Goal: Task Accomplishment & Management: Complete application form

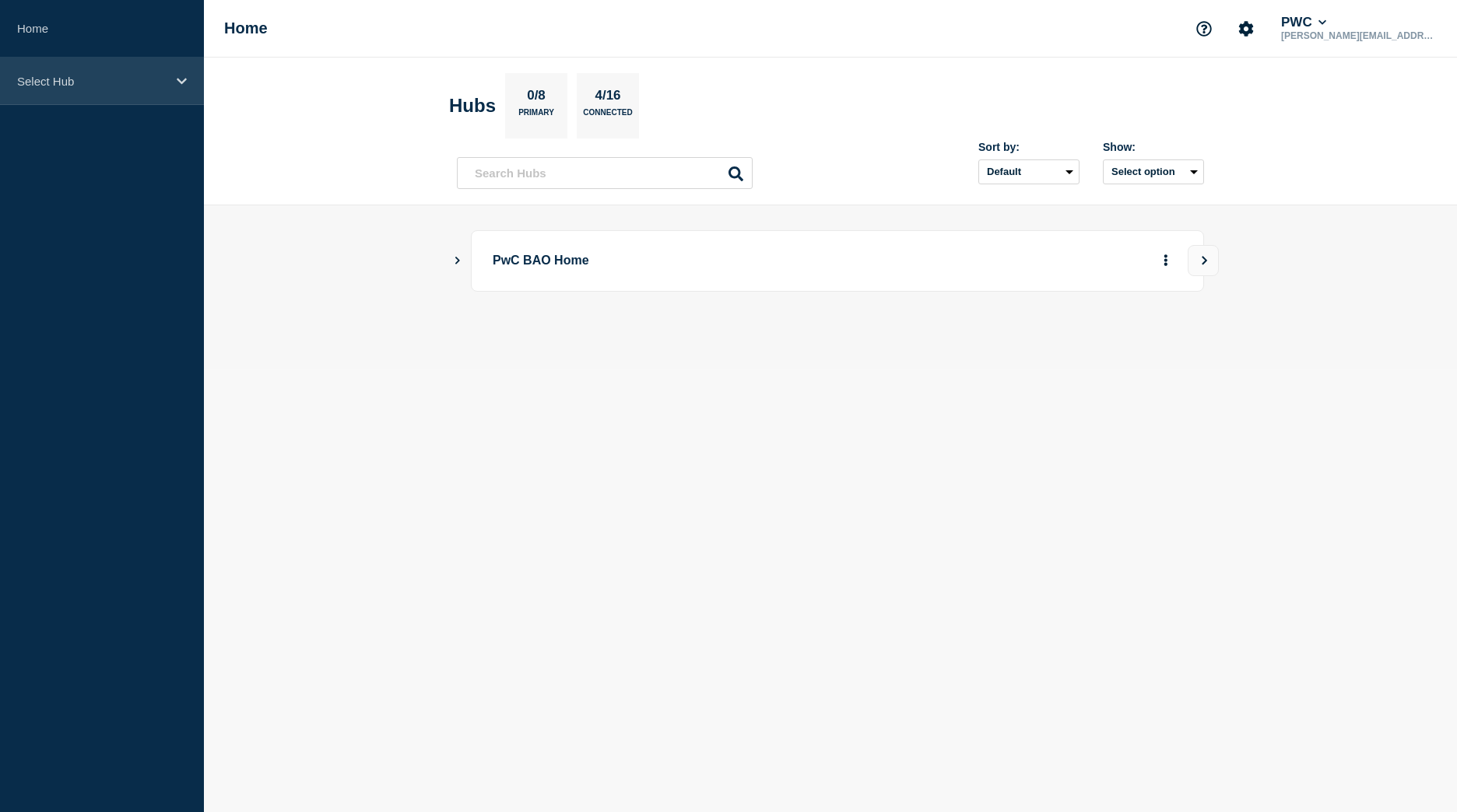
click at [140, 81] on p "Select Hub" at bounding box center [92, 81] width 149 height 14
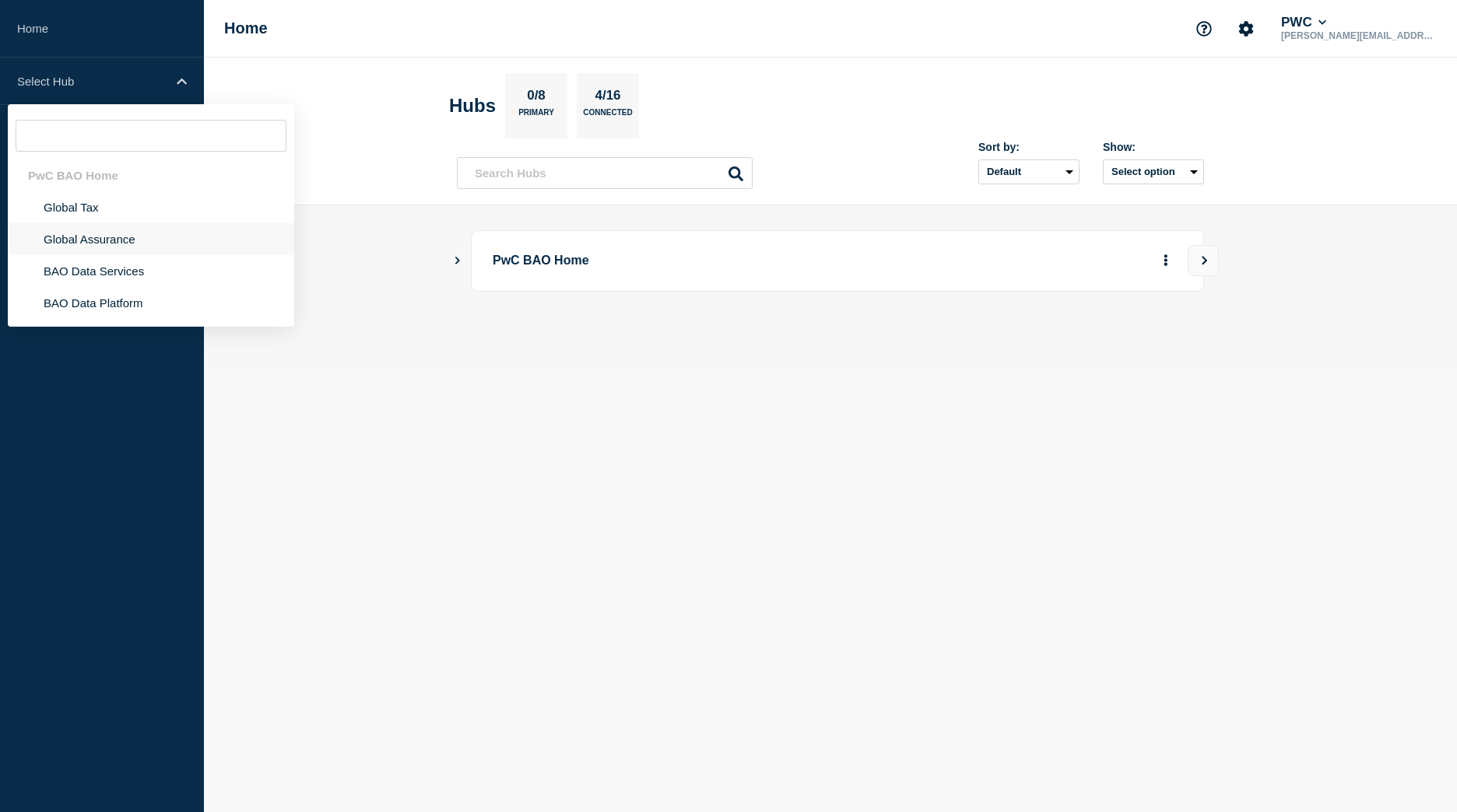
click at [76, 239] on li "Global Assurance" at bounding box center [150, 239] width 286 height 32
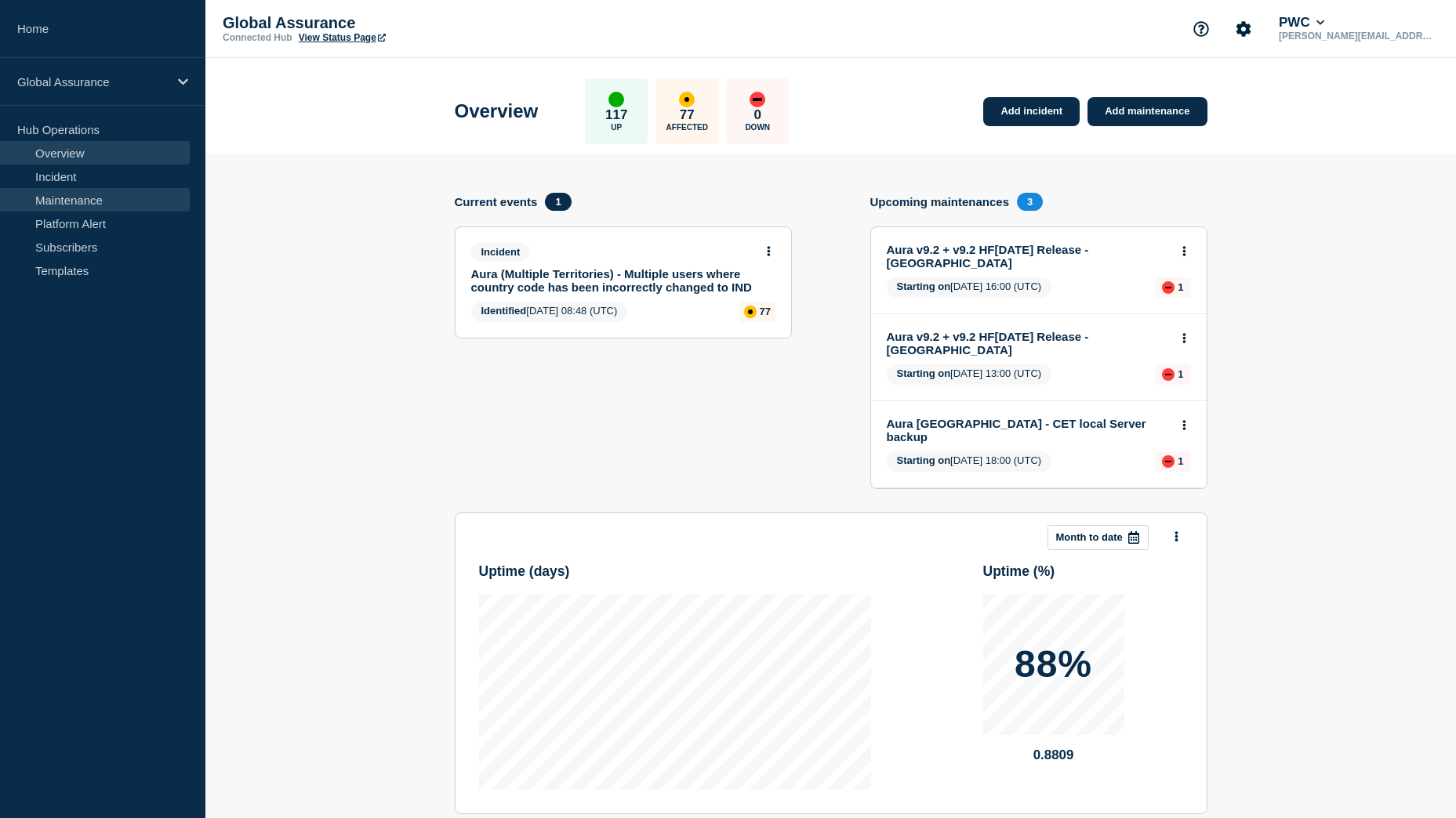
click at [72, 197] on link "Maintenance" at bounding box center [95, 200] width 190 height 24
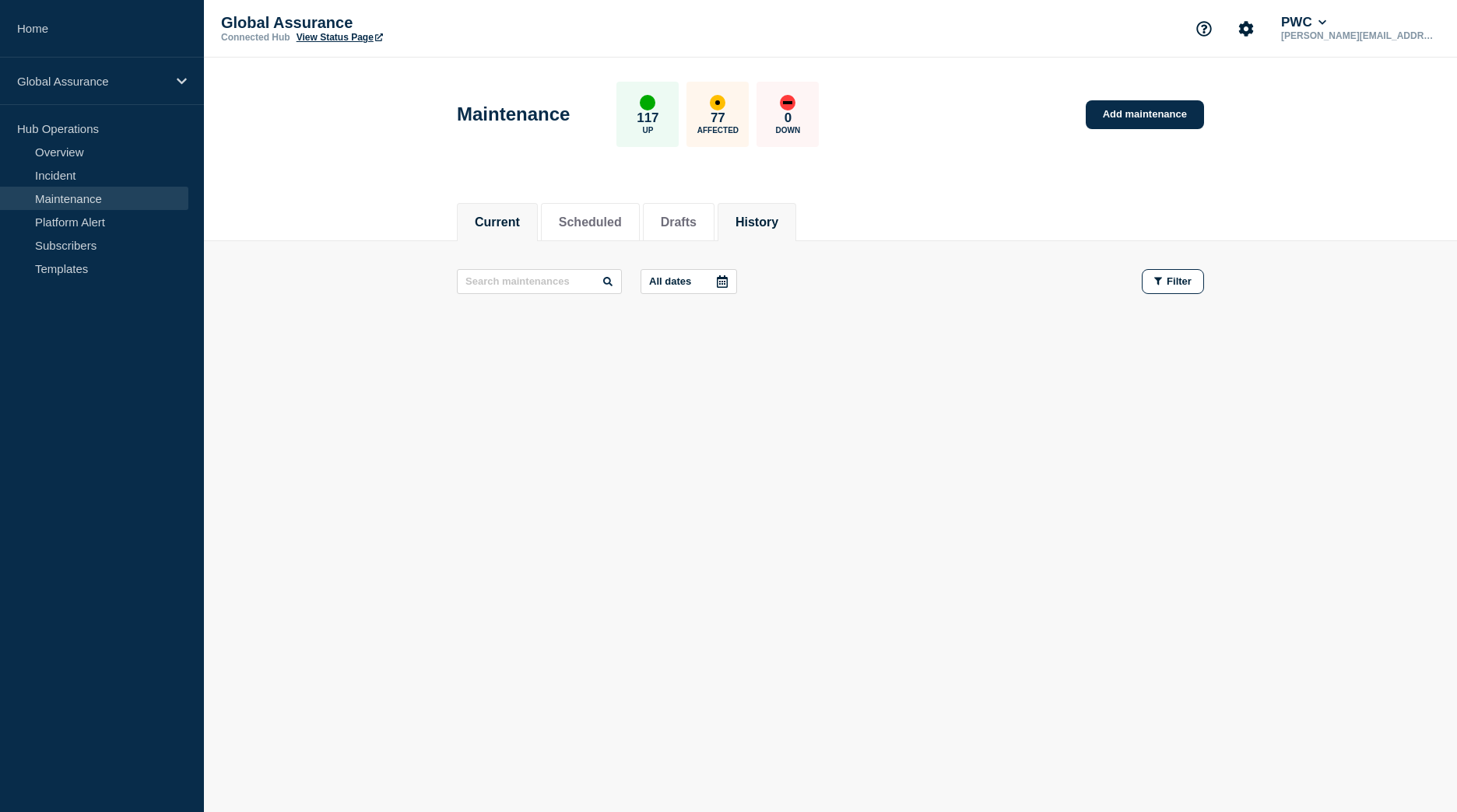
click at [778, 216] on button "History" at bounding box center [757, 222] width 42 height 14
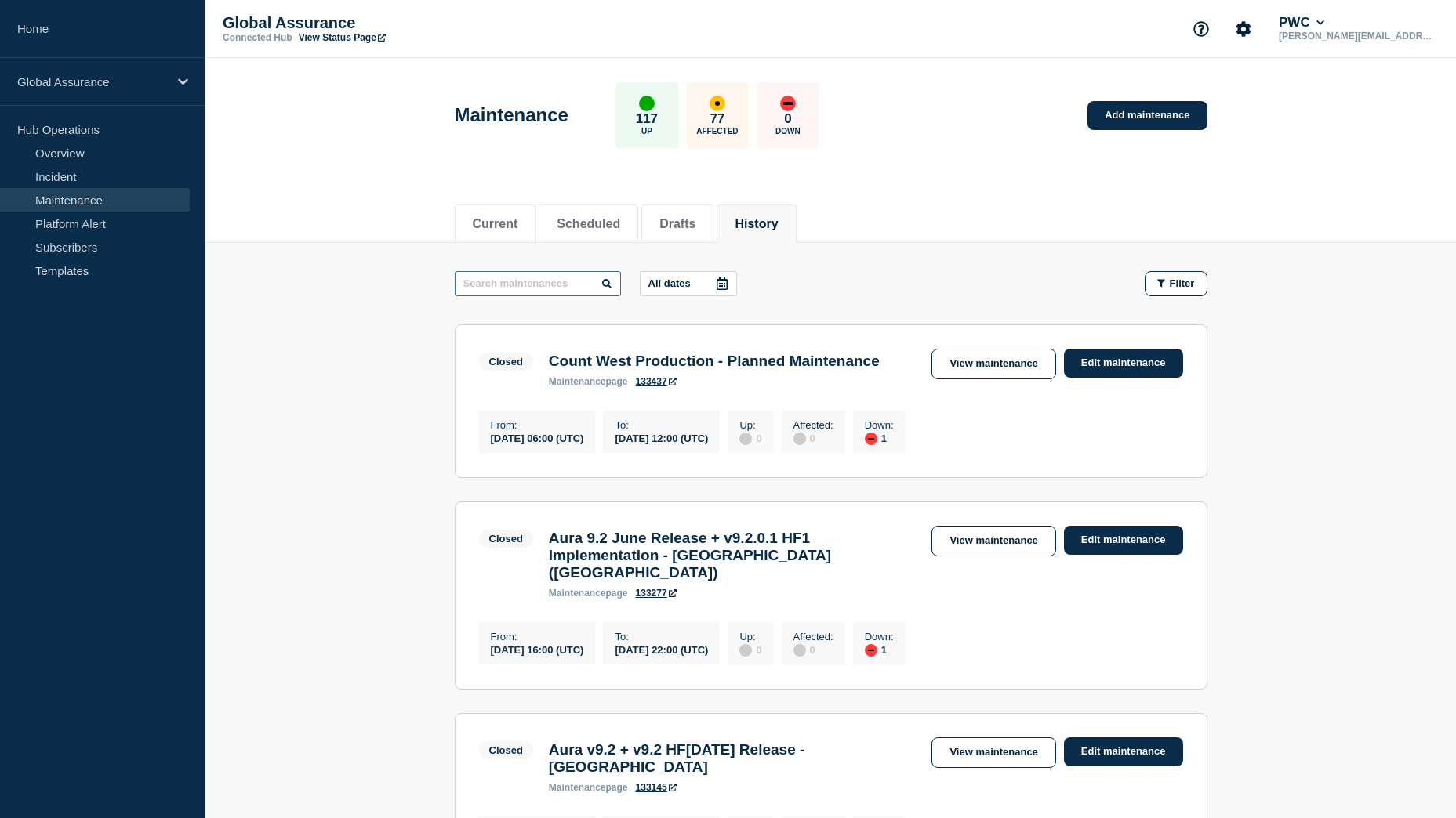
click at [508, 289] on input "text" at bounding box center [538, 283] width 166 height 25
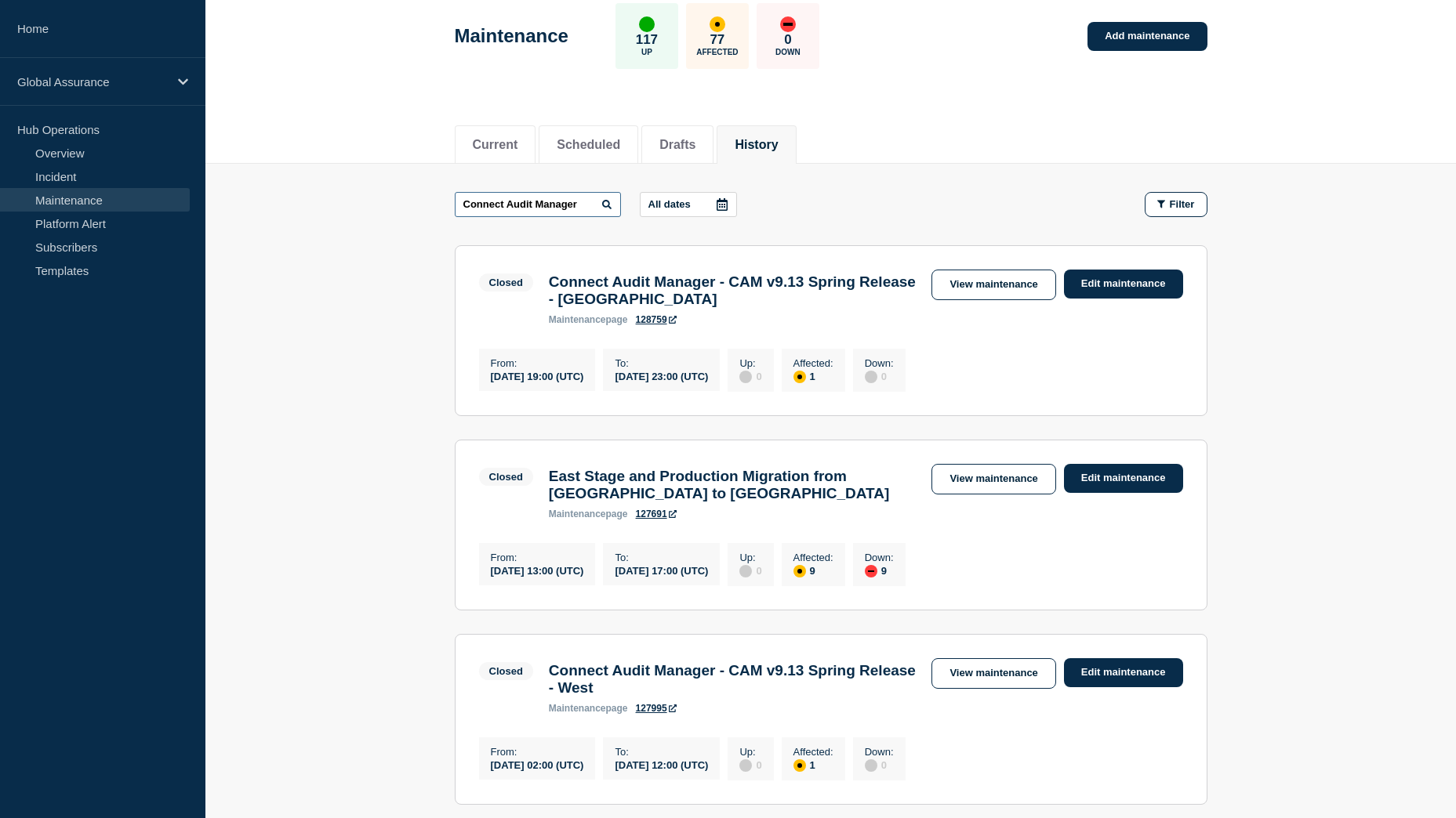
scroll to position [79, 0]
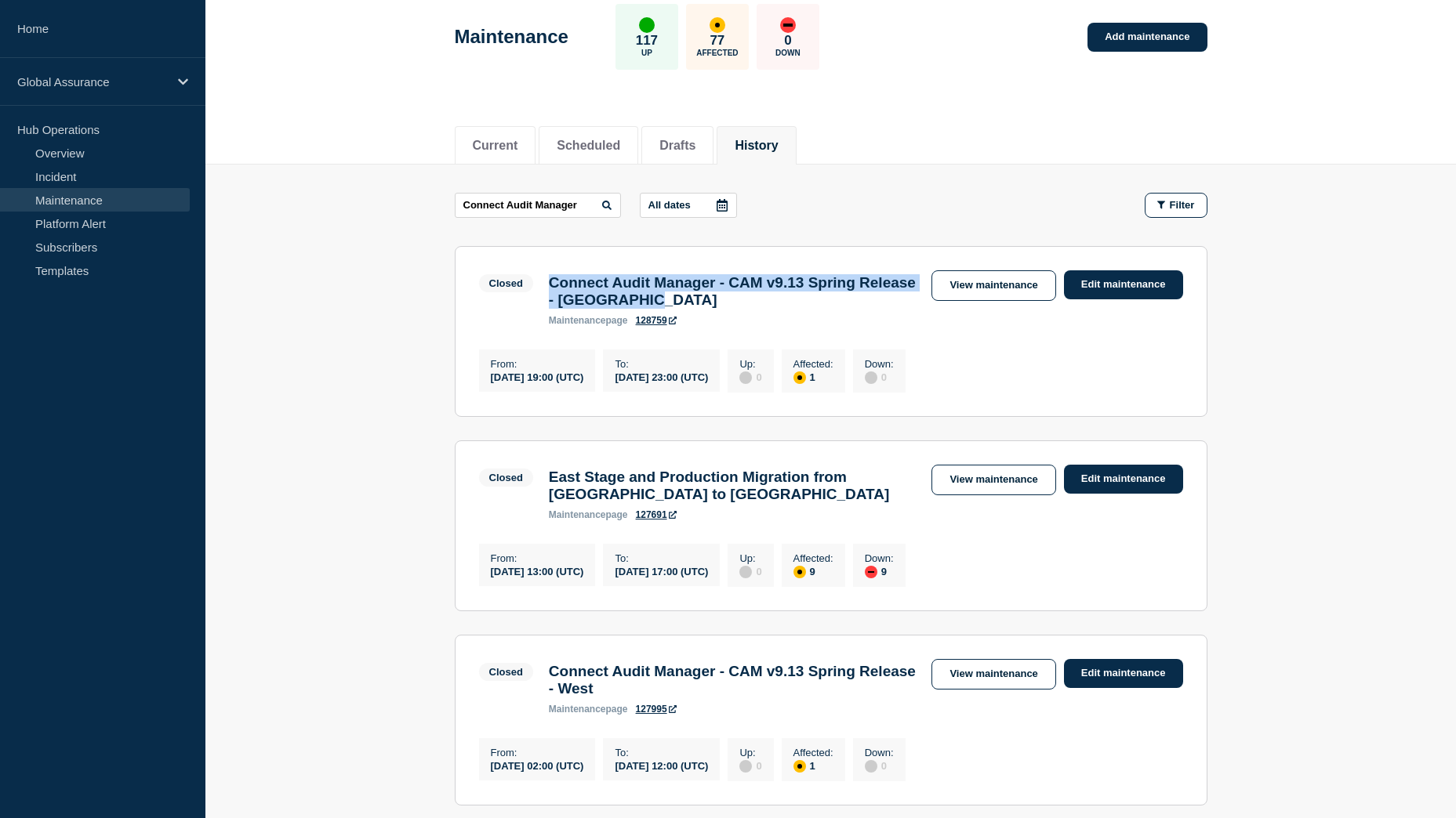
drag, startPoint x: 739, startPoint y: 308, endPoint x: 545, endPoint y: 285, distance: 195.4
click at [545, 285] on div "Connect Audit Manager - CAM v9.13 Spring Release - [GEOGRAPHIC_DATA] maintenanc…" at bounding box center [733, 300] width 383 height 52
copy h3 "Connect Audit Manager - CAM v9.13 Spring Release - [GEOGRAPHIC_DATA]"
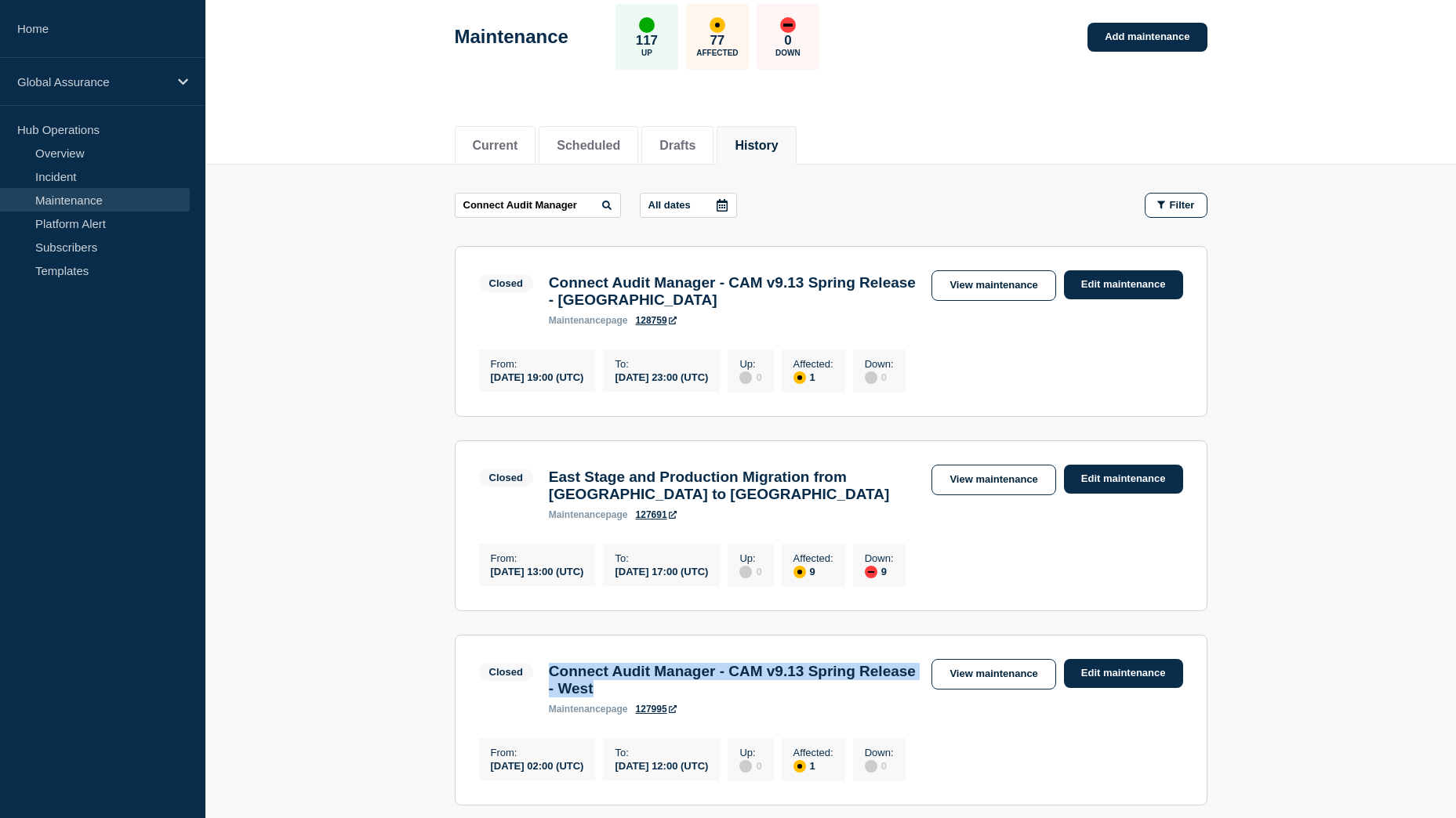
drag, startPoint x: 671, startPoint y: 716, endPoint x: 551, endPoint y: 699, distance: 121.2
click at [551, 697] on h3 "Connect Audit Manager - CAM v9.13 Spring Release - West" at bounding box center [733, 680] width 368 height 34
copy h3 "Connect Audit Manager - CAM v9.13 Spring Release - West"
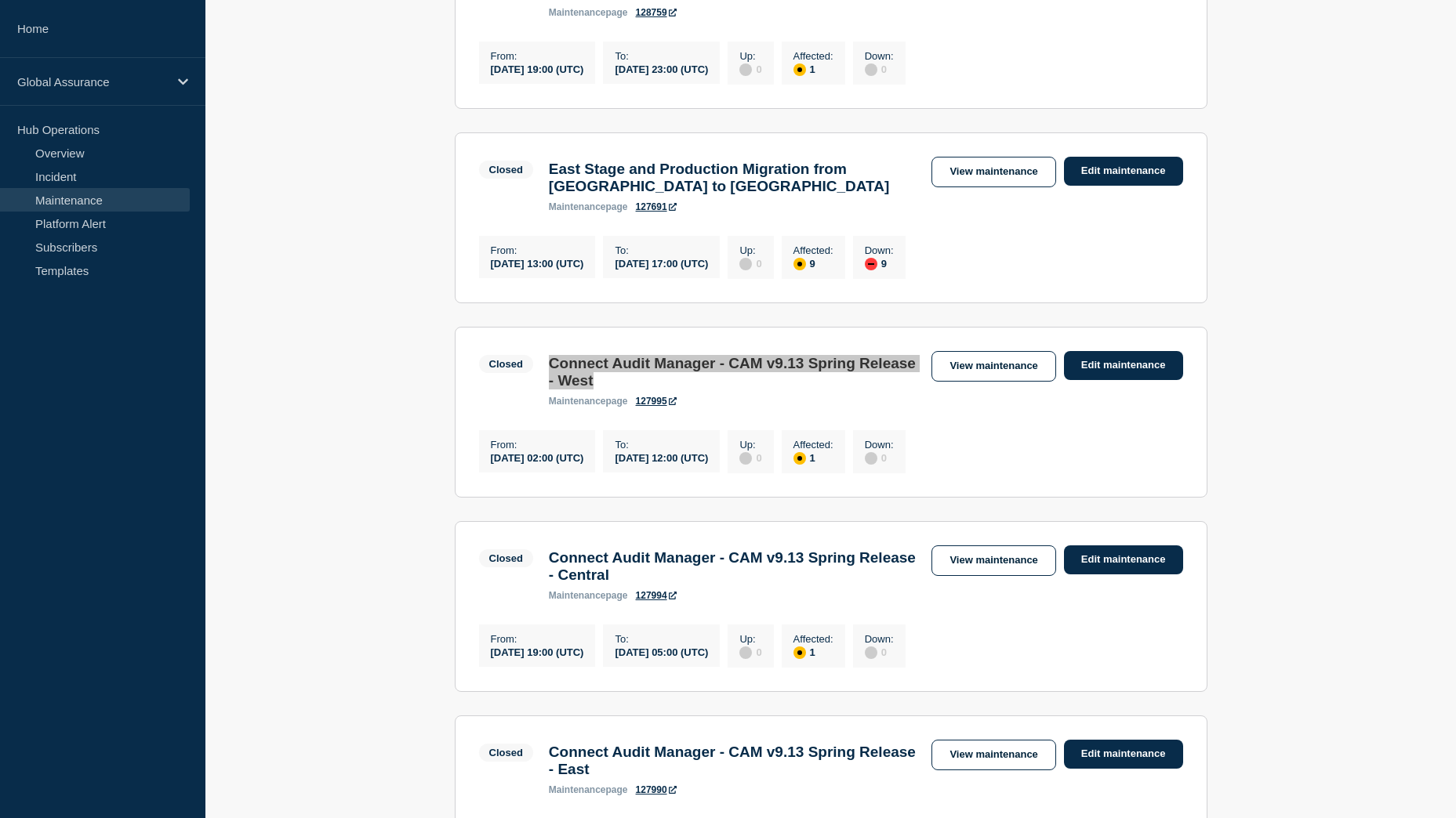
scroll to position [392, 0]
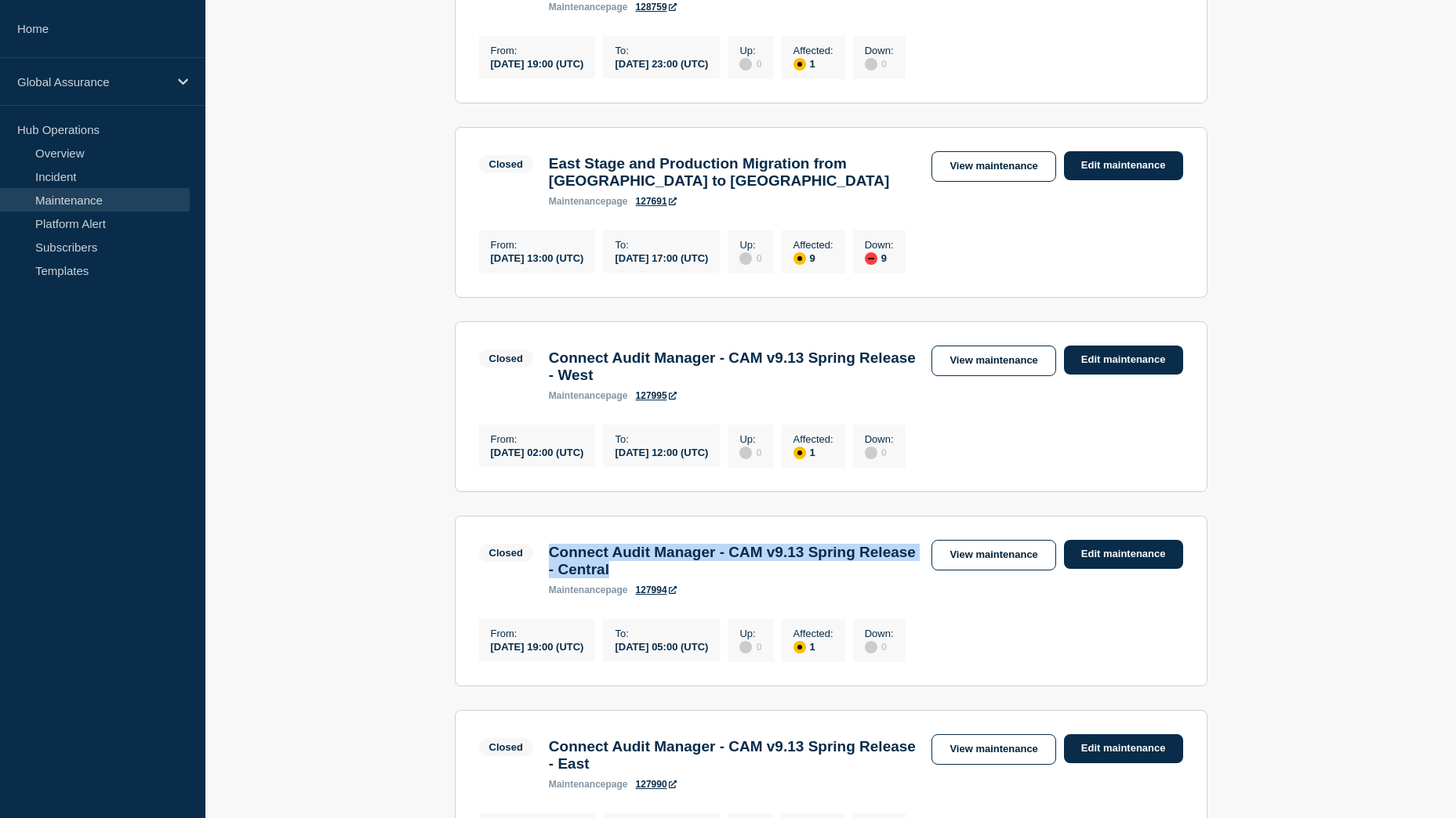
drag, startPoint x: 690, startPoint y: 607, endPoint x: 552, endPoint y: 584, distance: 139.9
click at [552, 579] on h3 "Connect Audit Manager - CAM v9.13 Spring Release - Central" at bounding box center [733, 561] width 368 height 34
copy h3 "Connect Audit Manager - CAM v9.13 Spring Release - Central"
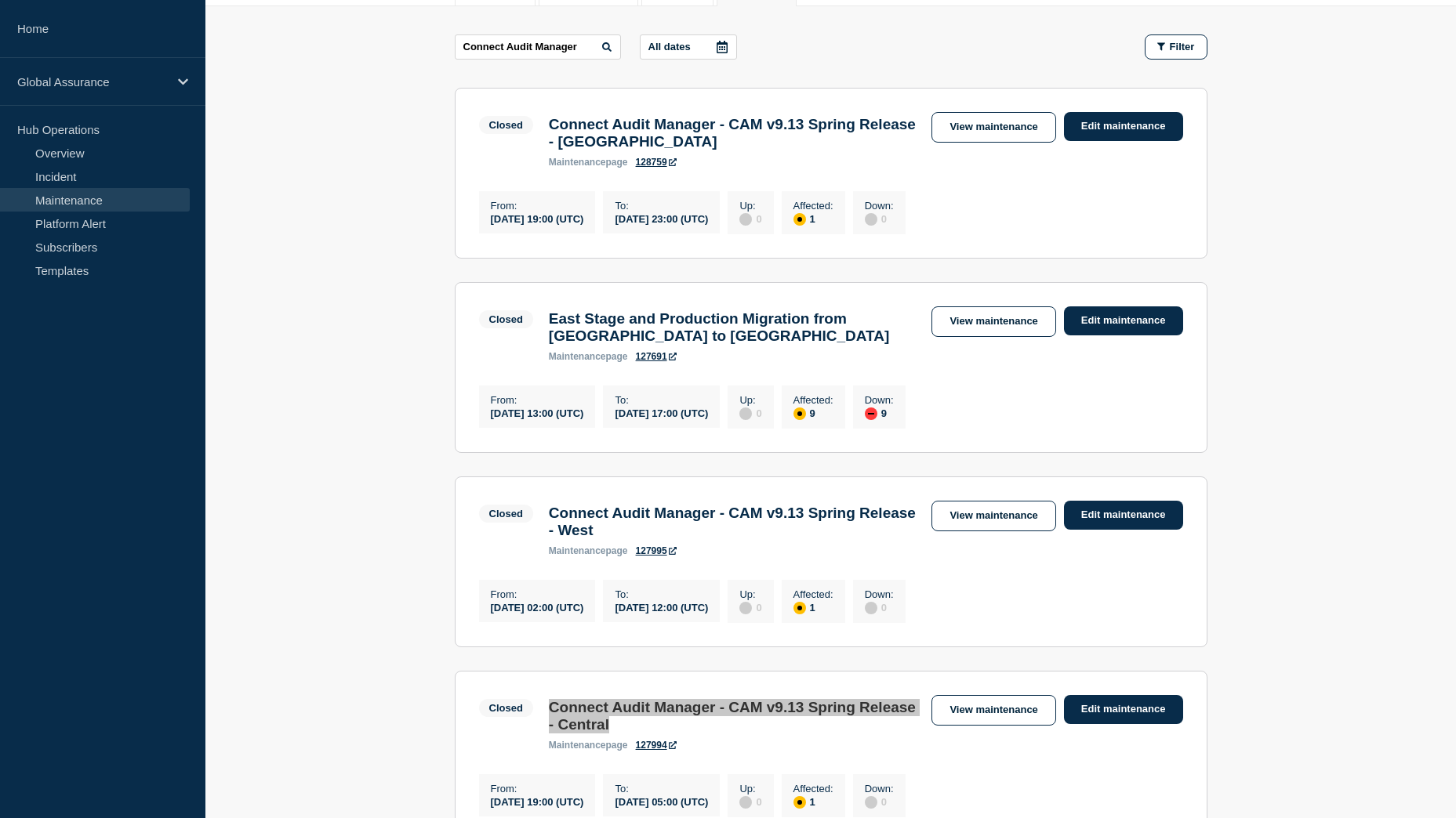
scroll to position [235, 0]
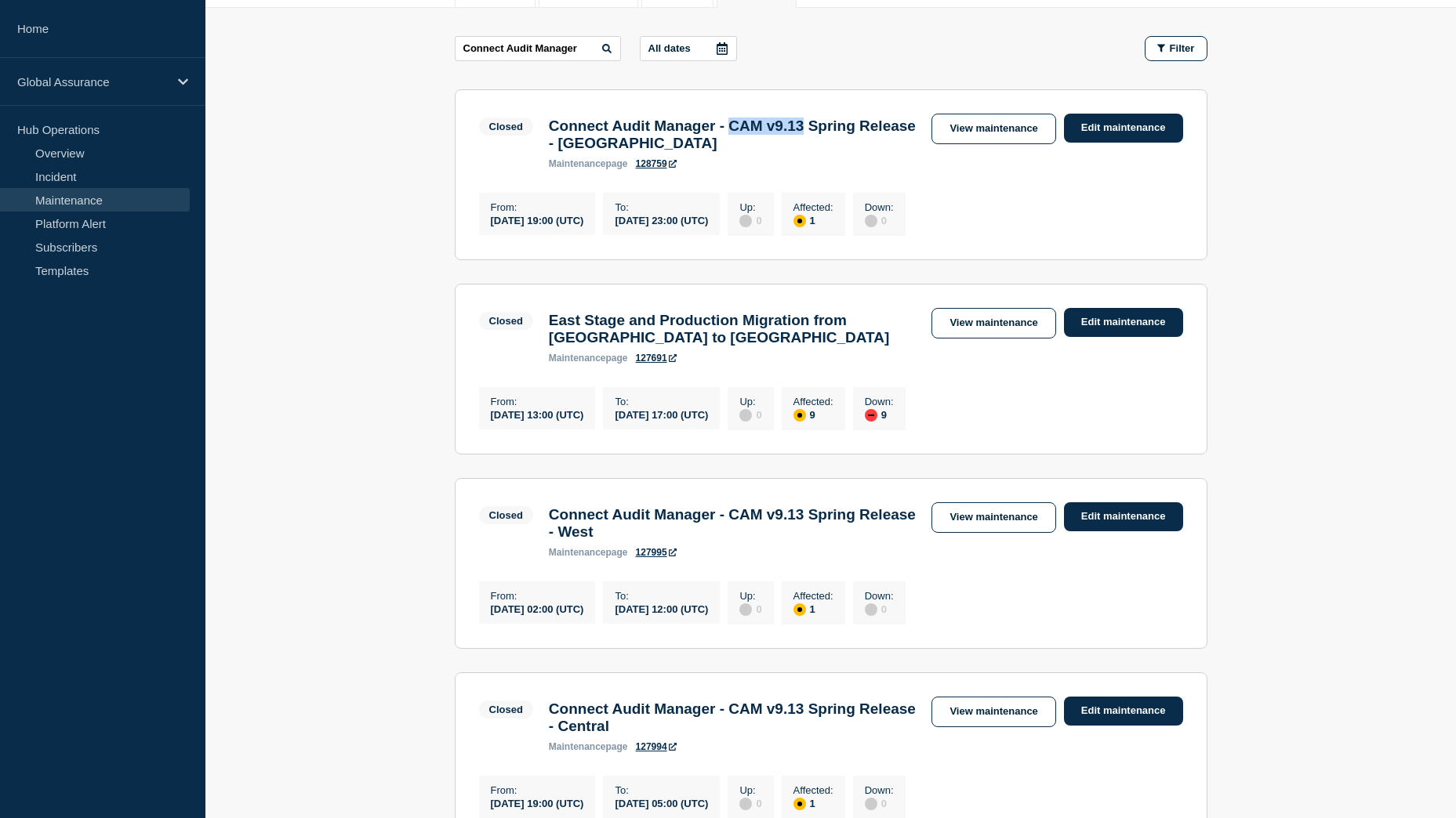
drag, startPoint x: 759, startPoint y: 132, endPoint x: 839, endPoint y: 132, distance: 80.0
click at [839, 132] on h3 "Connect Audit Manager - CAM v9.13 Spring Release - [GEOGRAPHIC_DATA]" at bounding box center [733, 135] width 368 height 34
copy h3 "CAM v9.13"
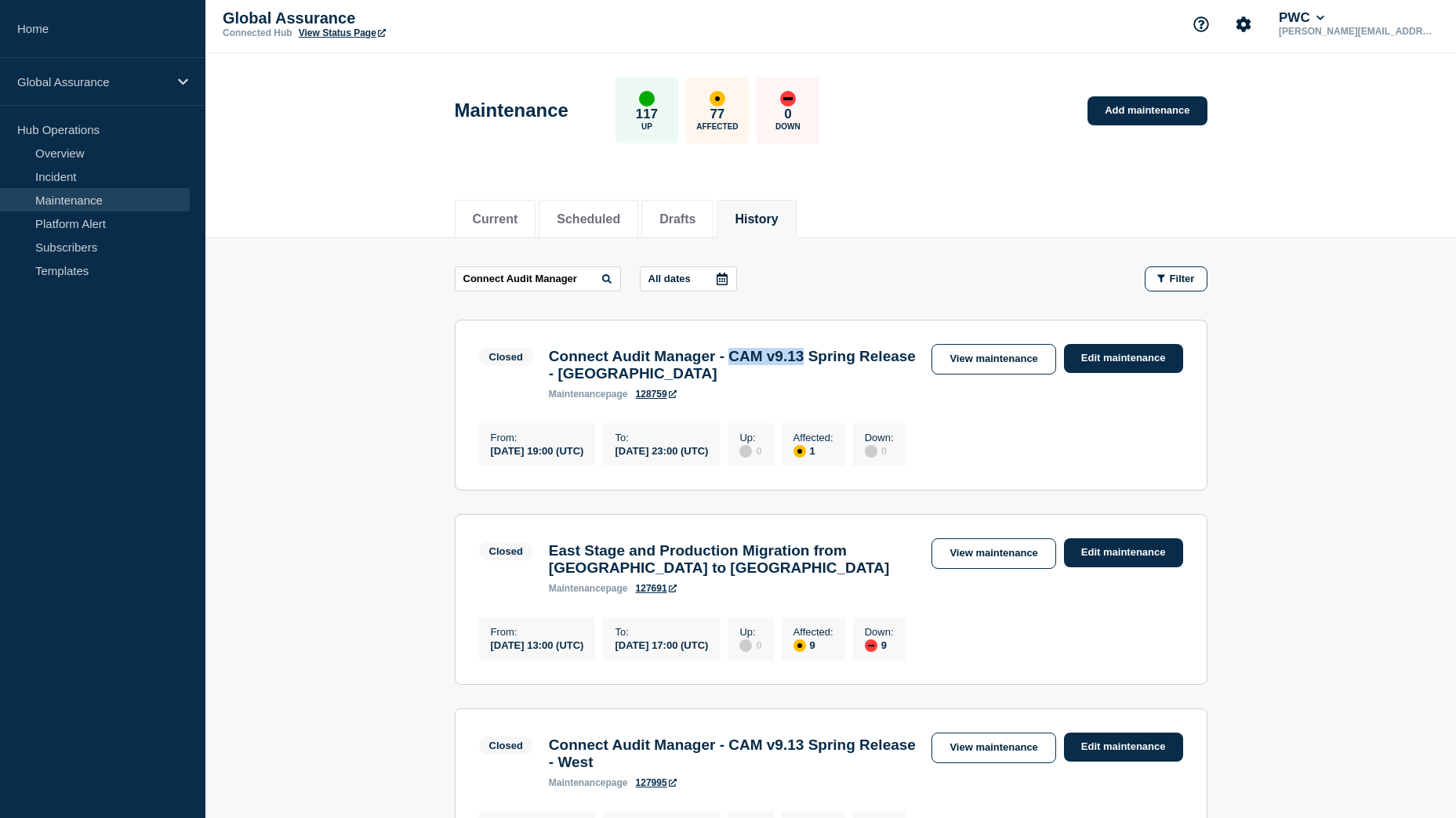
scroll to position [0, 0]
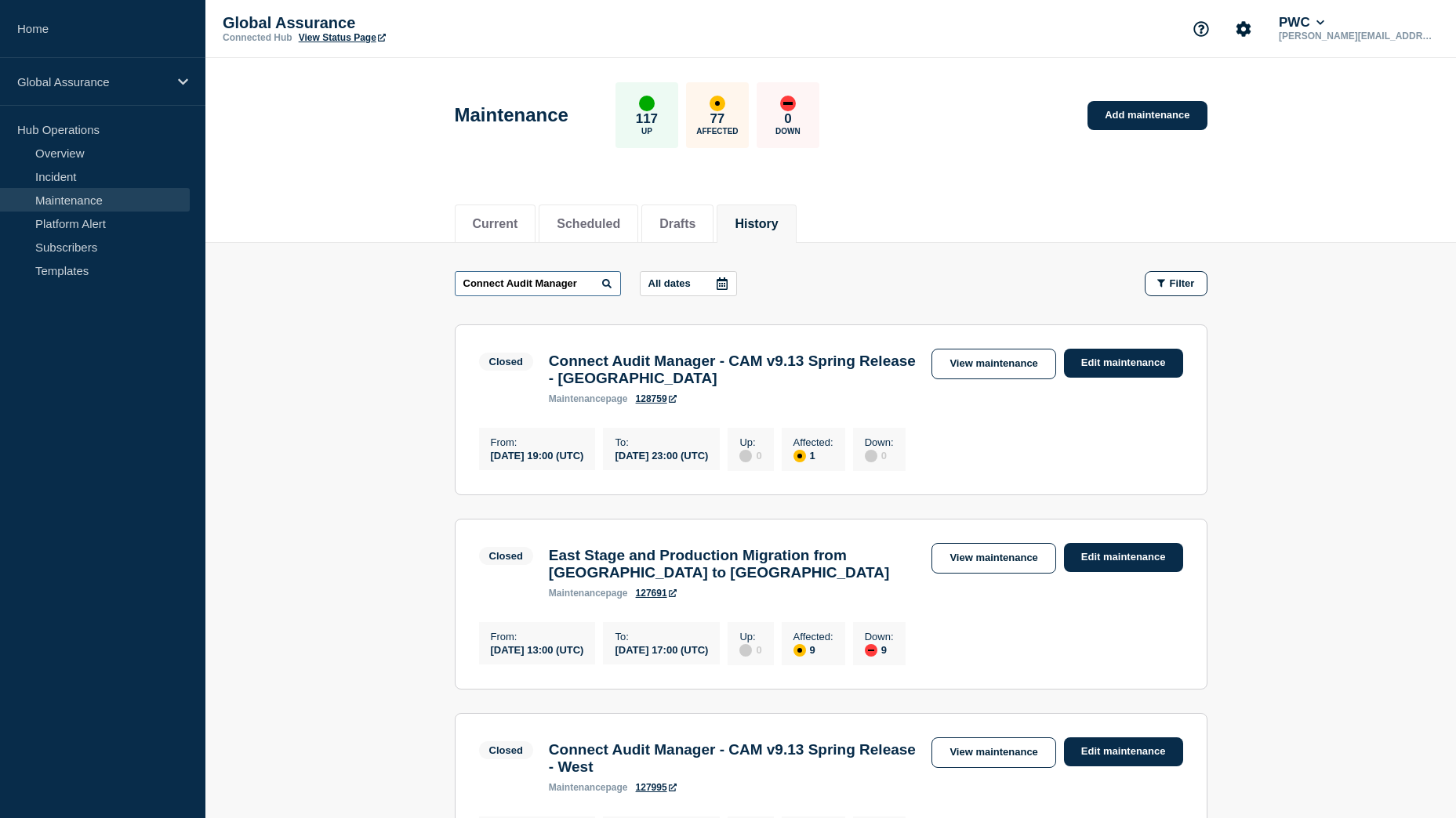
drag, startPoint x: 587, startPoint y: 280, endPoint x: 458, endPoint y: 276, distance: 129.1
click at [458, 276] on input "Connect Audit Manager" at bounding box center [538, 283] width 166 height 25
paste input "AM v9.13"
type input "CAM v9.13"
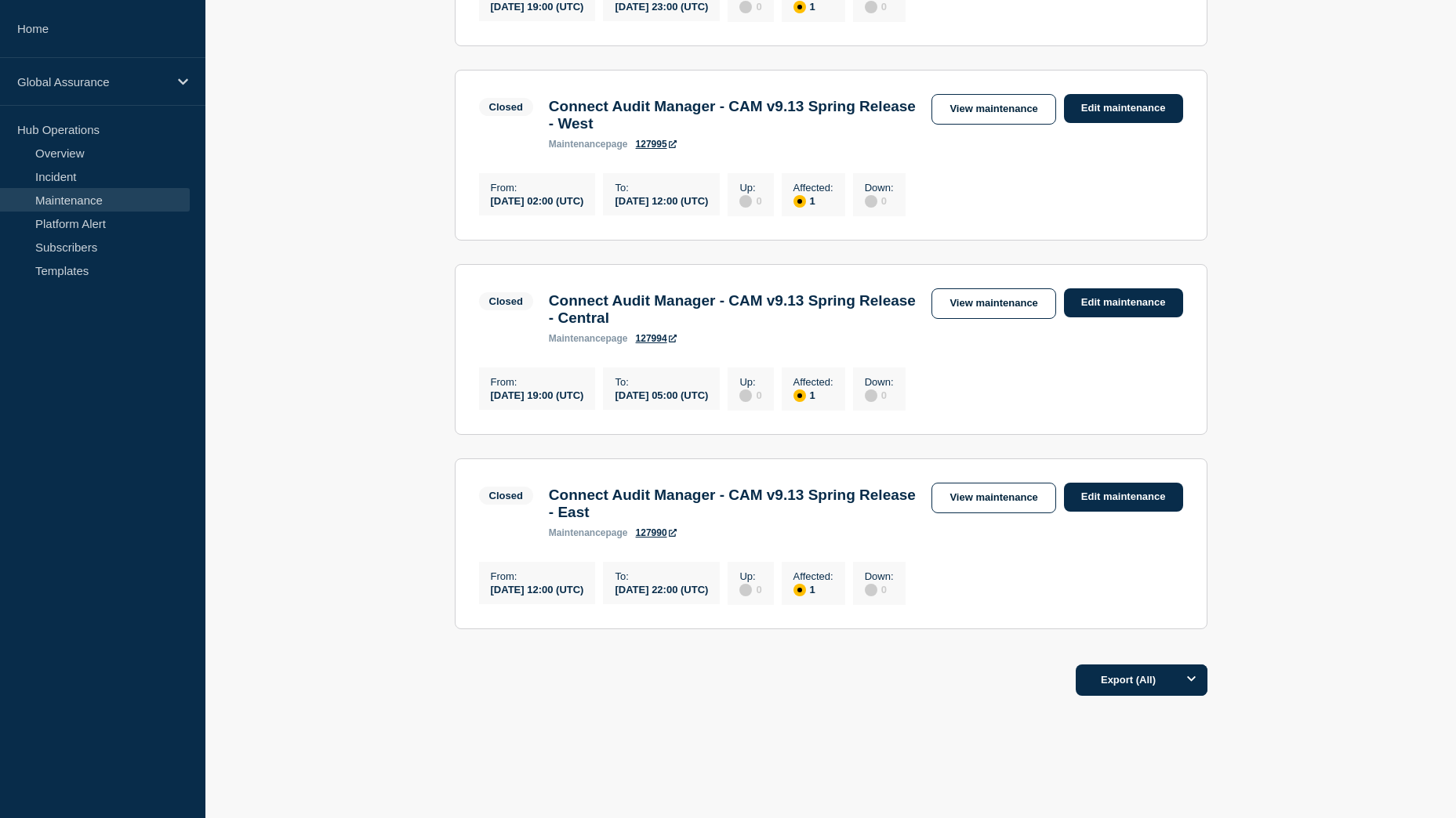
scroll to position [470, 0]
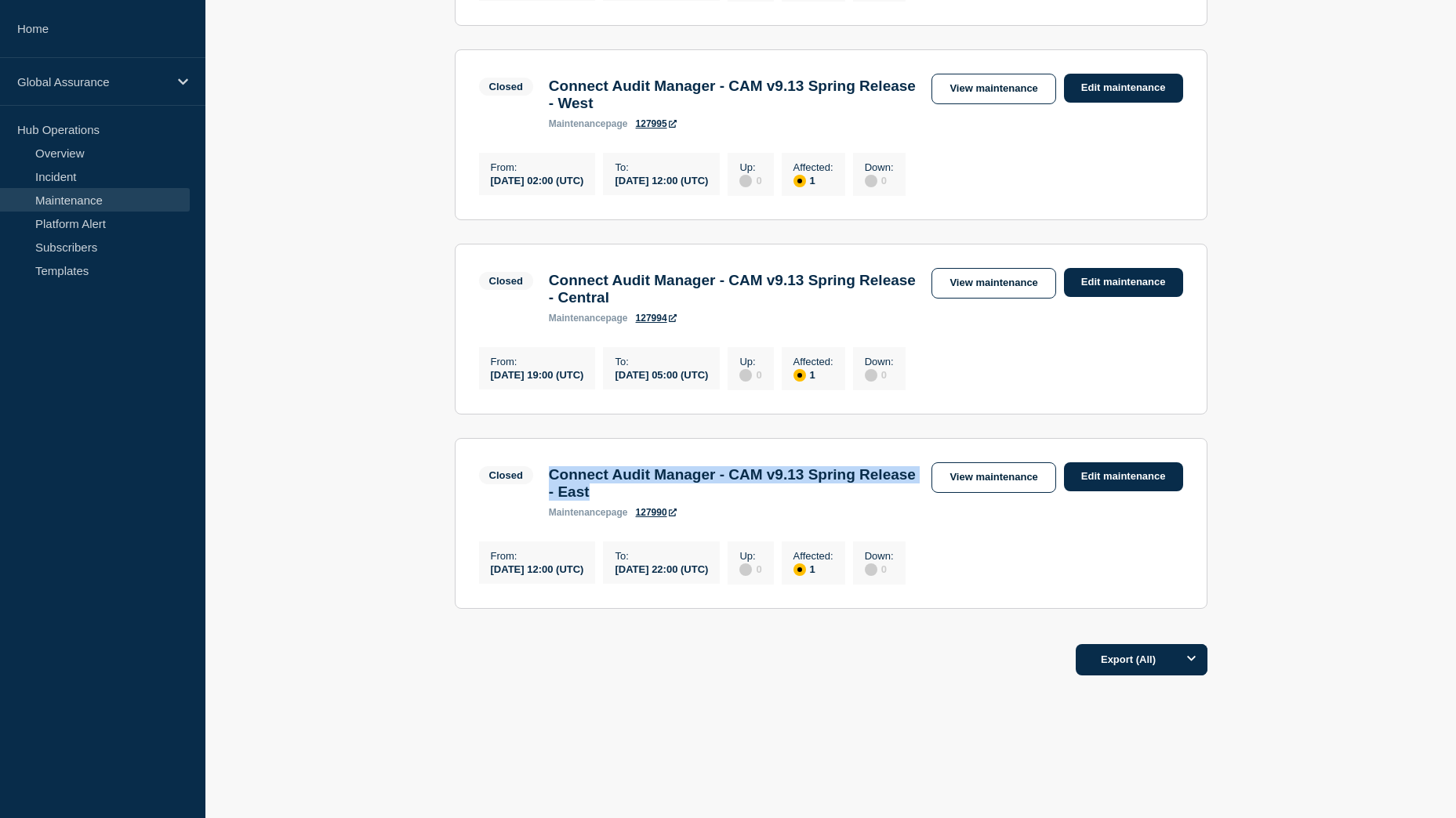
drag, startPoint x: 667, startPoint y: 527, endPoint x: 551, endPoint y: 507, distance: 117.7
click at [551, 501] on h3 "Connect Audit Manager - CAM v9.13 Spring Release - East" at bounding box center [733, 484] width 368 height 34
copy h3 "Connect Audit Manager - CAM v9.13 Spring Release - East"
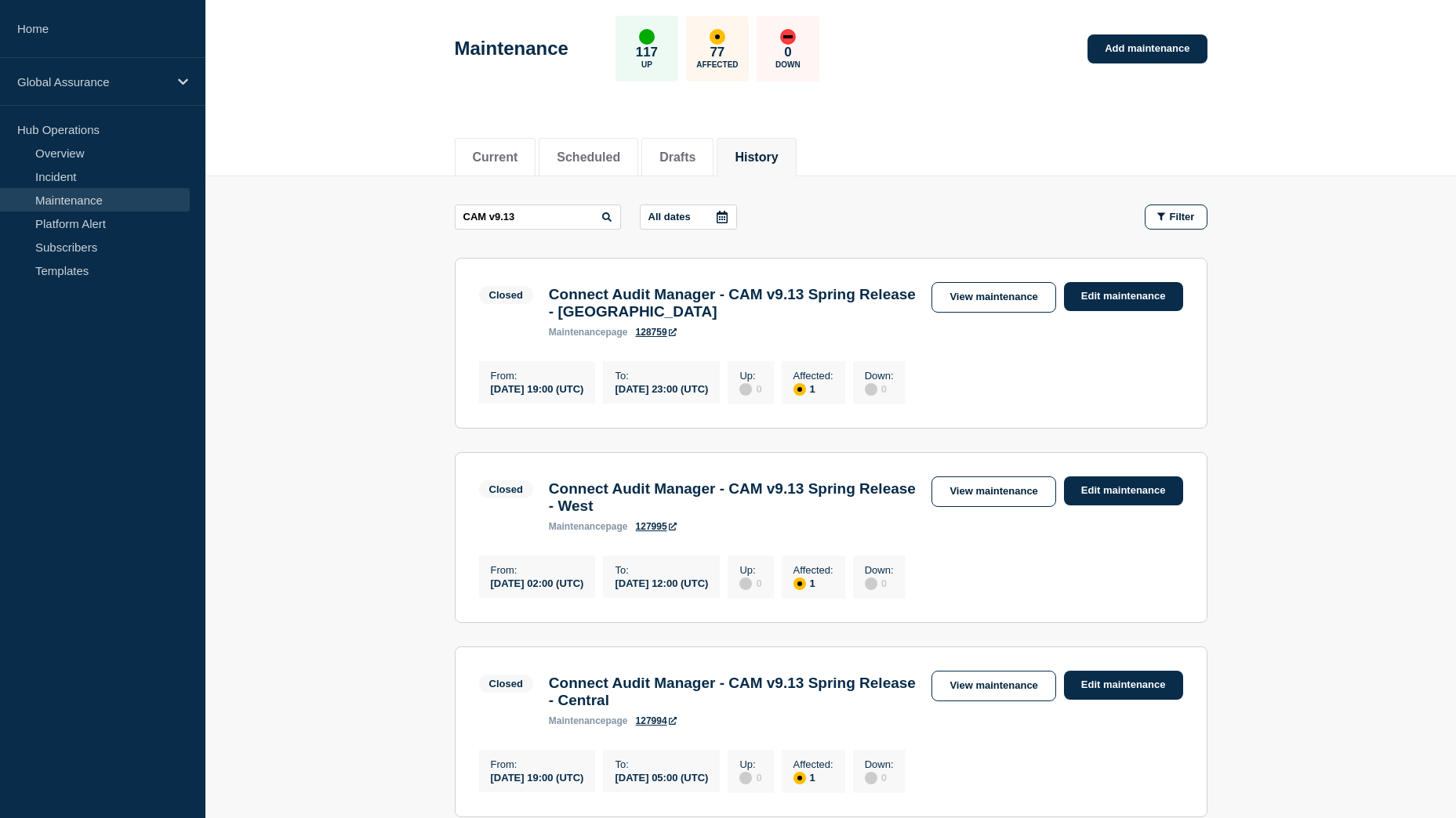
scroll to position [0, 0]
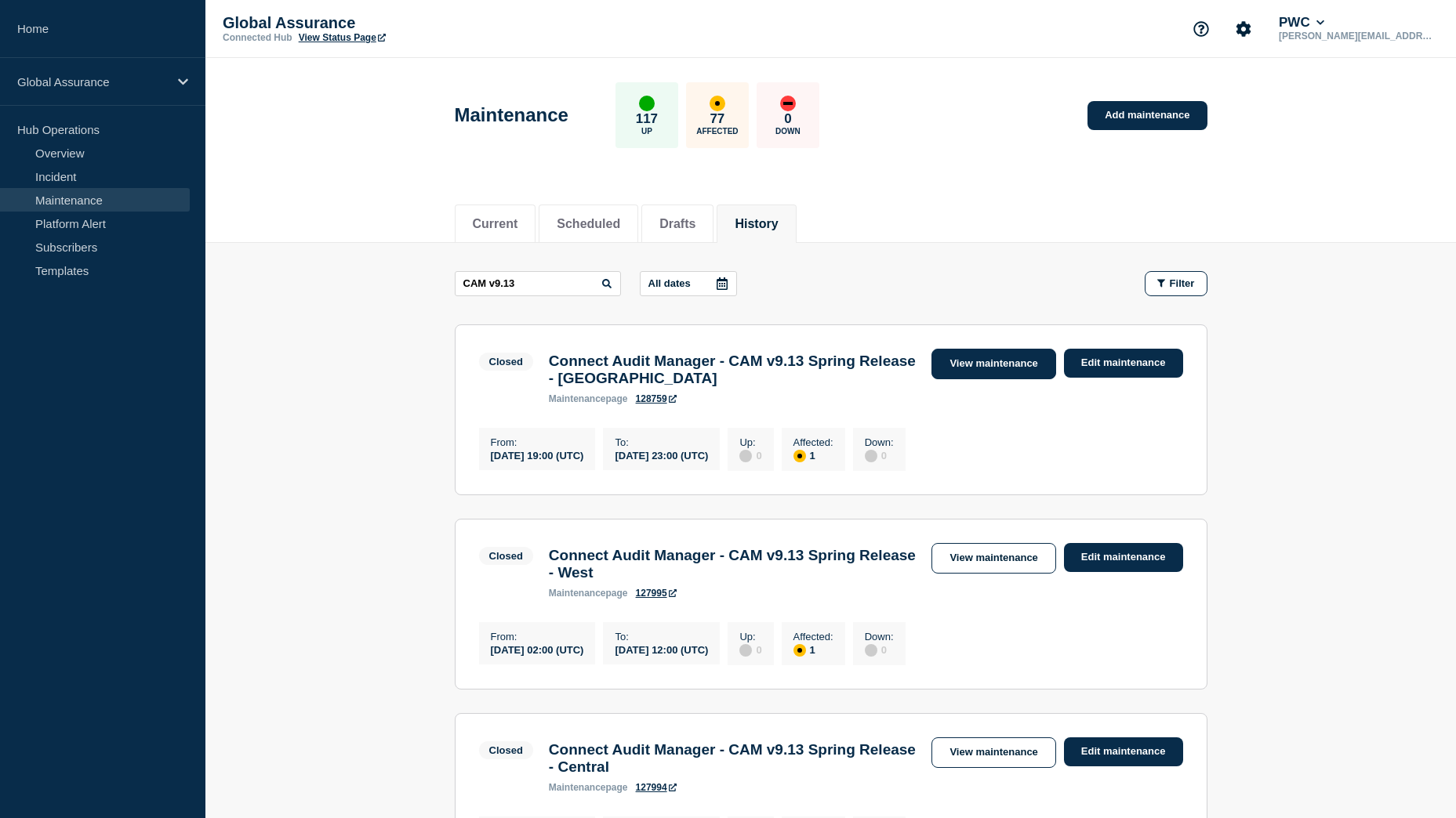
click at [1009, 364] on link "View maintenance" at bounding box center [993, 364] width 124 height 31
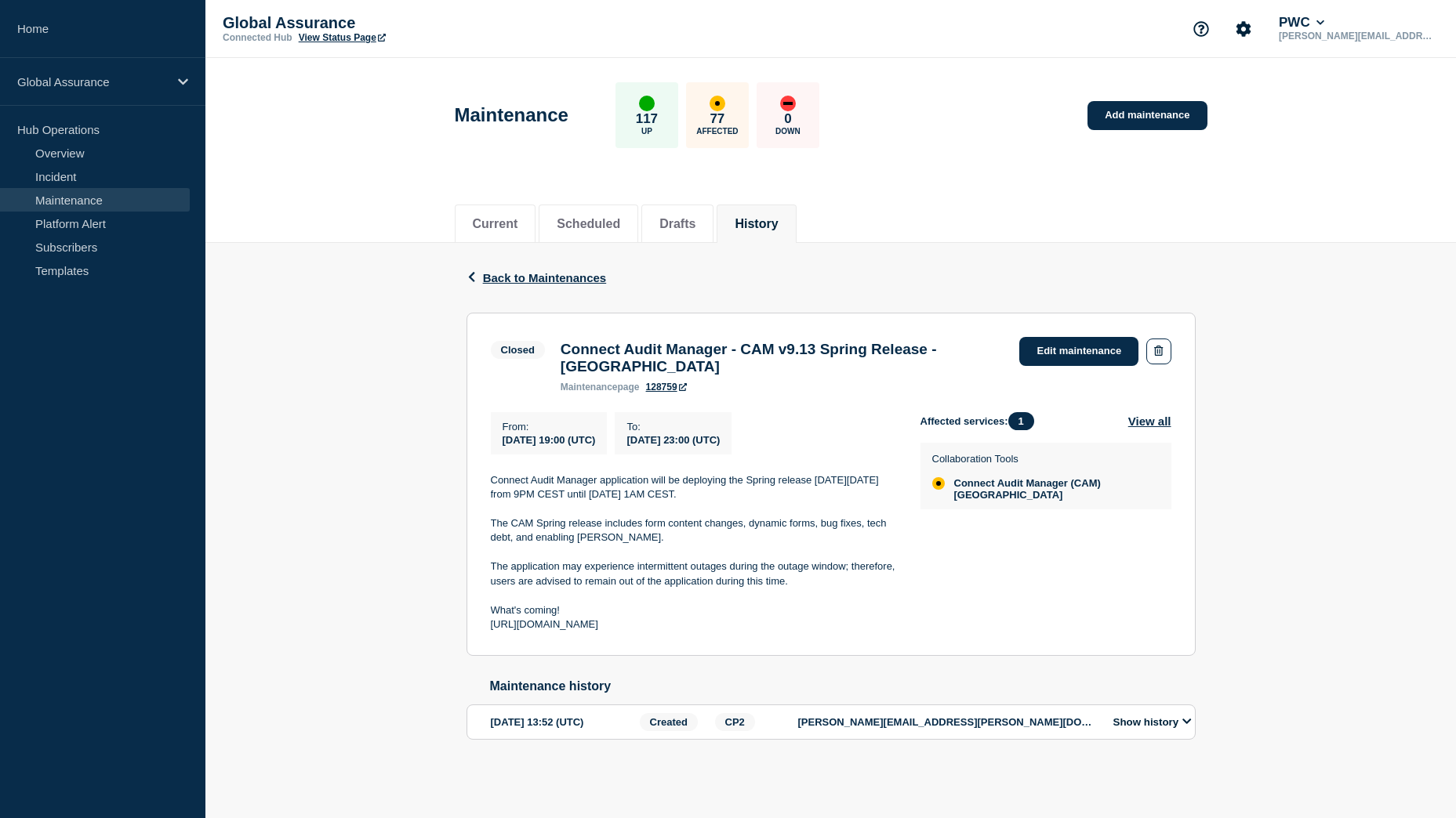
scroll to position [23, 0]
drag, startPoint x: 675, startPoint y: 628, endPoint x: 488, endPoint y: 614, distance: 187.5
click at [488, 614] on section "Closed Connect Audit Manager - CAM v9.13 Spring Release - [GEOGRAPHIC_DATA] mai…" at bounding box center [831, 485] width 729 height 344
drag, startPoint x: 488, startPoint y: 614, endPoint x: 512, endPoint y: 618, distance: 24.3
copy p "[URL][DOMAIN_NAME]"
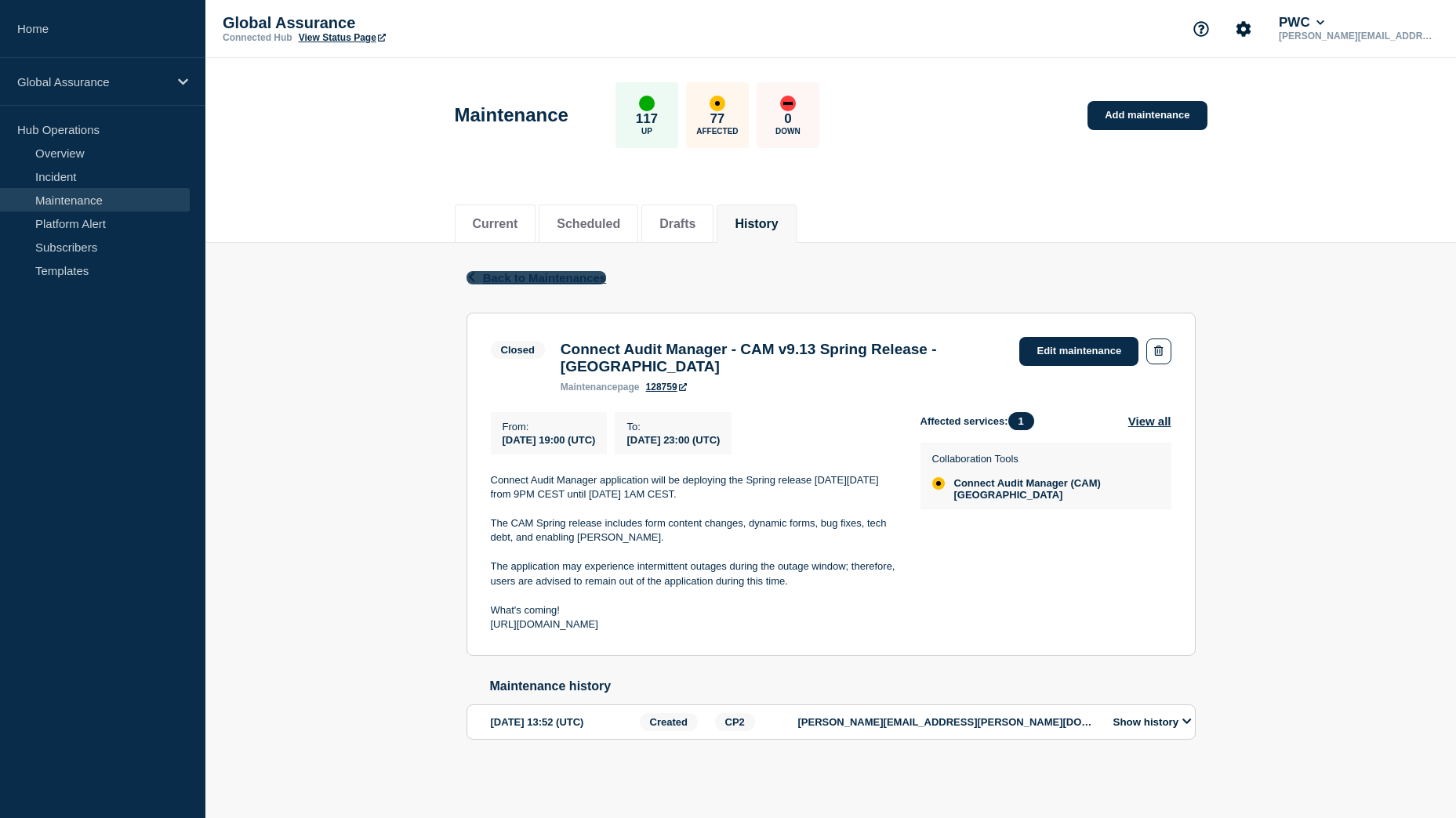
click at [509, 271] on span "Back to Maintenances" at bounding box center [545, 278] width 124 height 14
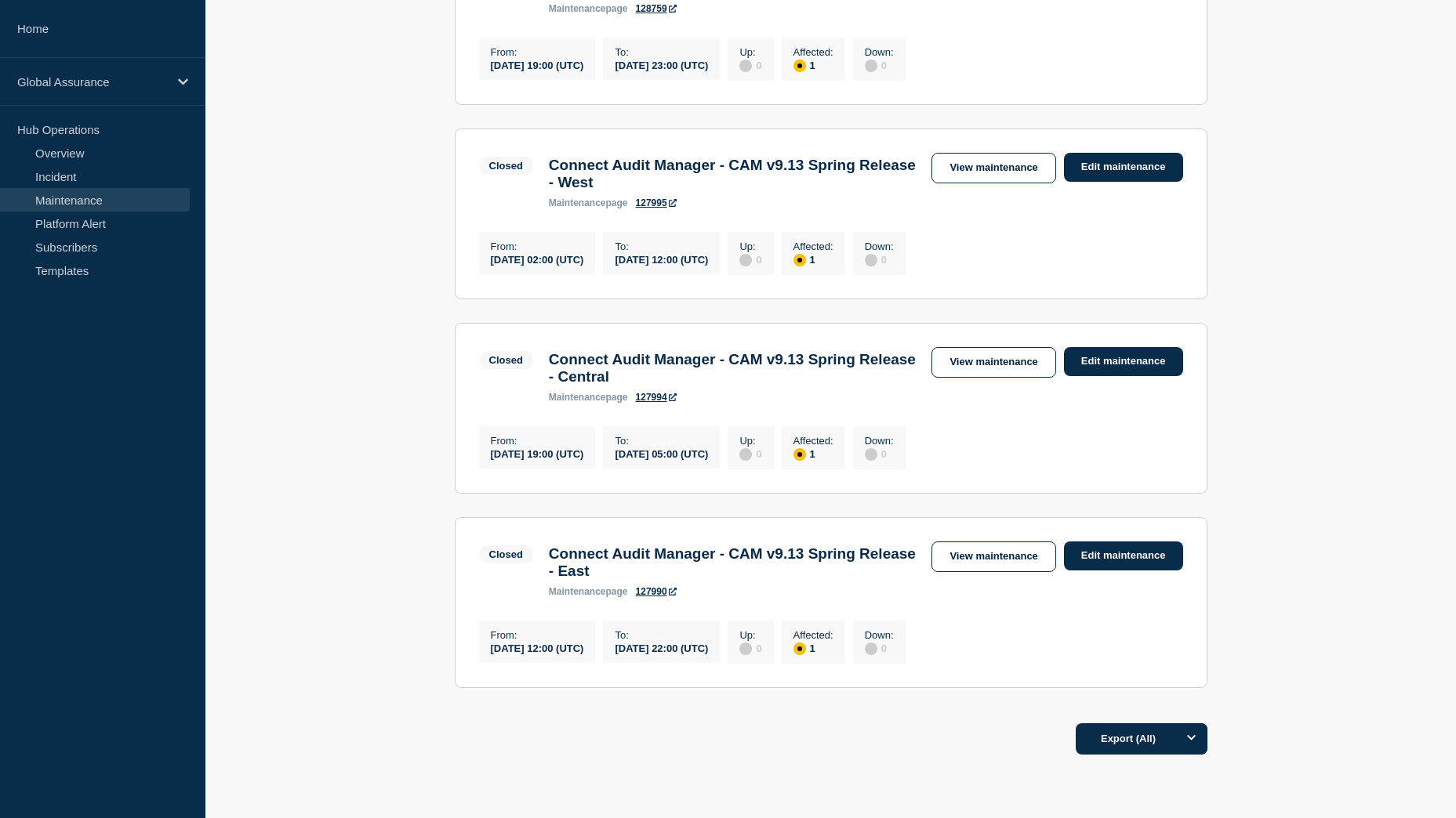
scroll to position [392, 0]
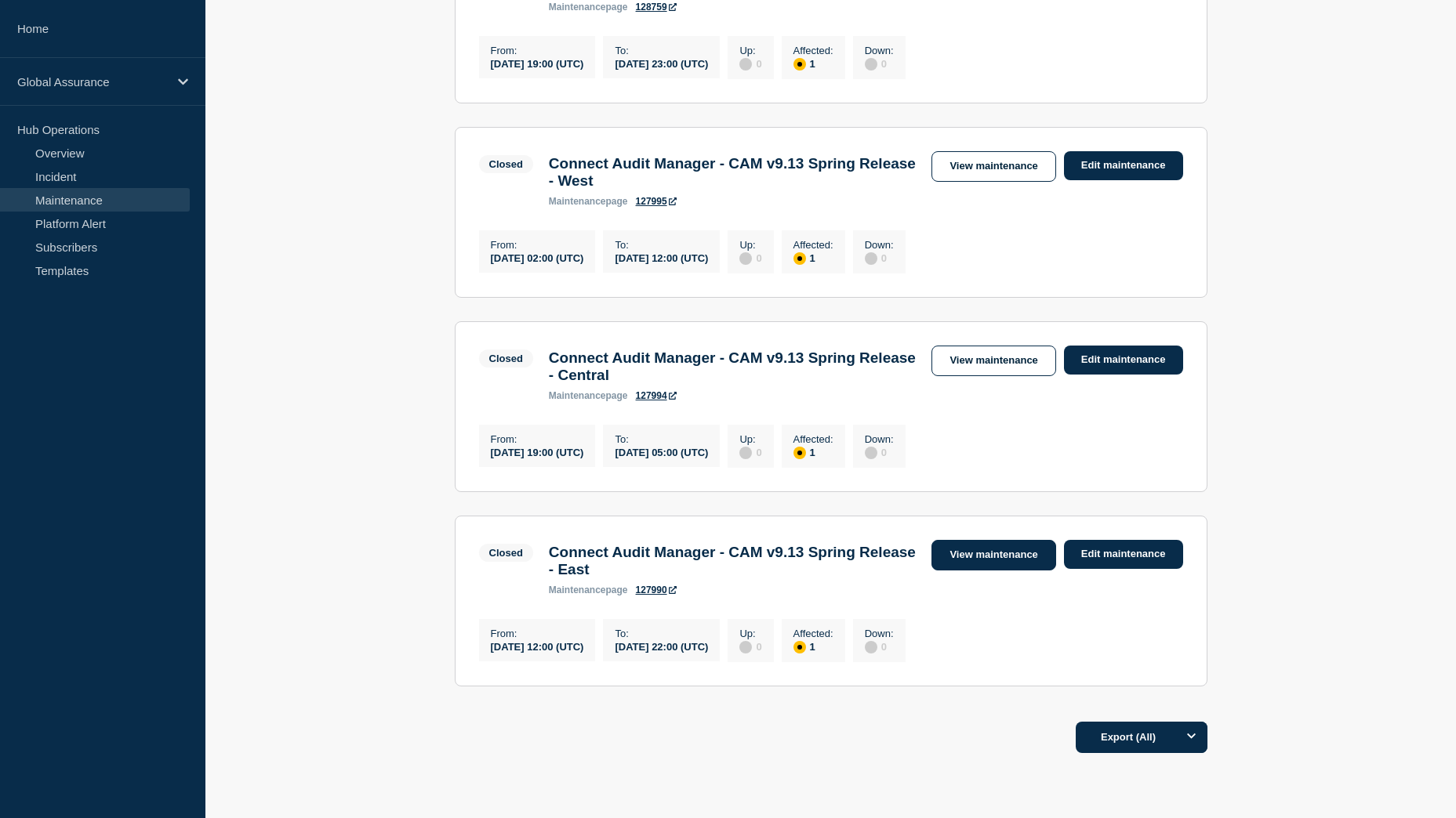
click at [1028, 571] on link "View maintenance" at bounding box center [993, 556] width 124 height 31
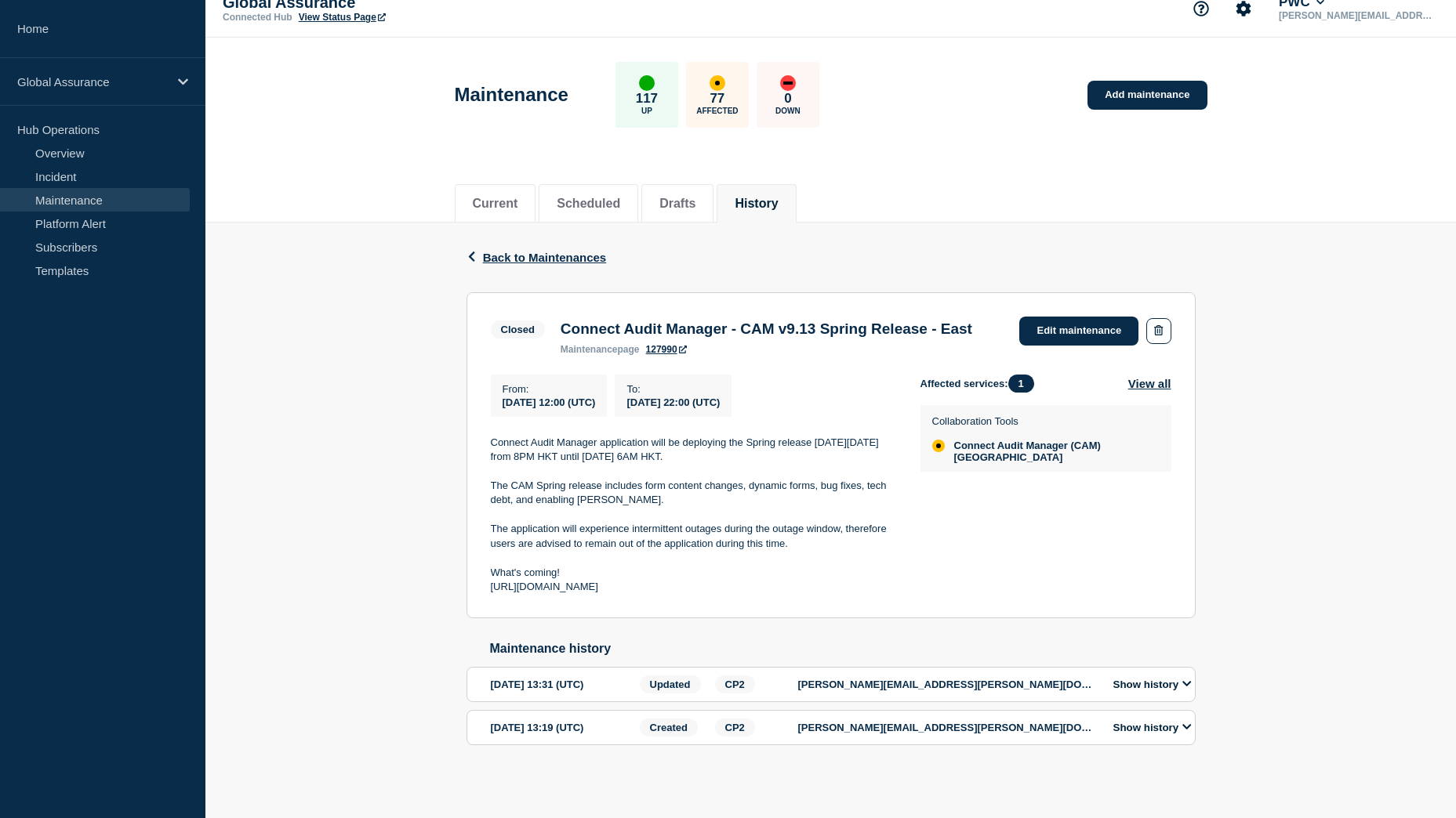
scroll to position [66, 0]
drag, startPoint x: 492, startPoint y: 425, endPoint x: 760, endPoint y: 588, distance: 313.7
click at [760, 588] on div "Connect Audit Manager application will be deploying the Spring release [DATE][D…" at bounding box center [693, 515] width 404 height 159
copy div "Connect Audit Manager application will be deploying the Spring release [DATE][D…"
click at [1344, 330] on div "Back Back to Maintenances Closed Connect Audit Manager - CAM v9.13 Spring Relea…" at bounding box center [830, 508] width 1251 height 572
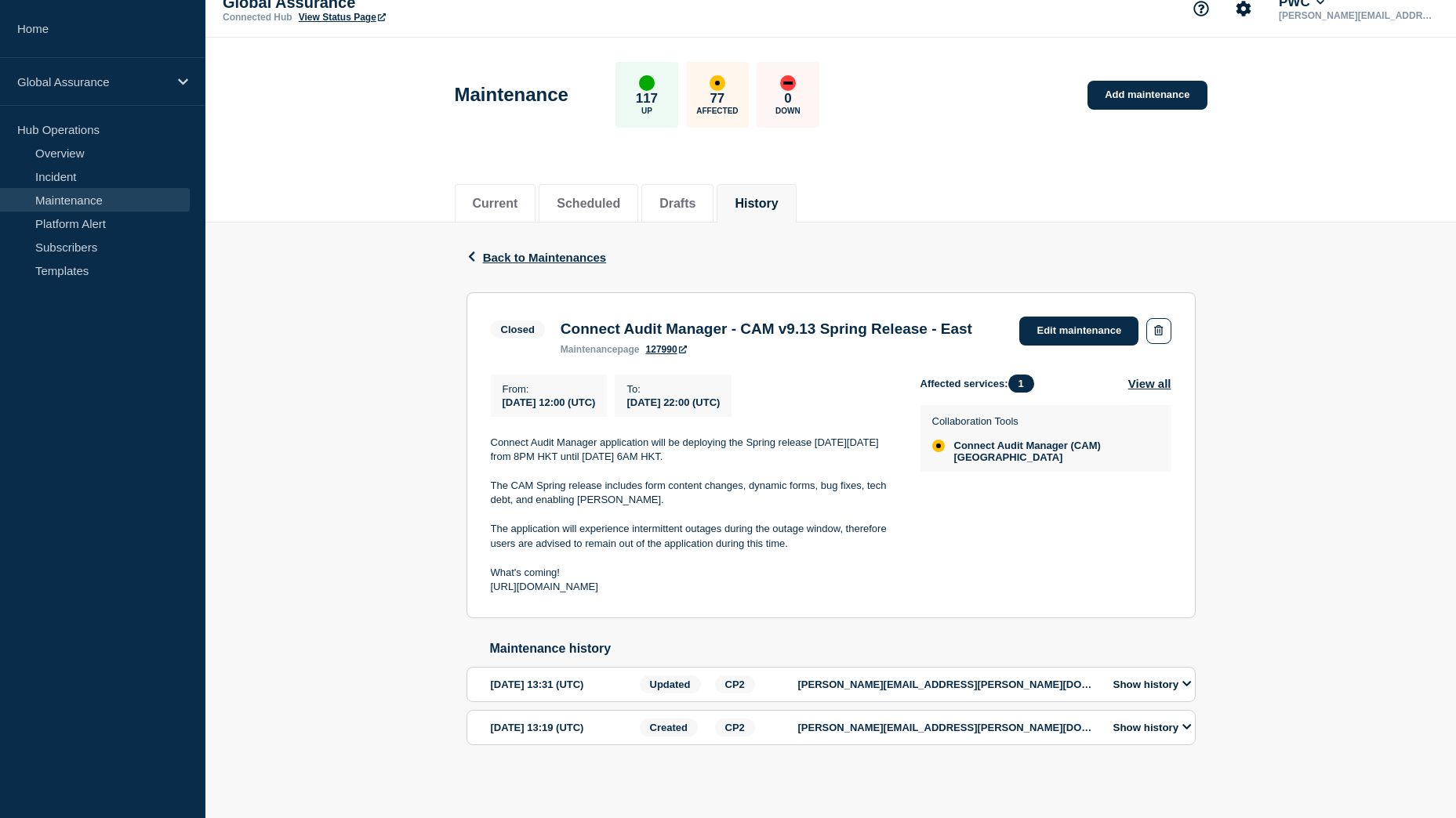
scroll to position [0, 0]
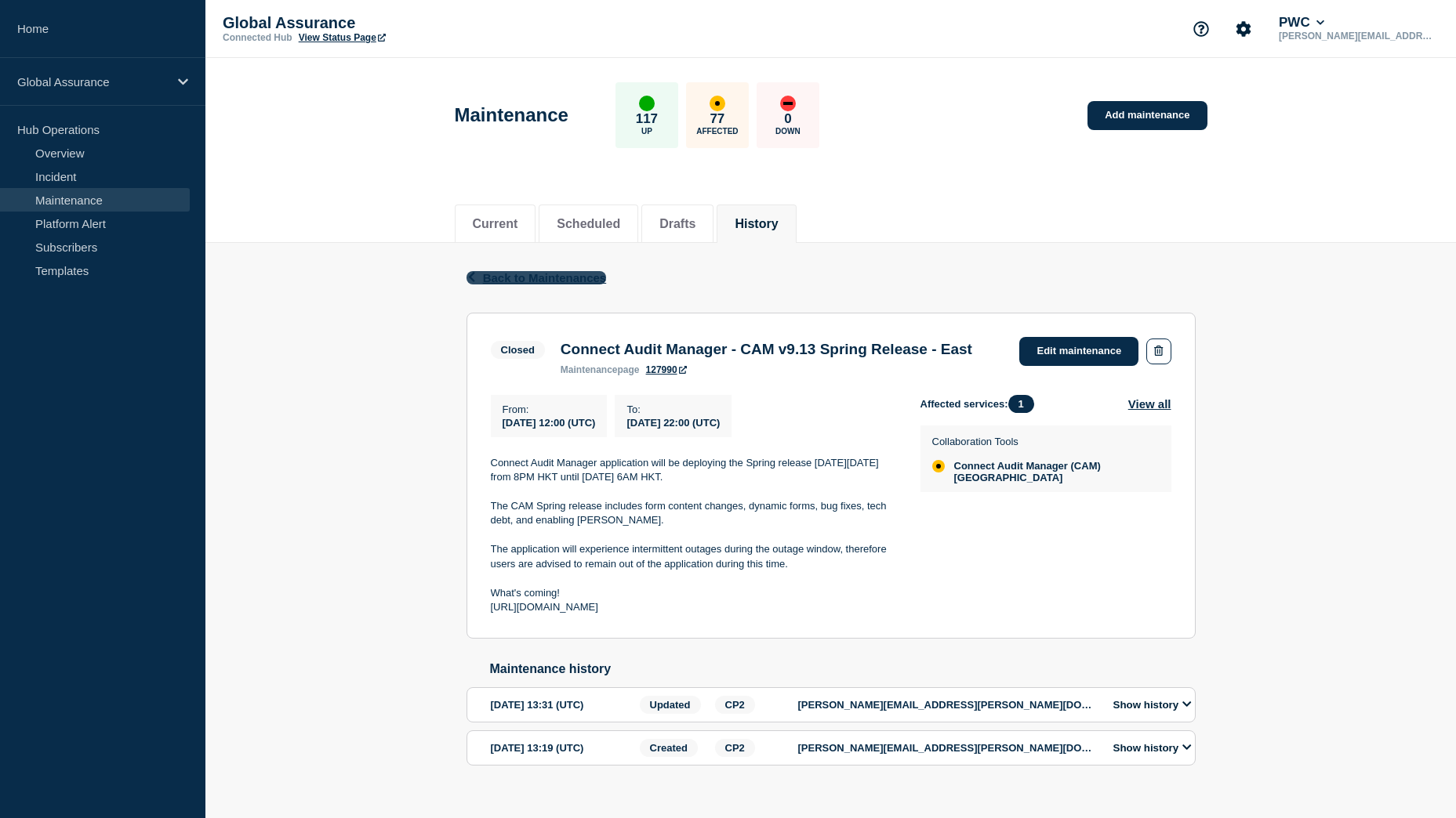
click at [519, 271] on span "Back to Maintenances" at bounding box center [545, 278] width 124 height 14
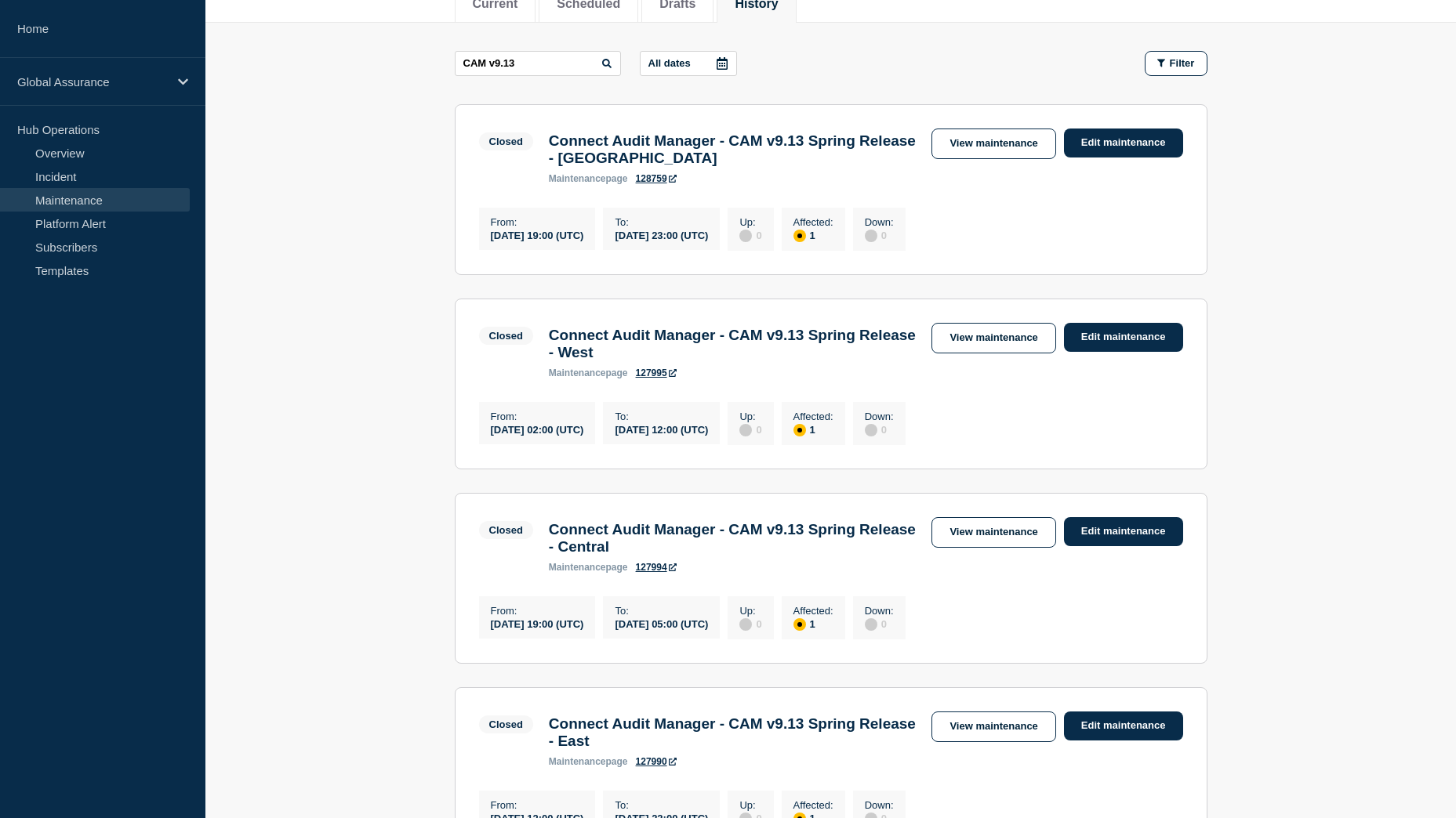
scroll to position [235, 0]
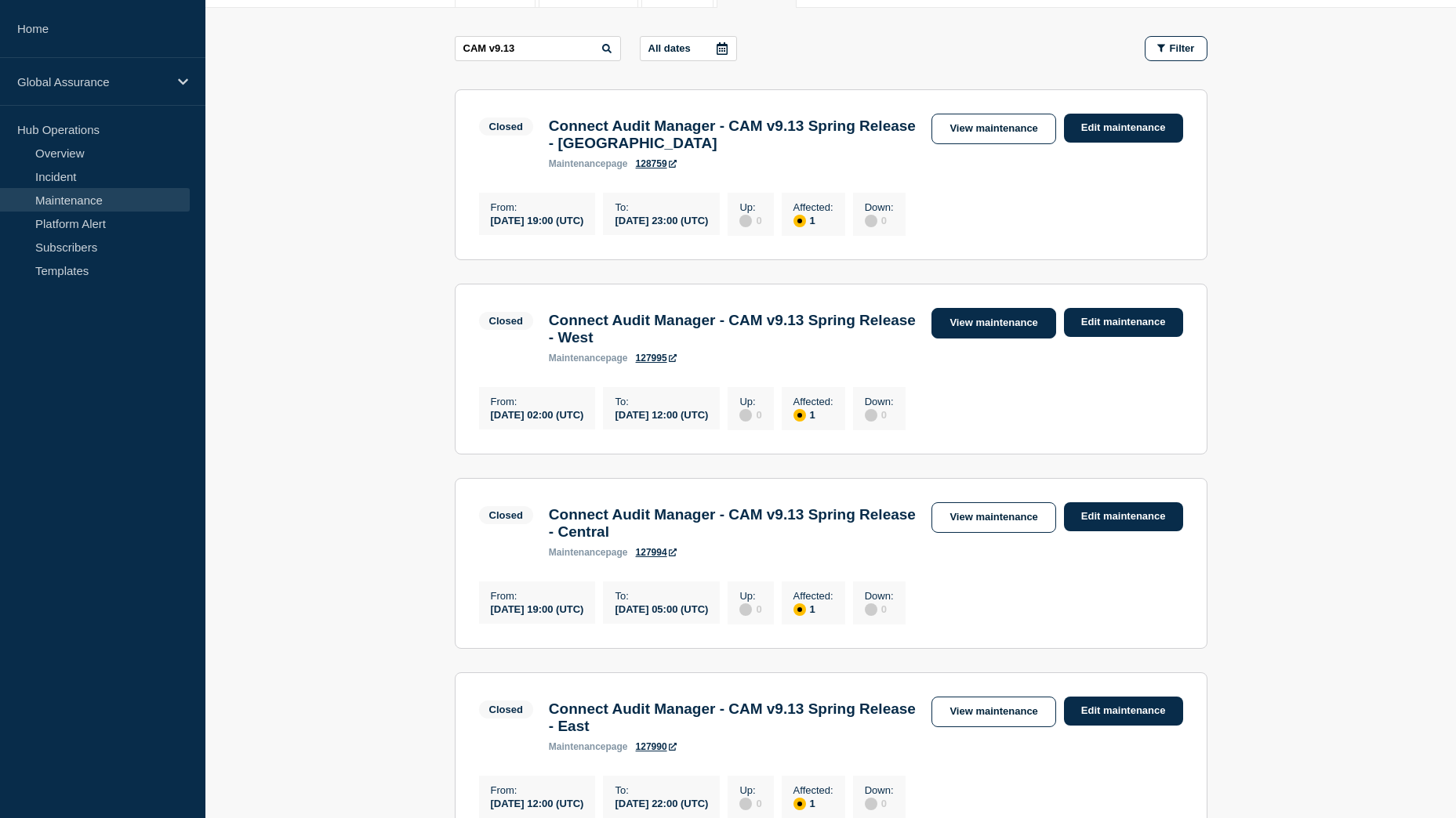
click at [1005, 338] on link "View maintenance" at bounding box center [993, 323] width 124 height 31
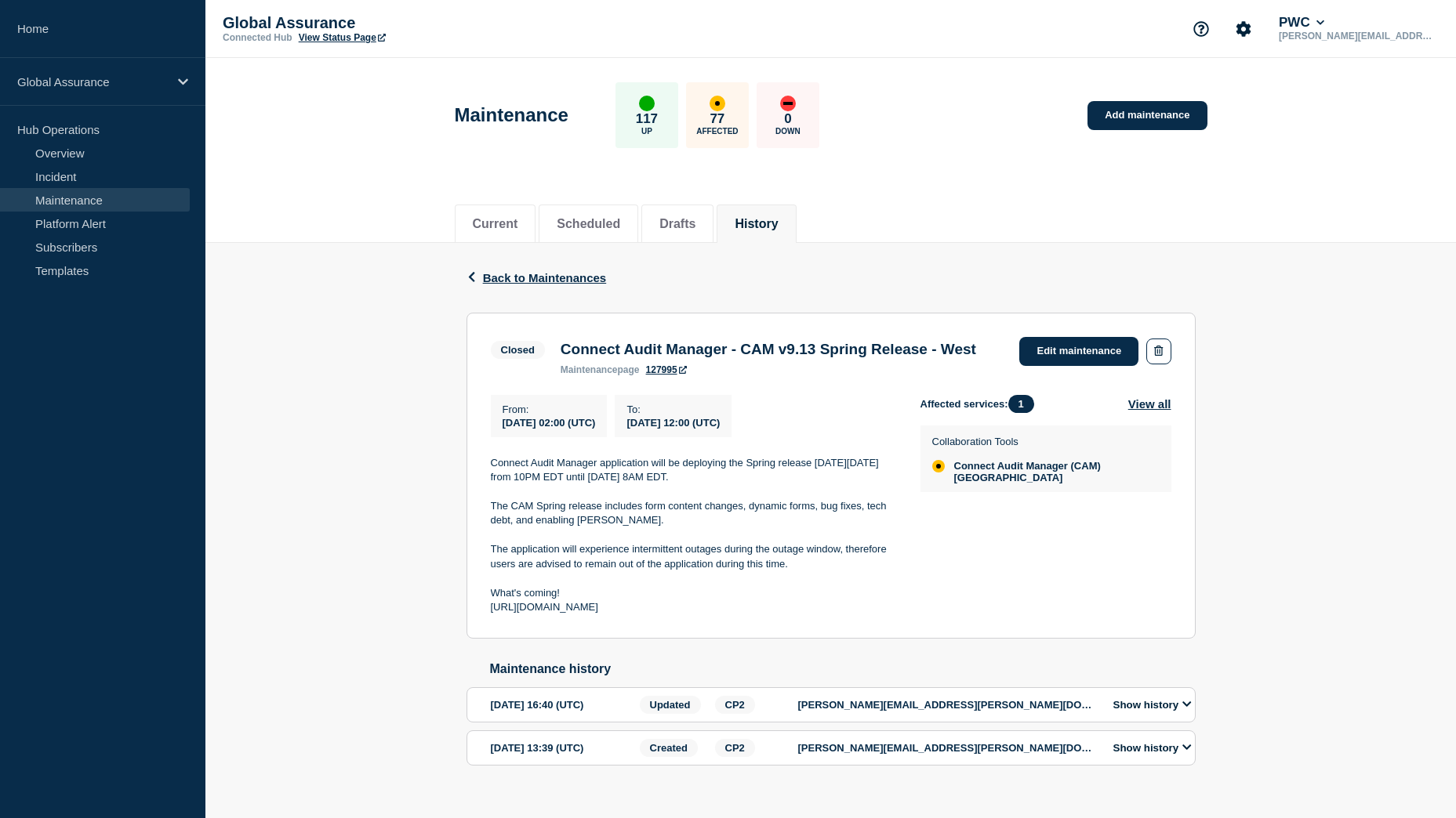
scroll to position [66, 0]
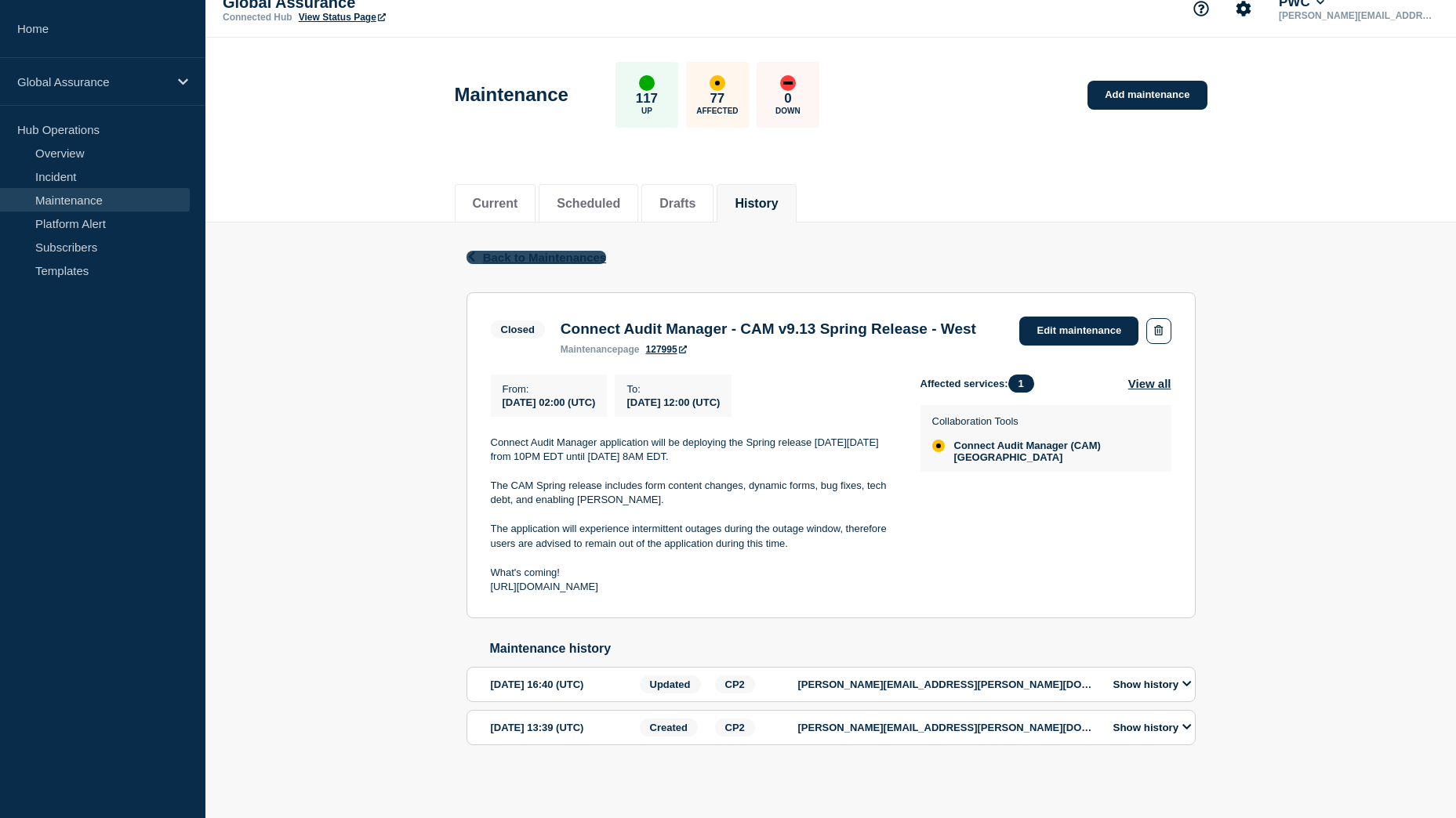
click at [531, 250] on span "Back to Maintenances" at bounding box center [545, 257] width 124 height 14
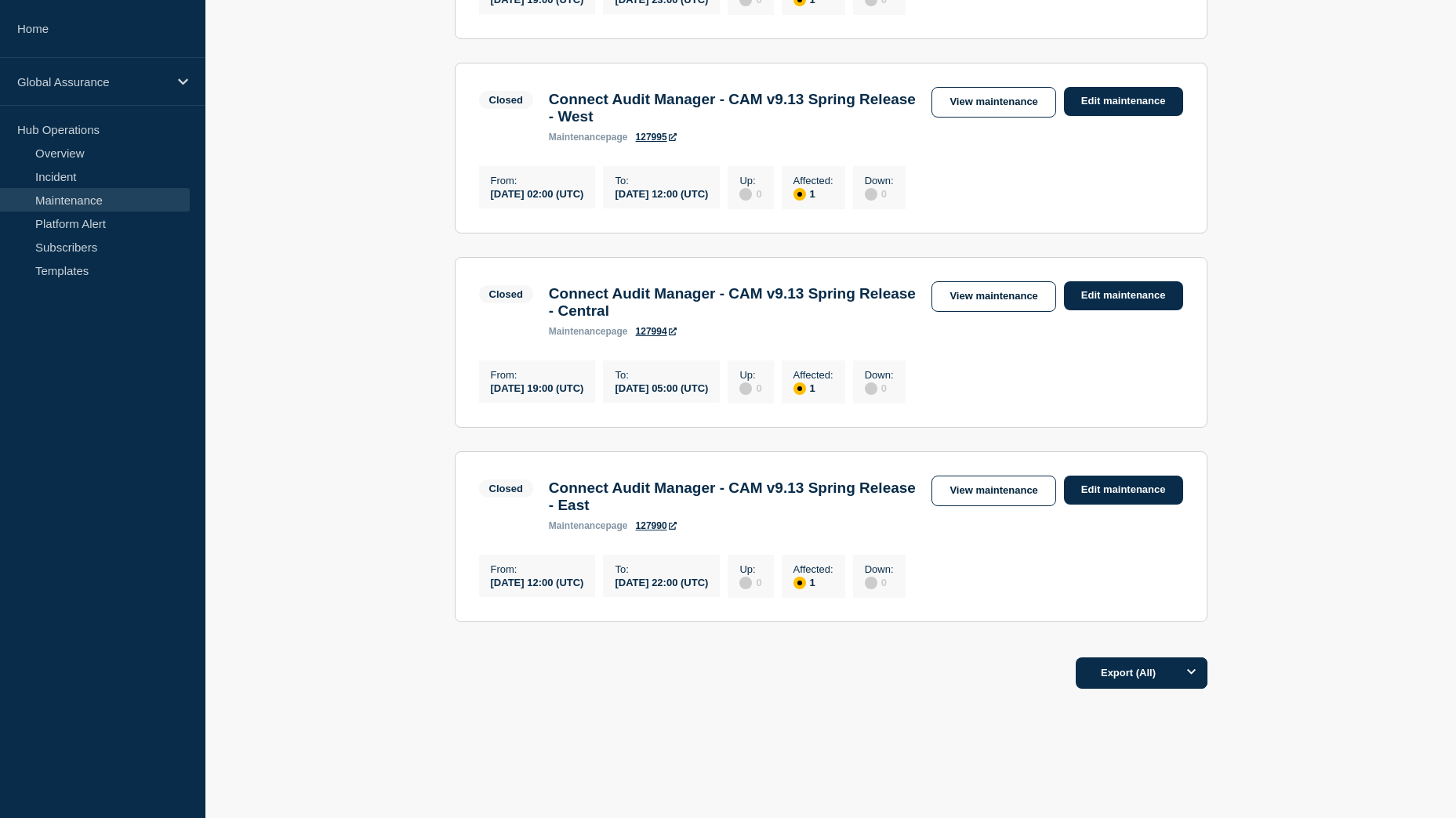
scroll to position [429, 0]
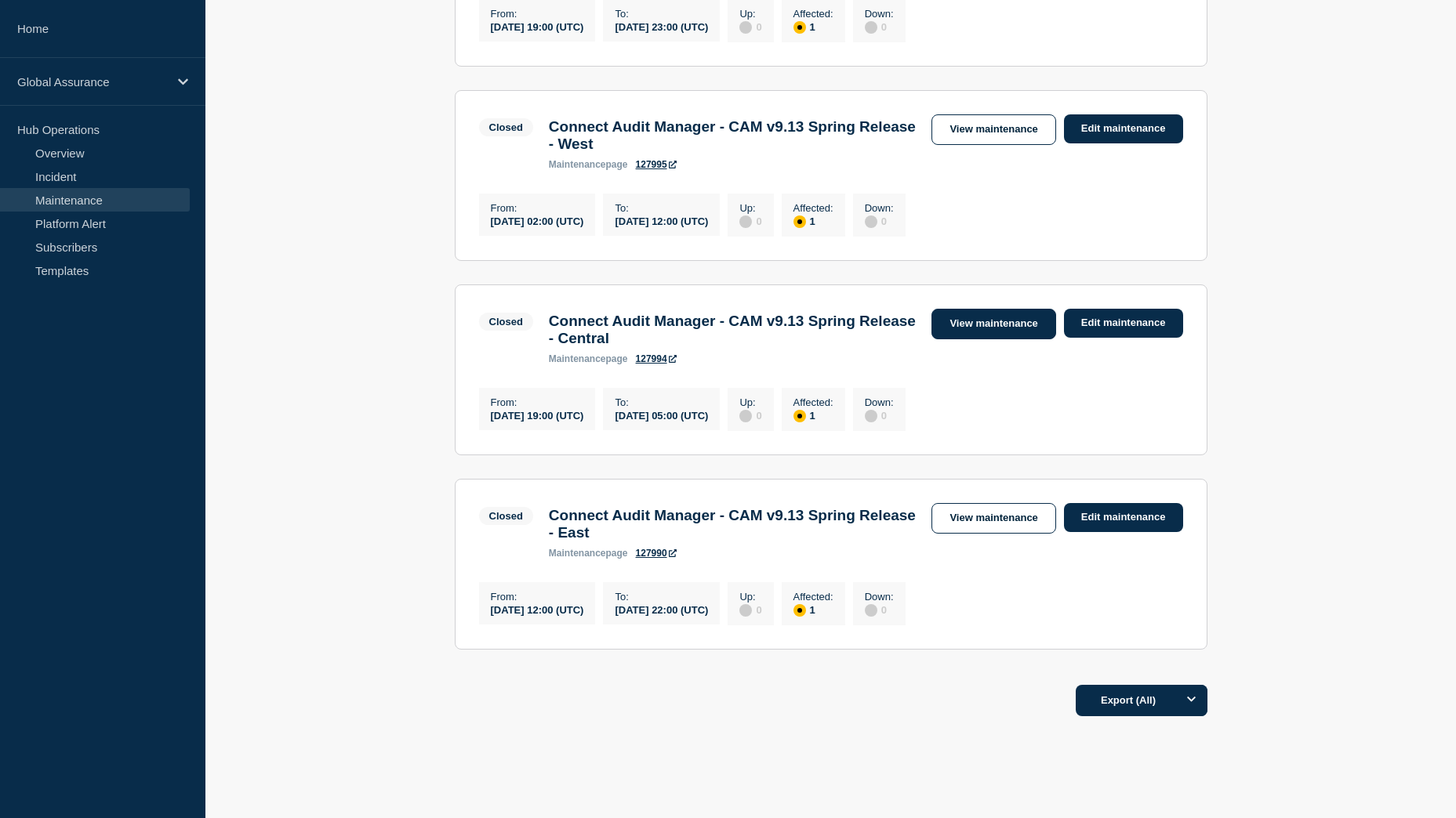
click at [1029, 339] on link "View maintenance" at bounding box center [993, 324] width 124 height 31
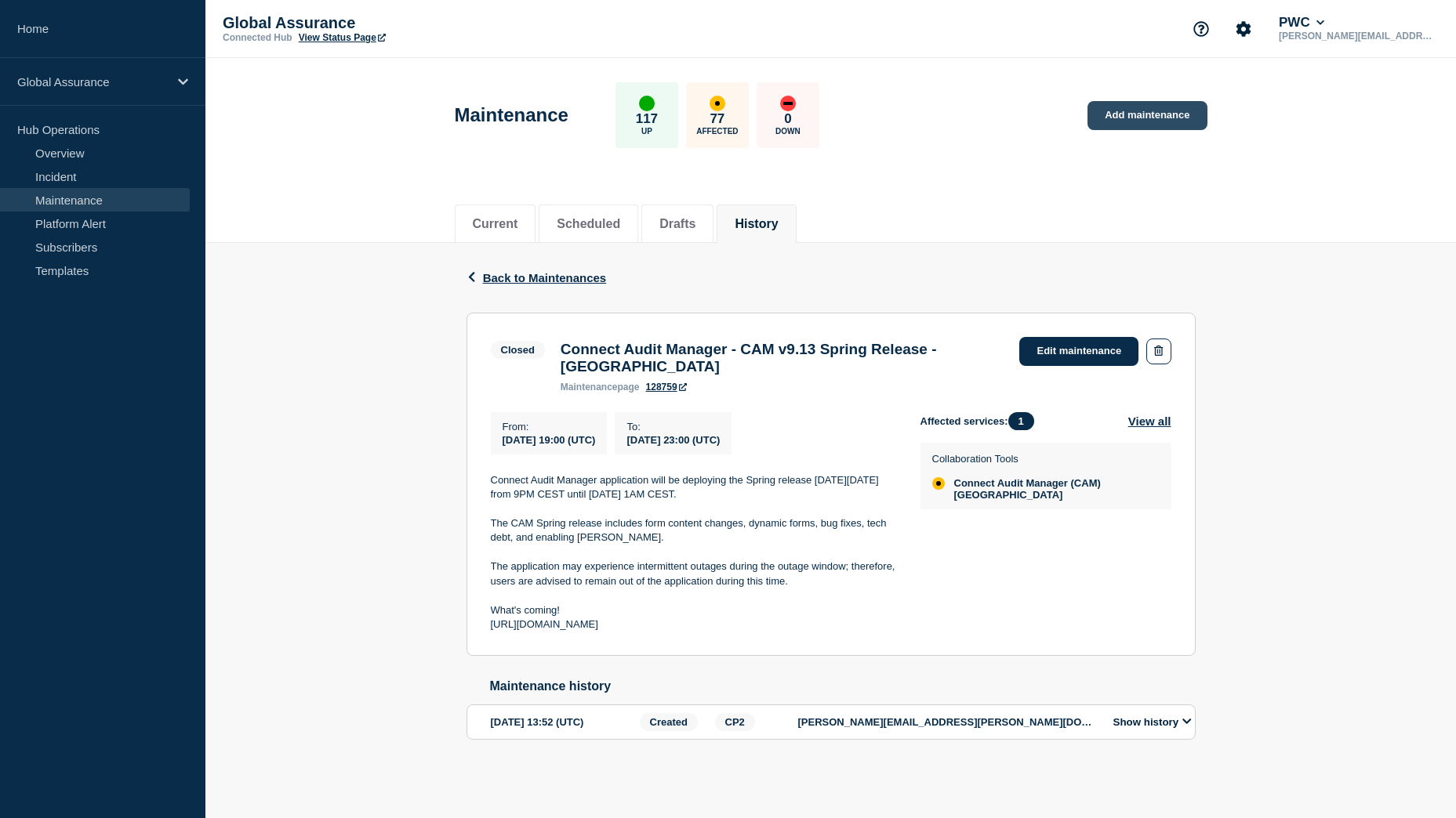
click at [1158, 113] on link "Add maintenance" at bounding box center [1147, 115] width 119 height 29
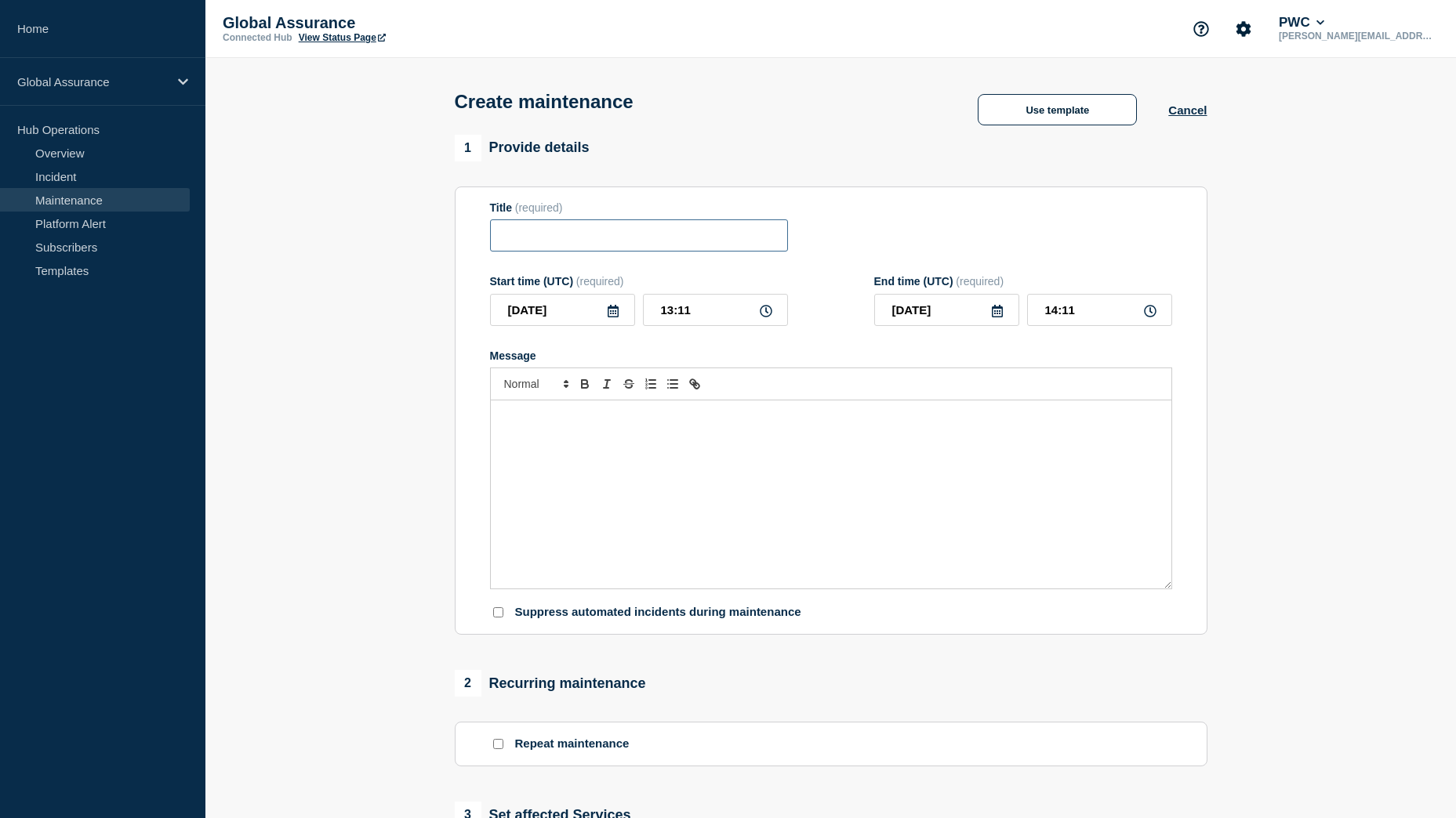
click at [563, 244] on input "Title" at bounding box center [639, 236] width 298 height 32
paste input "Connect Audit Manager - CAM v9.14 Summer Release - East"
drag, startPoint x: 773, startPoint y: 236, endPoint x: 437, endPoint y: 232, distance: 336.0
click at [437, 232] on section "1 Provide details Title (required) Connect Audit Manager - CAM v9.14 Summer Rel…" at bounding box center [830, 679] width 1251 height 1088
type input "Connect Audit Manager - CAM v9.14 Summer Release - East"
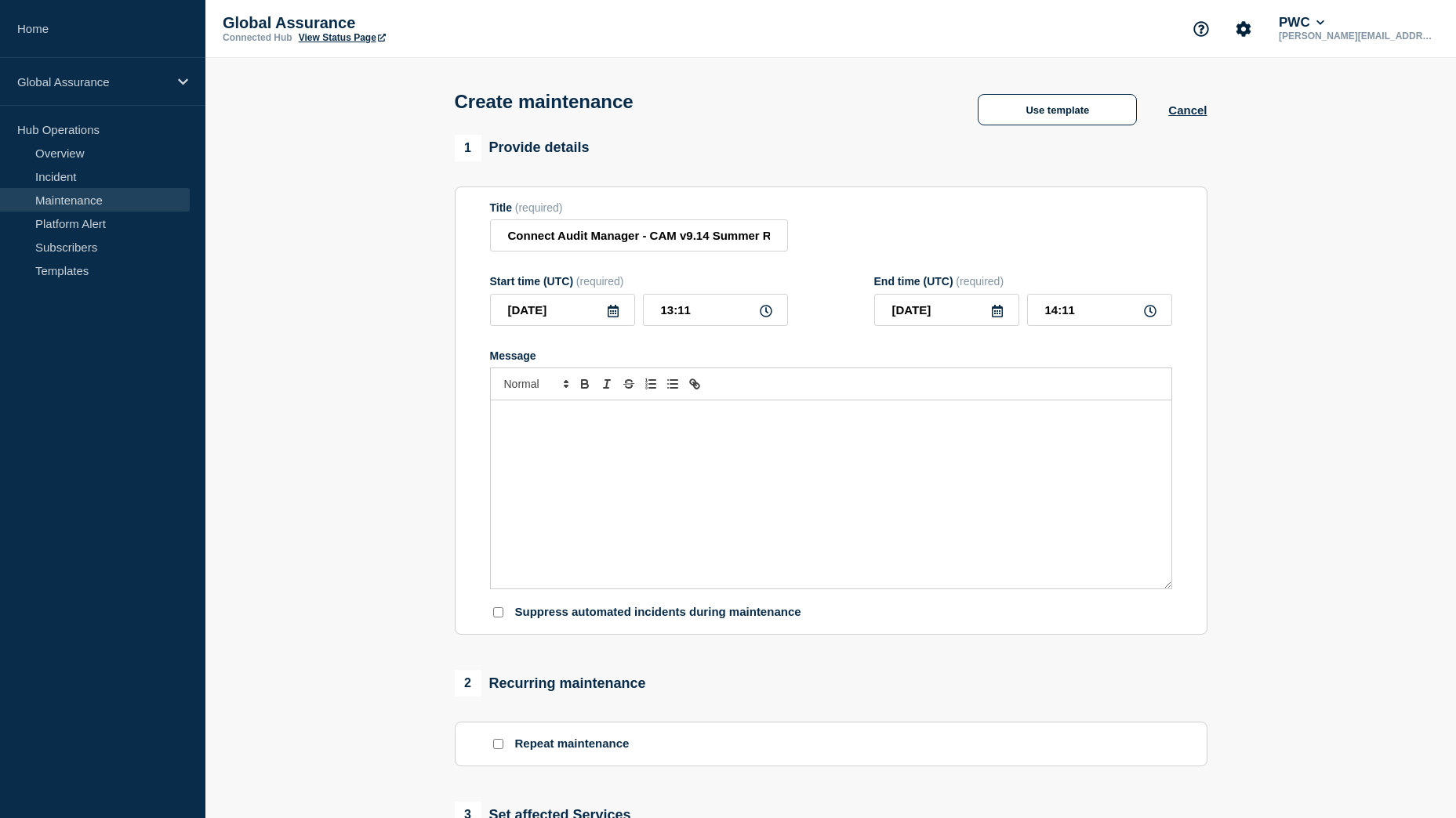
click at [549, 432] on div "Message" at bounding box center [831, 495] width 681 height 188
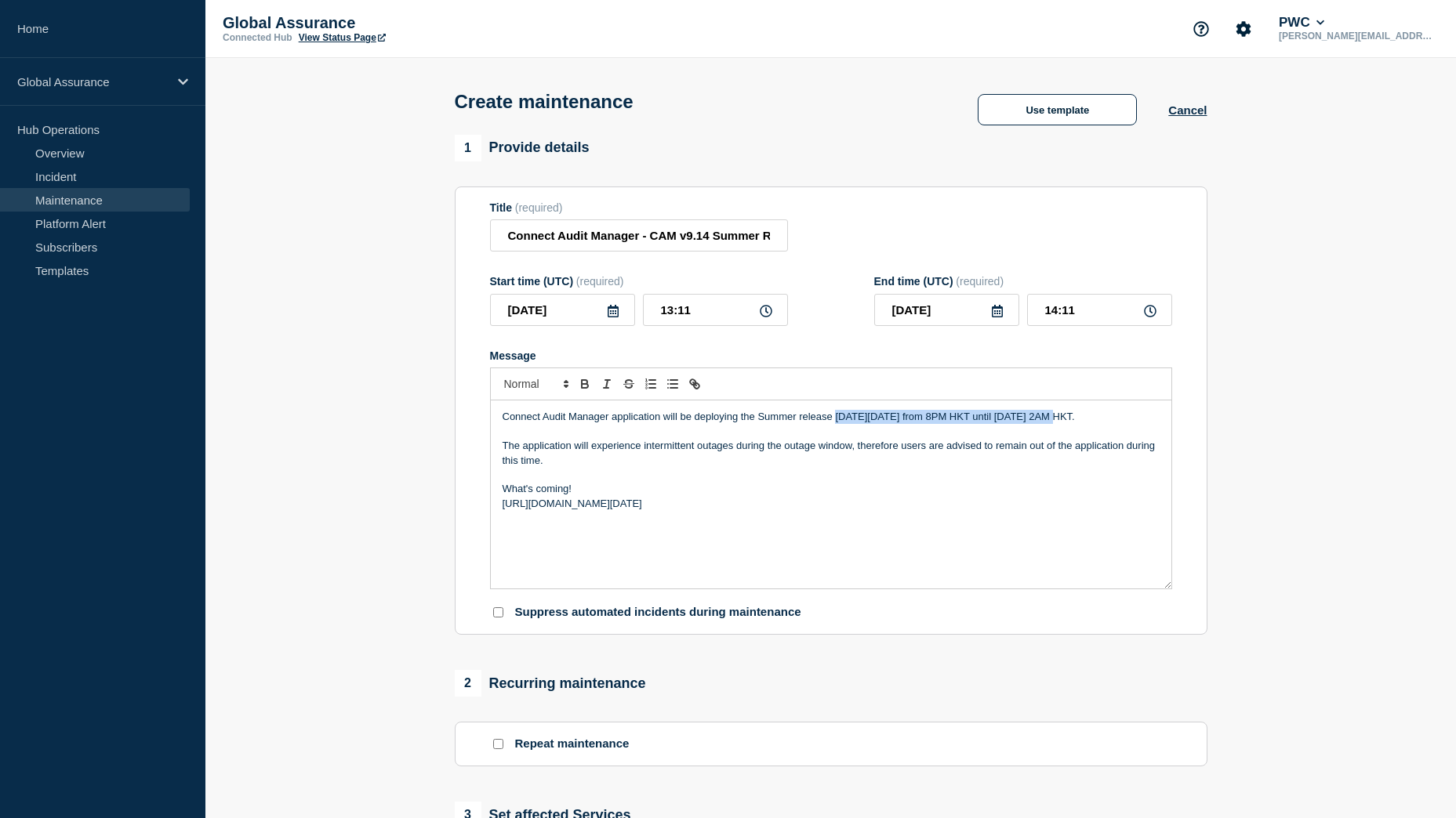
drag, startPoint x: 836, startPoint y: 423, endPoint x: 1046, endPoint y: 421, distance: 210.0
click at [1046, 421] on p "Connect Audit Manager application will be deploying the Summer release on Thurs…" at bounding box center [831, 417] width 657 height 15
copy p "on Thursday, August 28th, 2025 from 8PM HKT"
click at [610, 314] on icon at bounding box center [613, 311] width 13 height 13
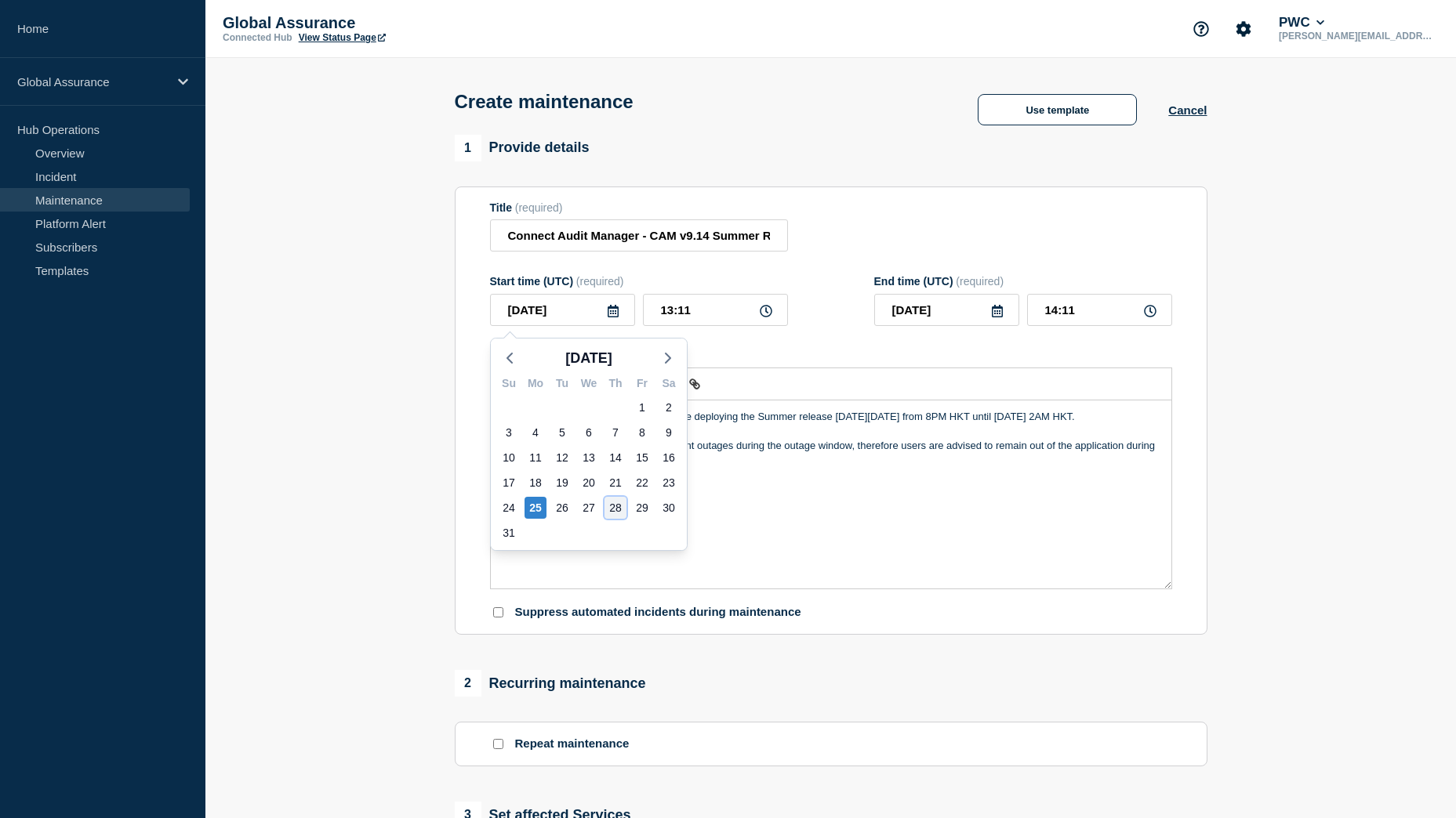
click at [622, 509] on div "28" at bounding box center [616, 508] width 22 height 22
type input "2025-08-28"
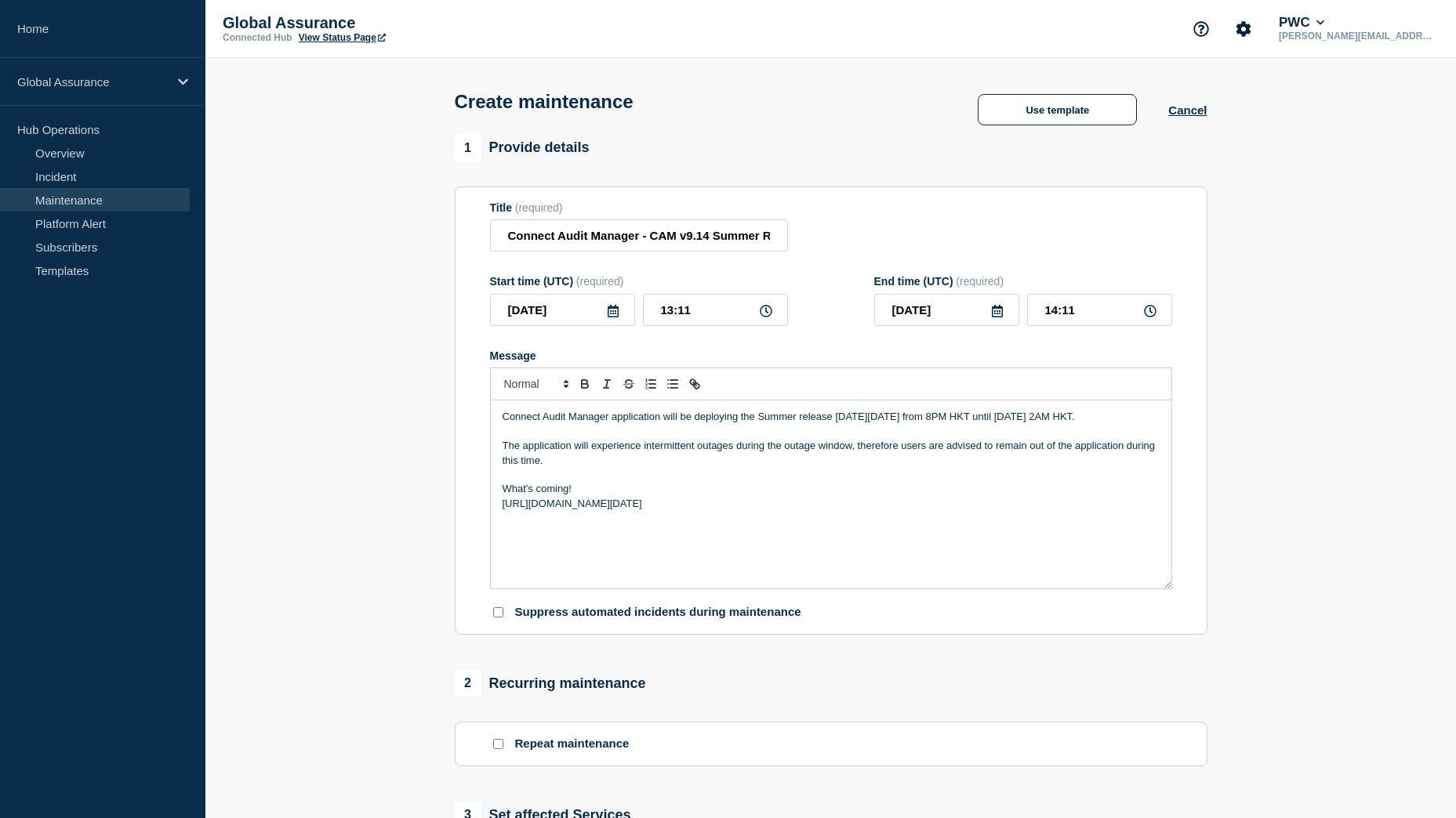
click at [768, 314] on icon at bounding box center [766, 311] width 13 height 13
click at [767, 313] on icon at bounding box center [766, 311] width 13 height 13
drag, startPoint x: 671, startPoint y: 313, endPoint x: 663, endPoint y: 315, distance: 8.2
click at [663, 315] on input "13:11" at bounding box center [716, 310] width 145 height 32
type input "12:11"
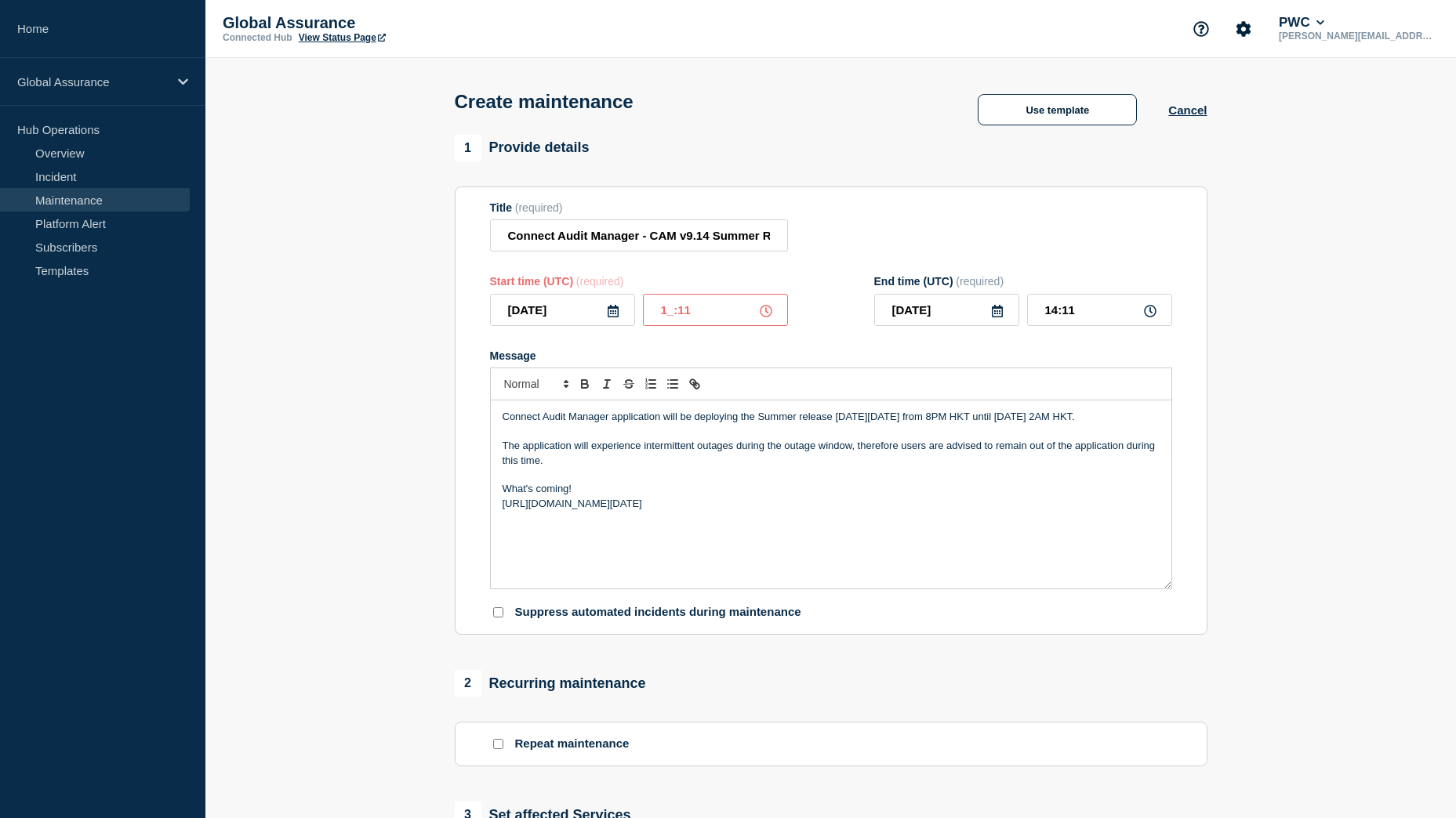
type input "13:11"
click at [702, 315] on input "12:11" at bounding box center [716, 310] width 145 height 32
type input "12:00"
type input "13:00"
click at [805, 326] on div "Start time (UTC) (required) 2025-08-28 12:00 End time (UTC) (required) 2025-08-…" at bounding box center [831, 301] width 682 height 51
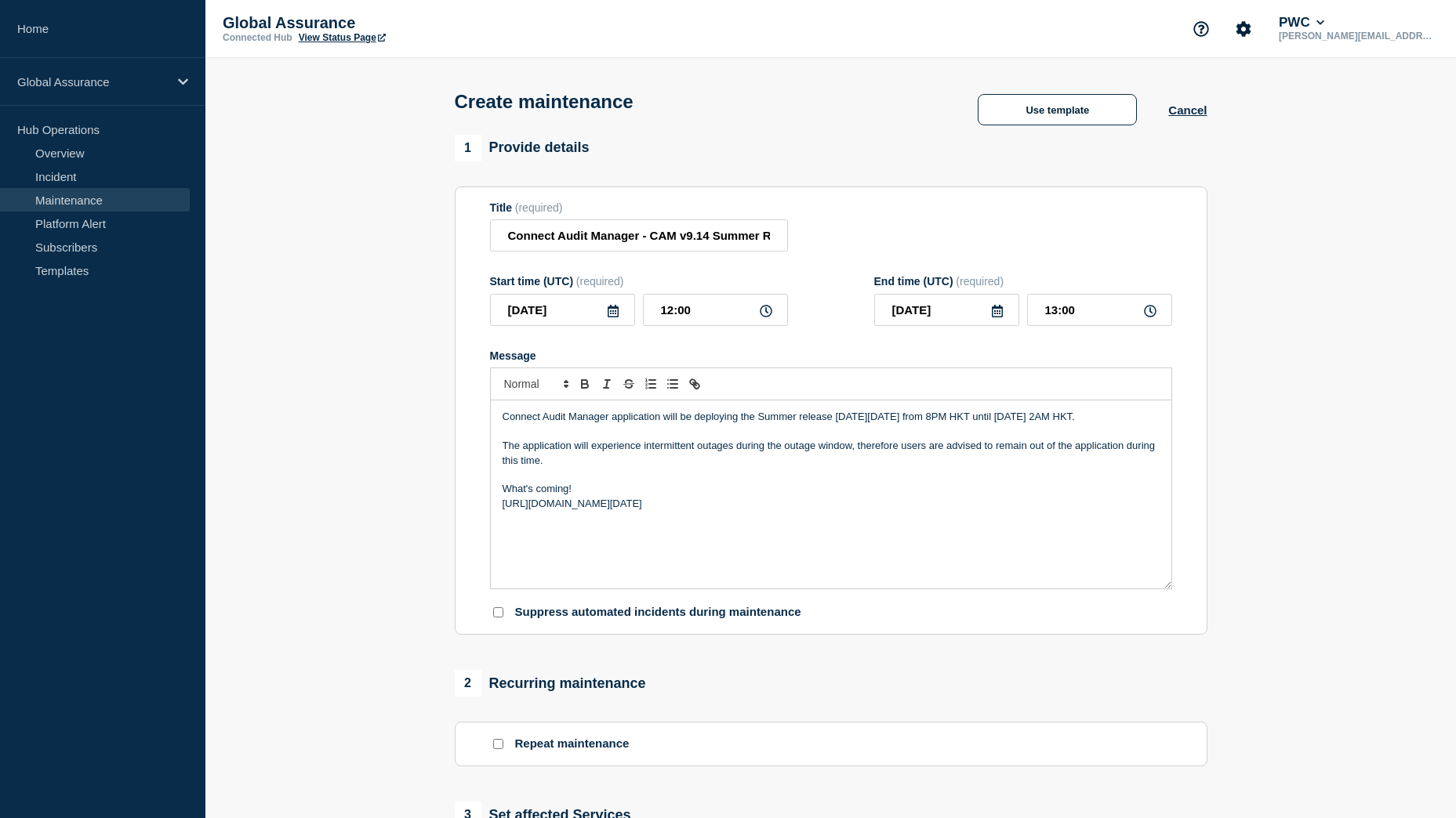
click at [993, 317] on icon at bounding box center [997, 311] width 11 height 13
click at [1030, 508] on div "29" at bounding box center [1027, 508] width 22 height 22
type input "2025-08-29"
click at [1070, 316] on input "13:00" at bounding box center [1099, 310] width 145 height 32
drag, startPoint x: 1074, startPoint y: 422, endPoint x: 661, endPoint y: 440, distance: 413.4
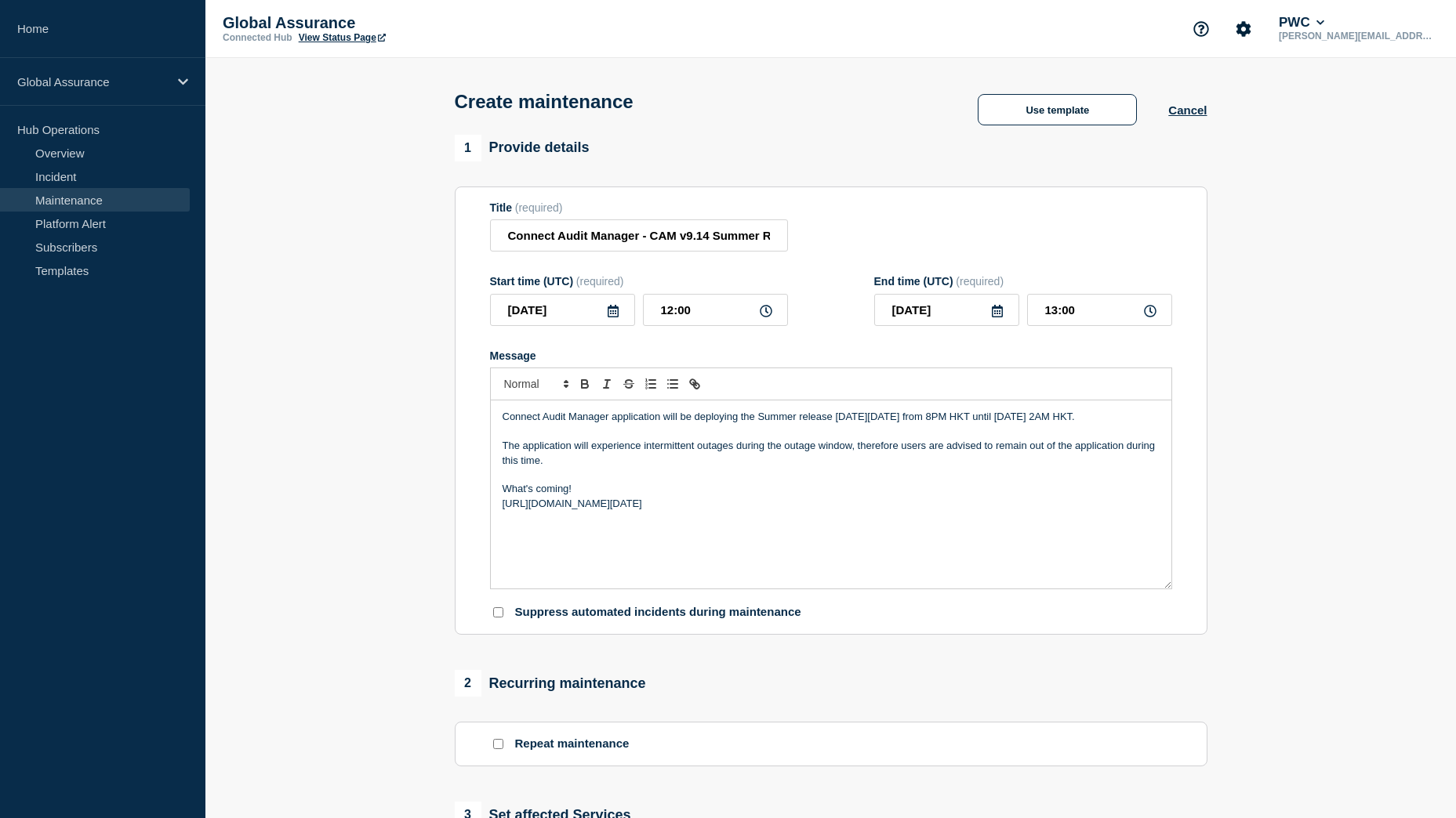
click at [661, 424] on p "Connect Audit Manager application will be deploying the Summer release on Thurs…" at bounding box center [831, 417] width 657 height 15
copy p "Friday, August 29,2025 at 2AM HKT."
click at [1056, 315] on input "13:00" at bounding box center [1099, 310] width 145 height 32
type input "18:00"
click at [1099, 348] on form "Title (required) Connect Audit Manager - CAM v9.14 Summer Release - East Start …" at bounding box center [831, 411] width 682 height 420
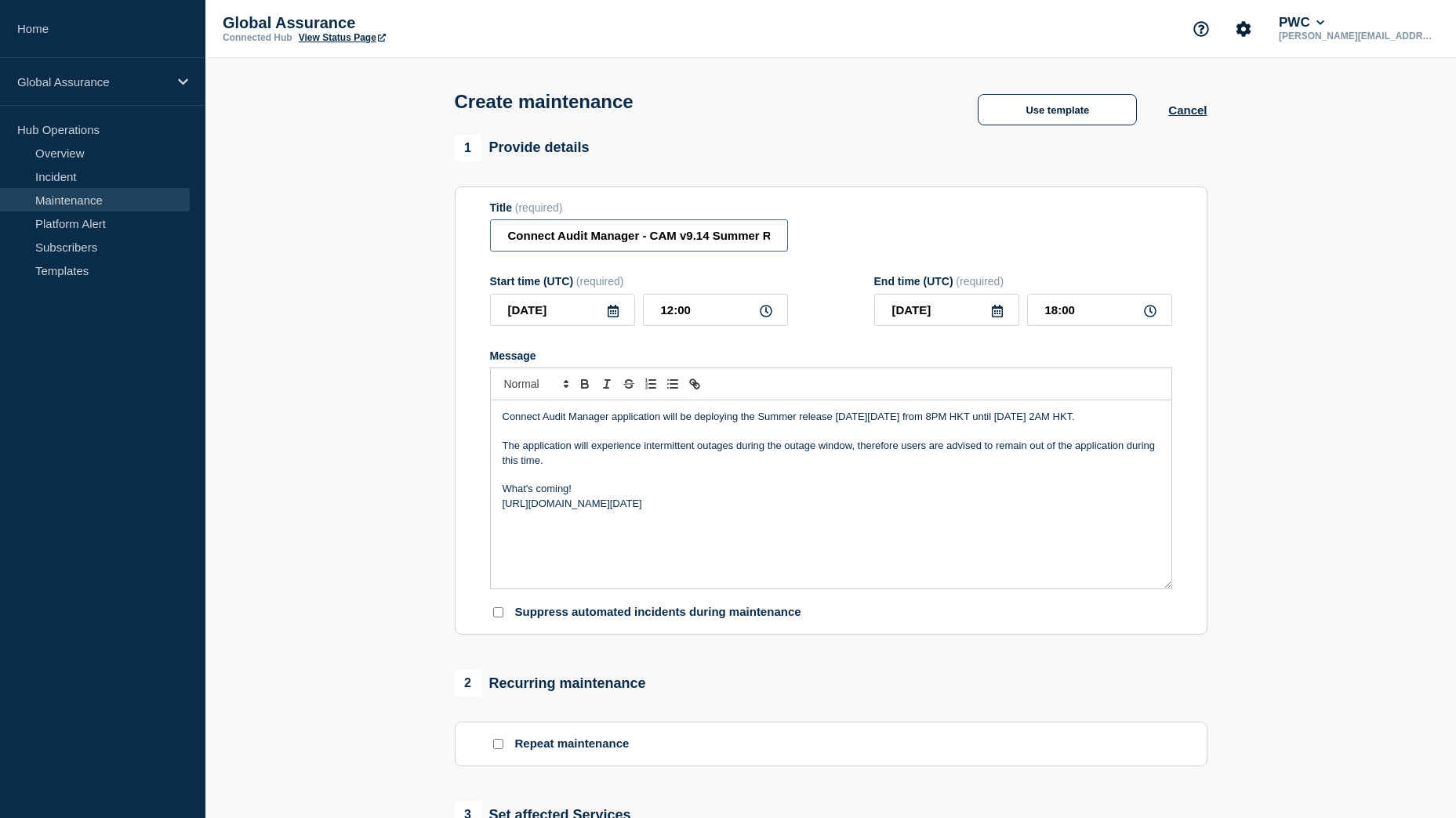
scroll to position [0, 73]
drag, startPoint x: 562, startPoint y: 236, endPoint x: 852, endPoint y: 250, distance: 290.3
click at [852, 250] on div "Title (required) Connect Audit Manager - CAM v9.14 Summer Release - East" at bounding box center [831, 227] width 682 height 51
click at [1321, 222] on section "1 Provide details Title (required) Connect Audit Manager - CAM v9.14 Summer Rel…" at bounding box center [830, 679] width 1251 height 1088
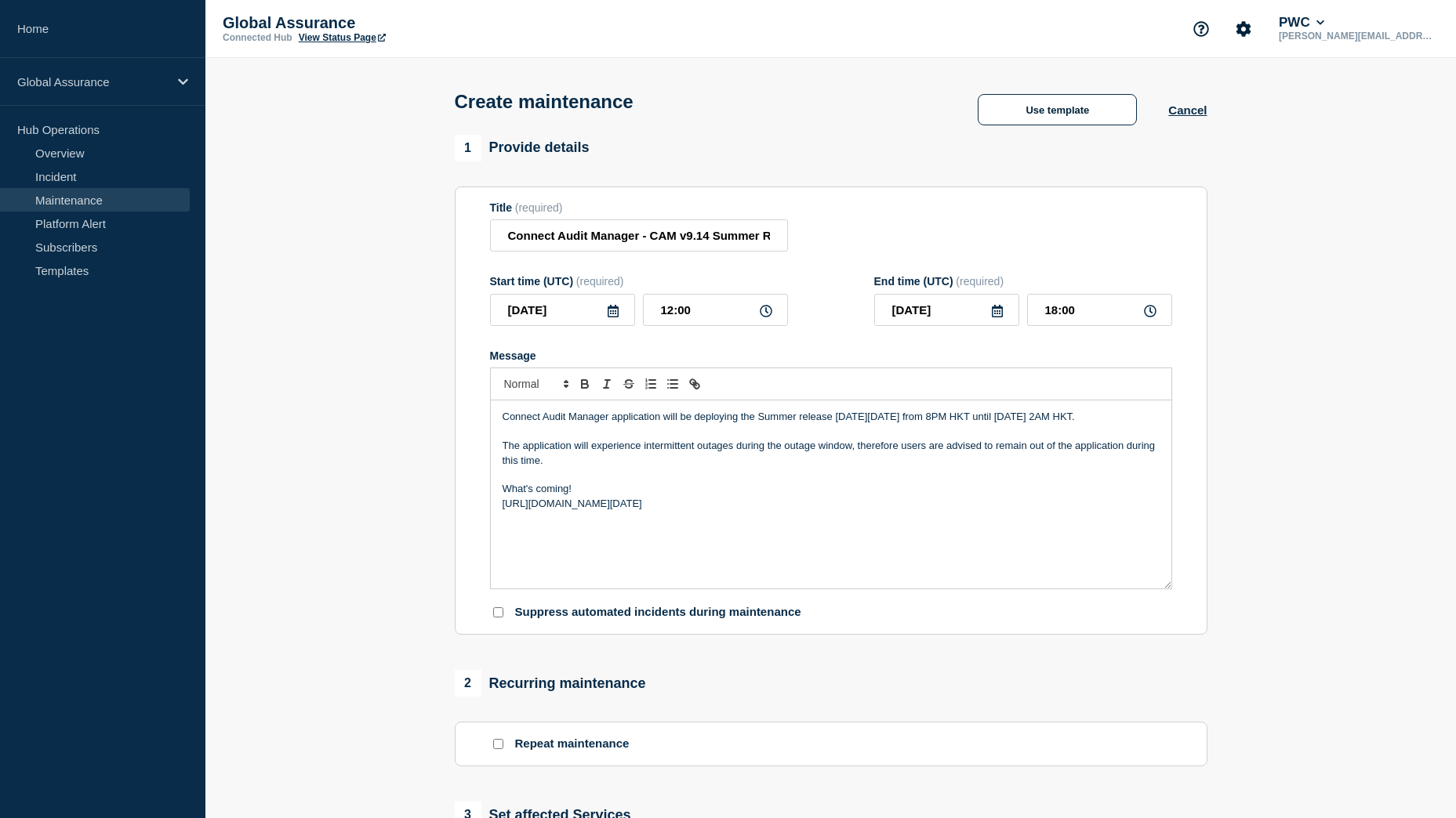
click at [1145, 218] on div "Title (required) Connect Audit Manager - CAM v9.14 Summer Release - East" at bounding box center [831, 227] width 682 height 51
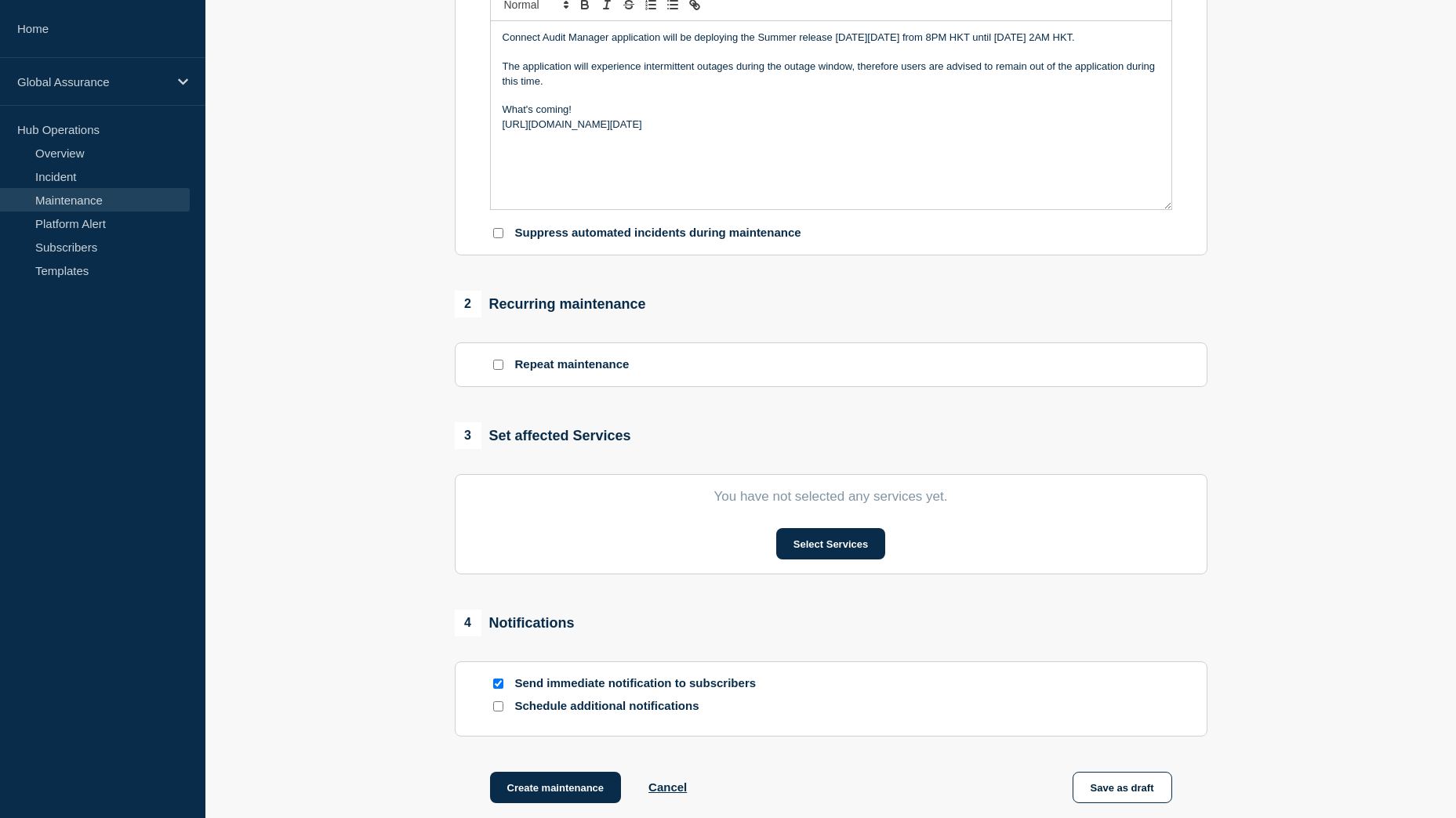
scroll to position [392, 0]
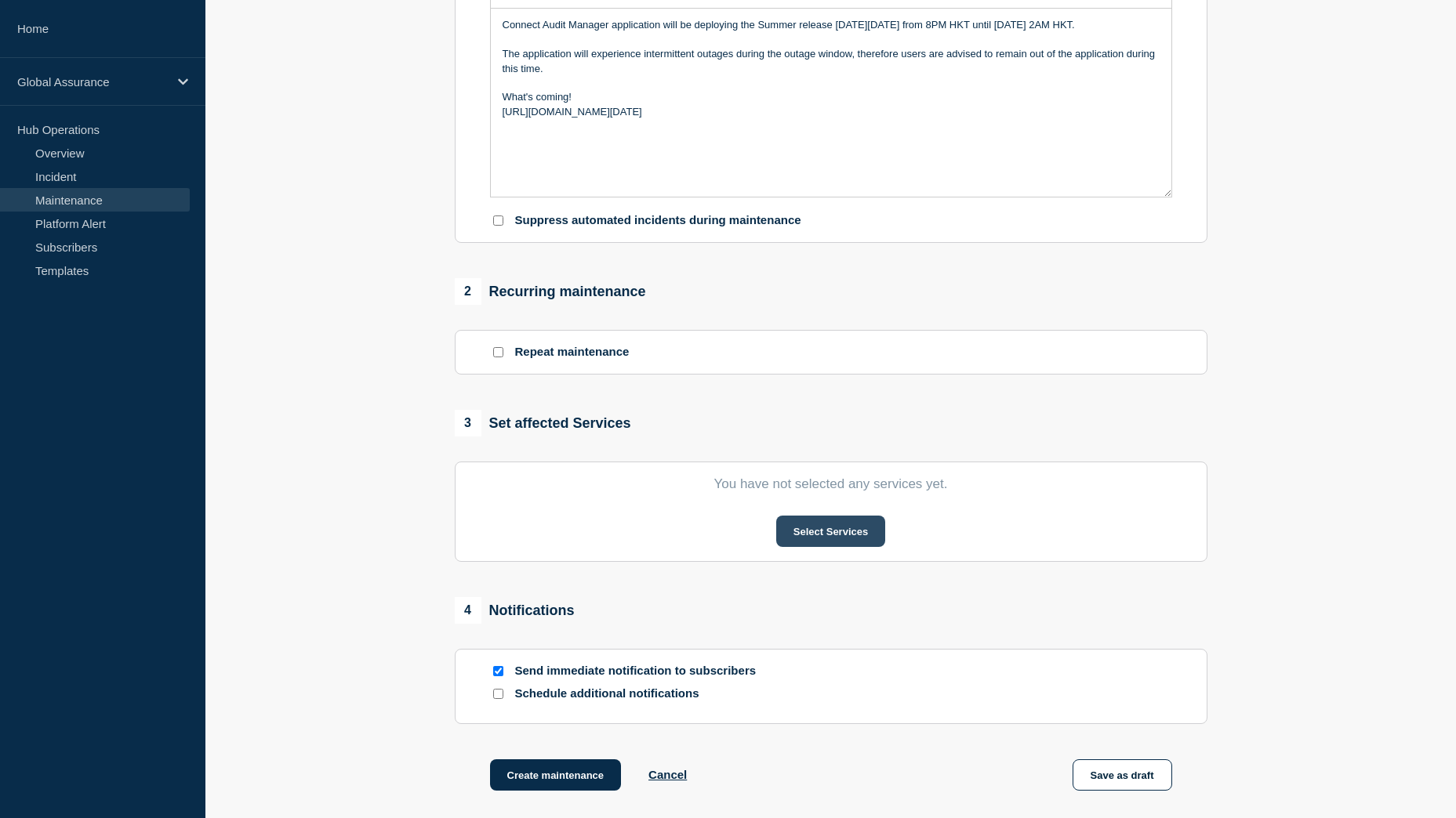
click at [834, 533] on button "Select Services" at bounding box center [830, 531] width 109 height 32
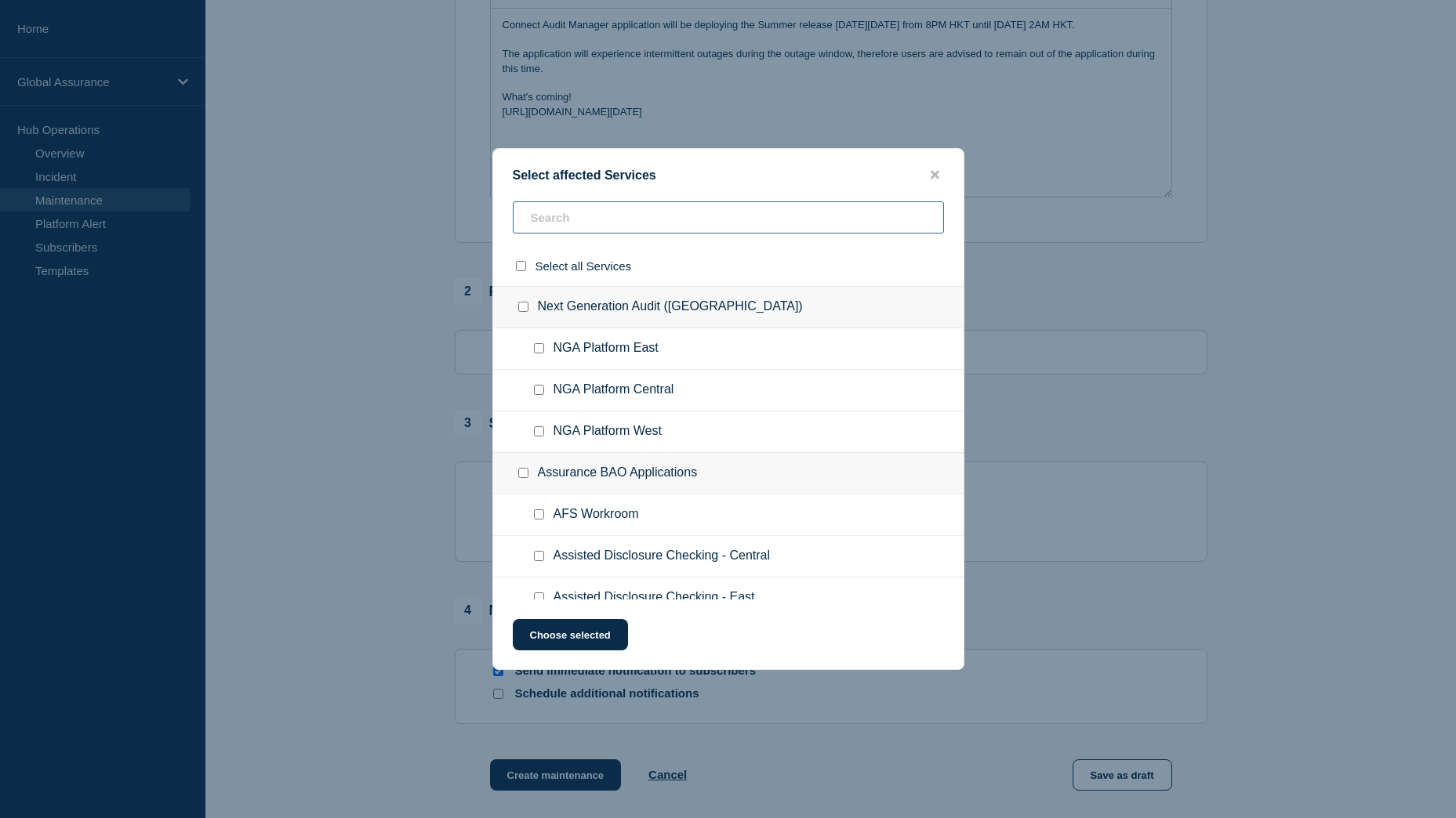
click at [653, 222] on input "text" at bounding box center [728, 218] width 431 height 32
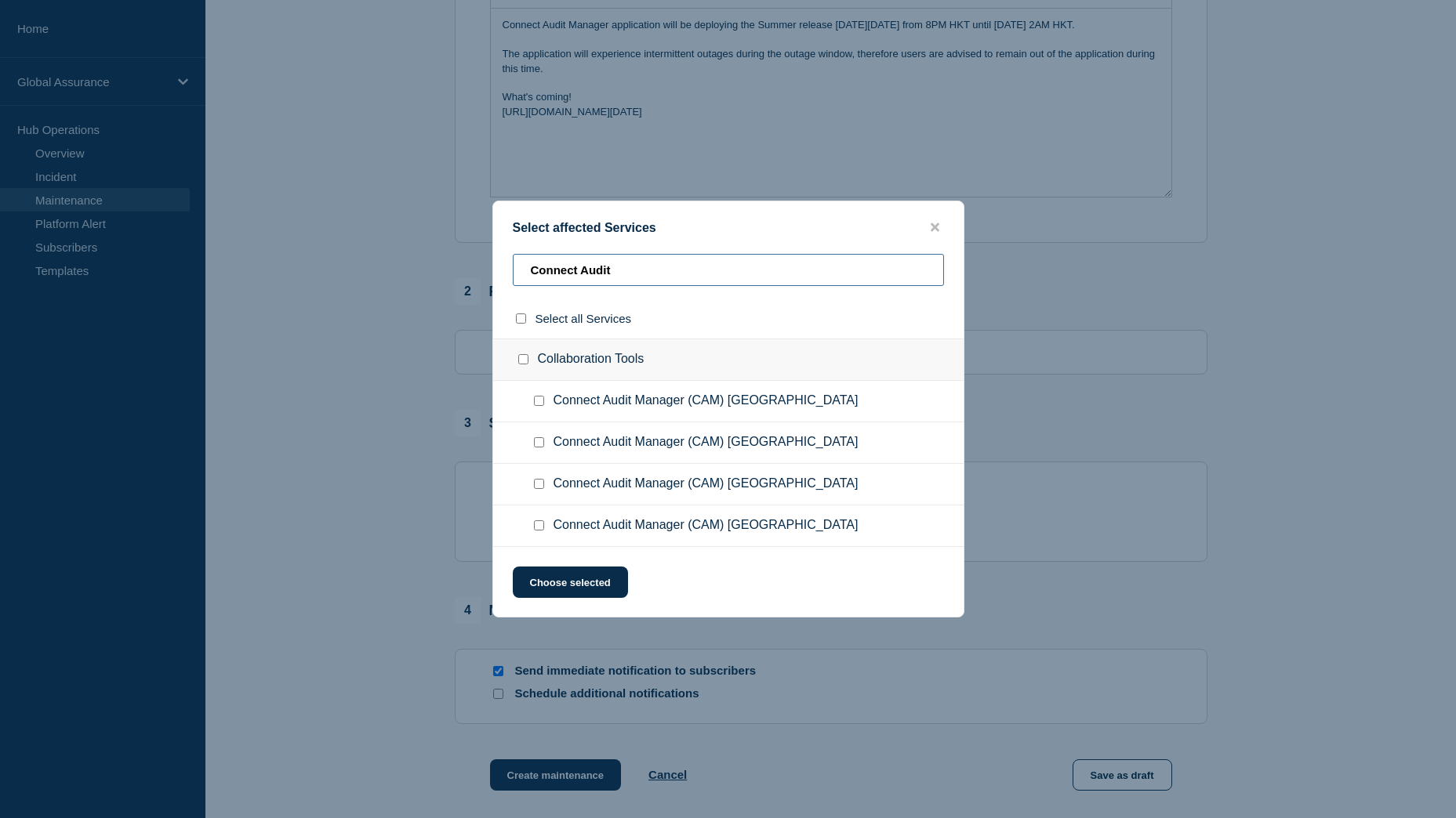
type input "Connect Audit"
click at [539, 445] on input "Connect Audit Manager (CAM) East Region checkbox" at bounding box center [539, 443] width 10 height 10
checkbox input "true"
click at [583, 582] on button "Choose selected" at bounding box center [570, 582] width 115 height 32
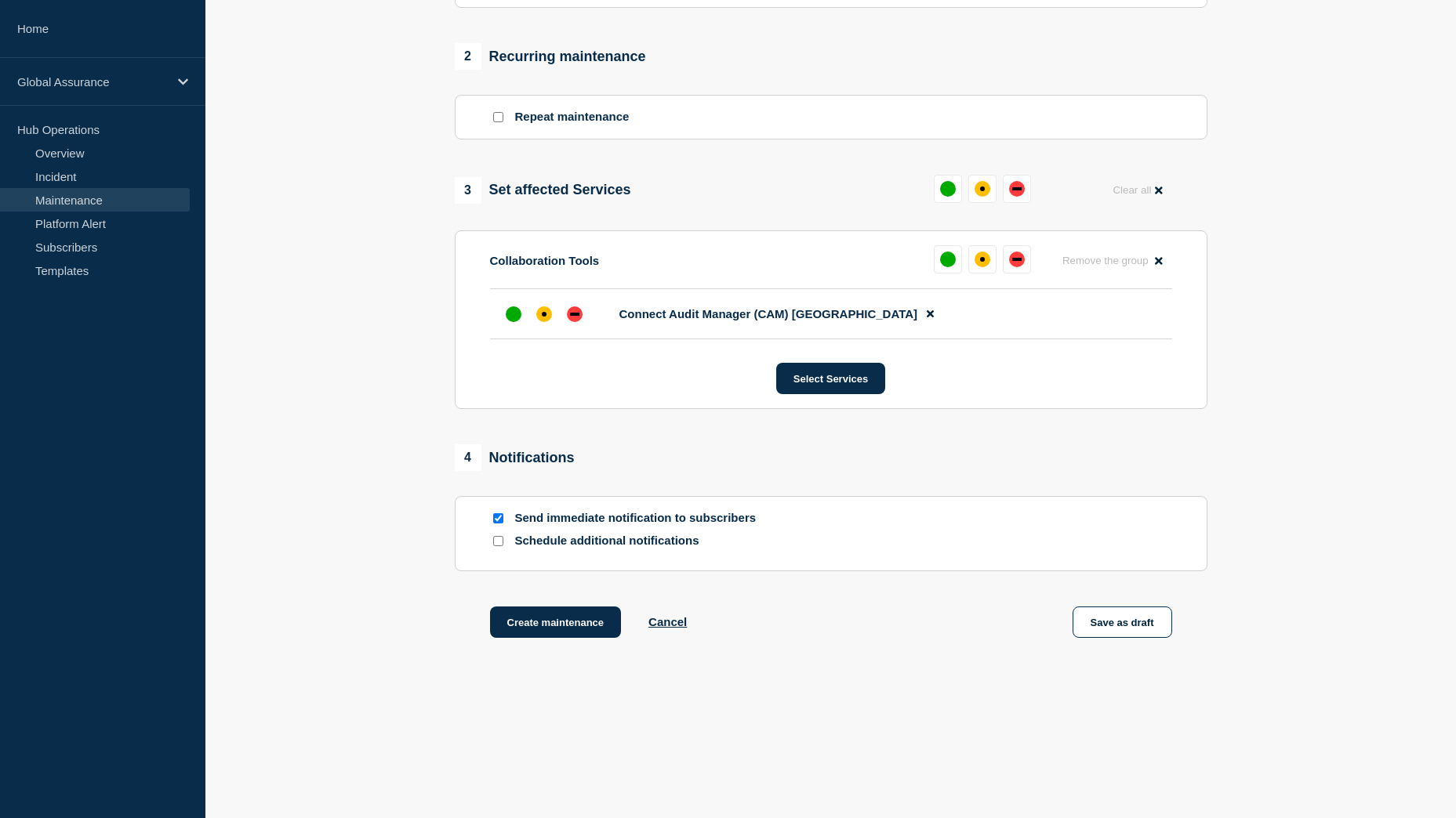
scroll to position [553, 0]
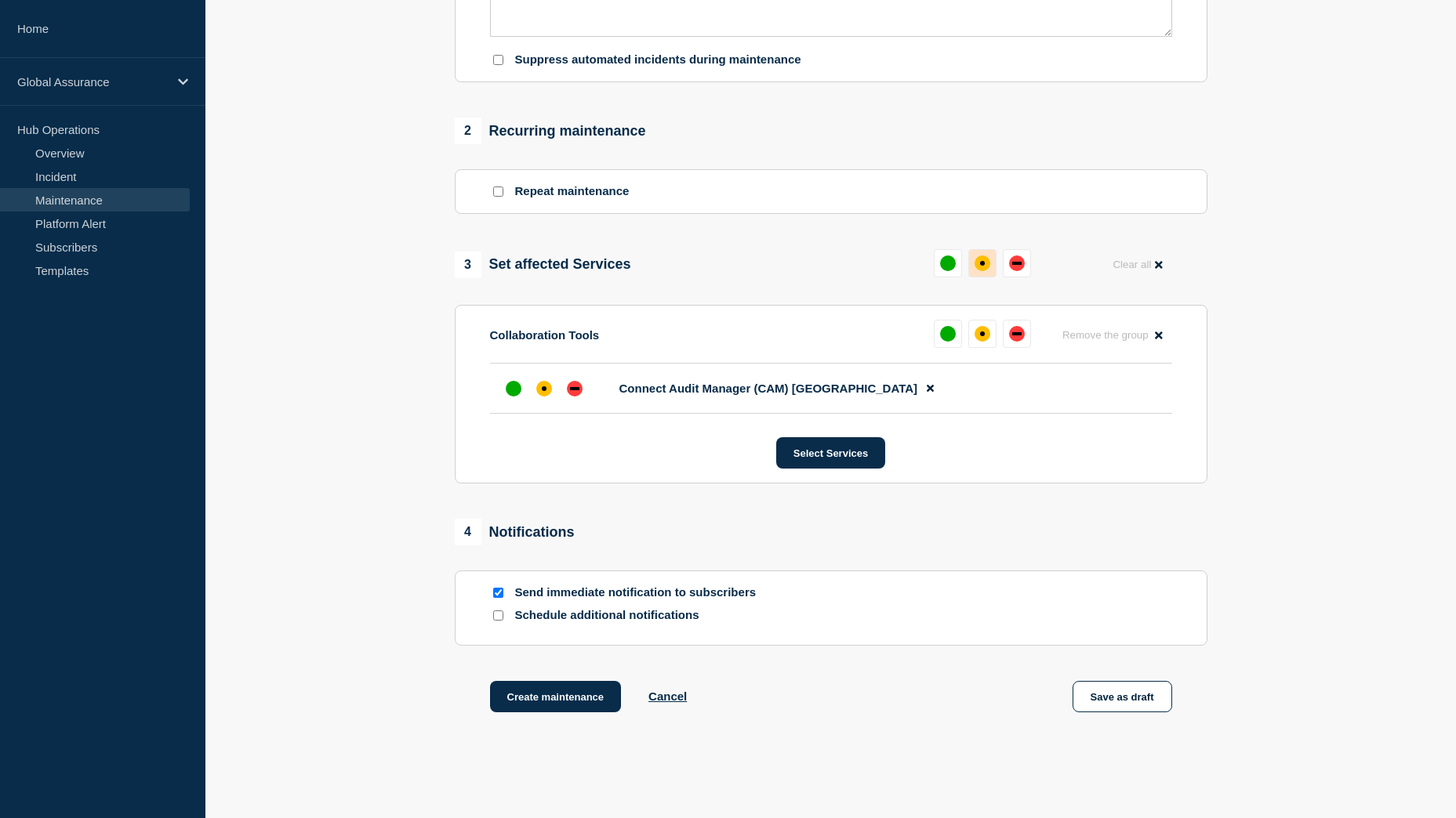
click at [981, 269] on div "affected" at bounding box center [982, 263] width 15 height 15
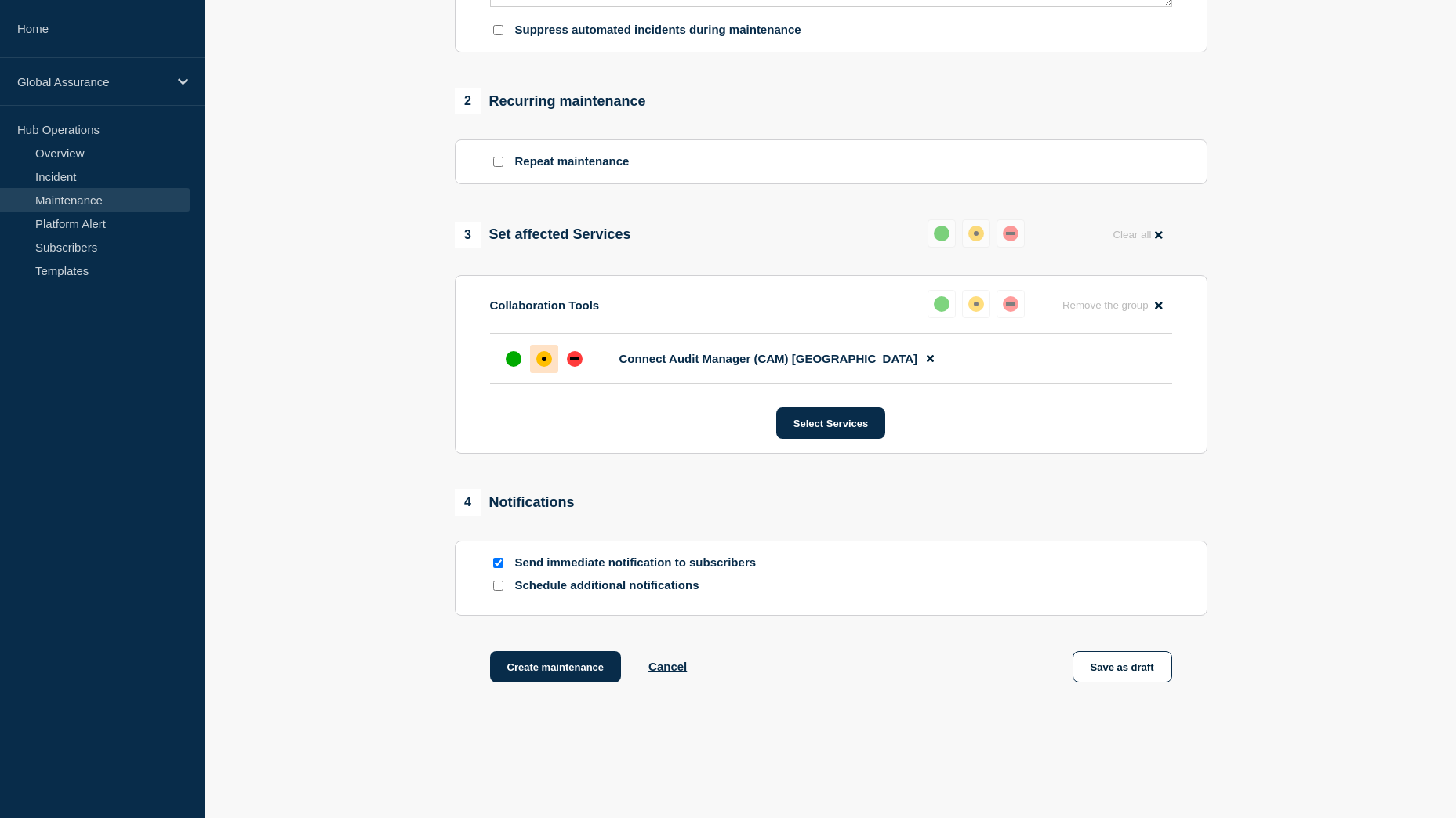
scroll to position [631, 0]
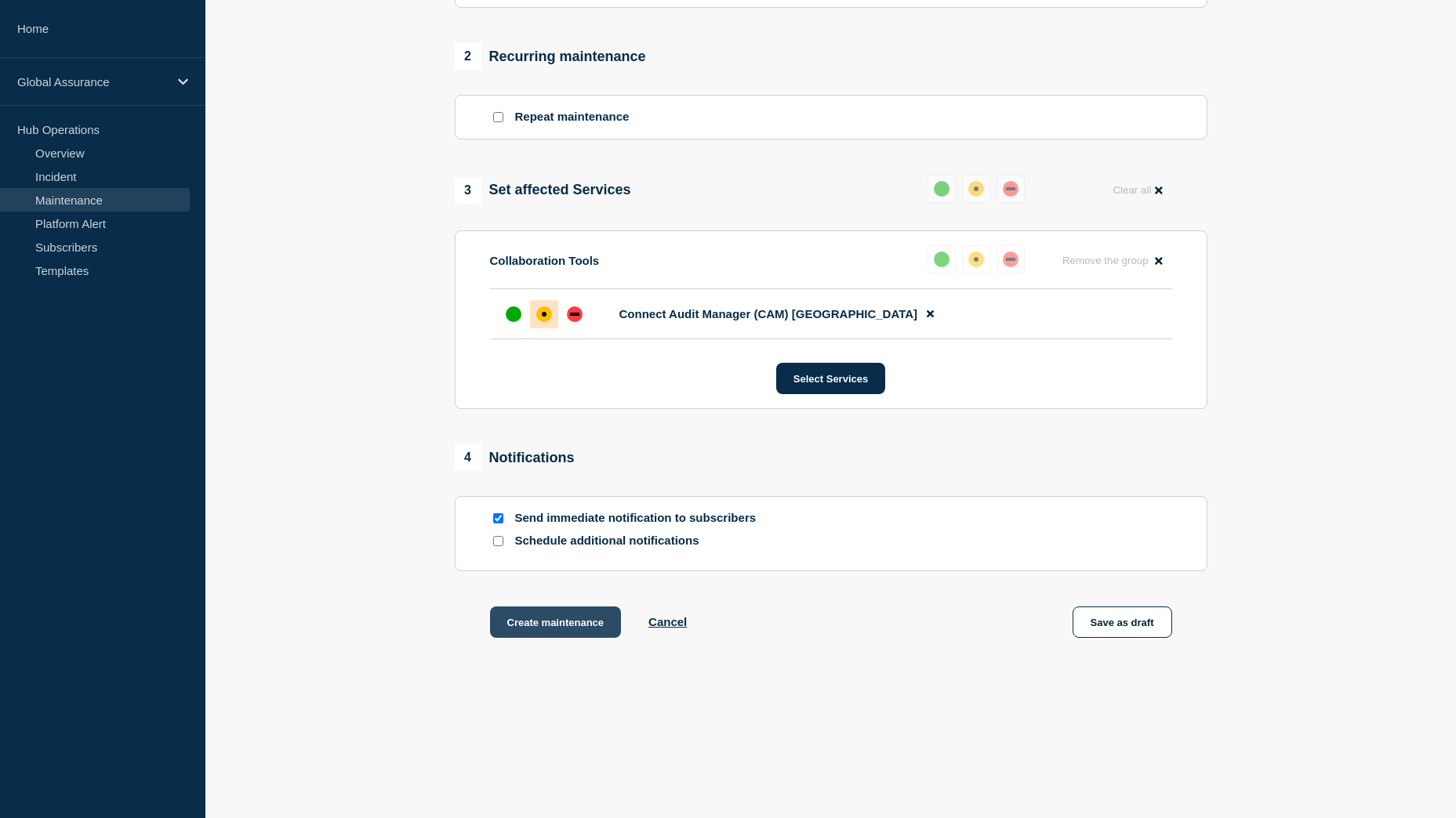
click at [555, 628] on button "Create maintenance" at bounding box center [556, 622] width 132 height 32
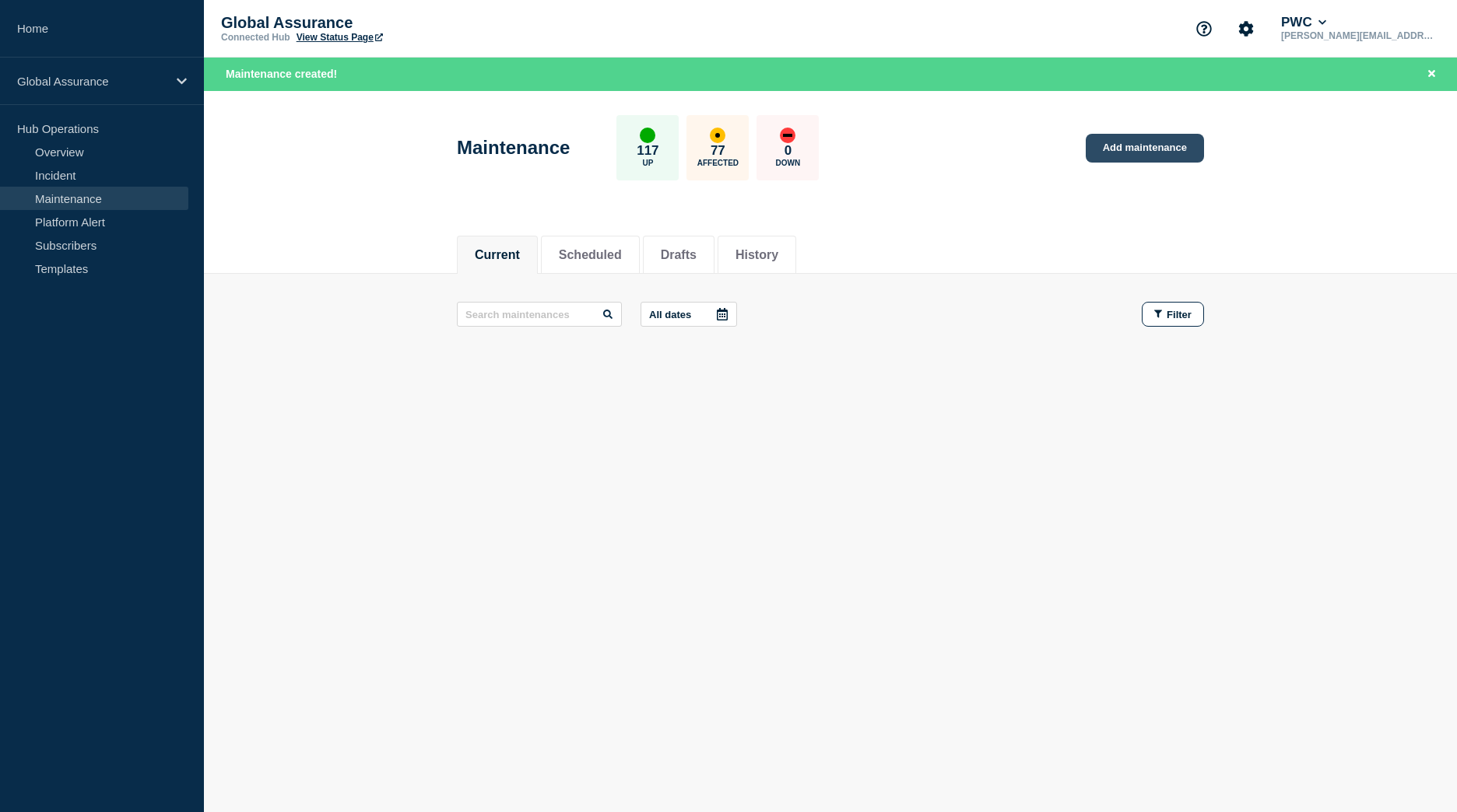
click at [1145, 153] on link "Add maintenance" at bounding box center [1144, 148] width 118 height 29
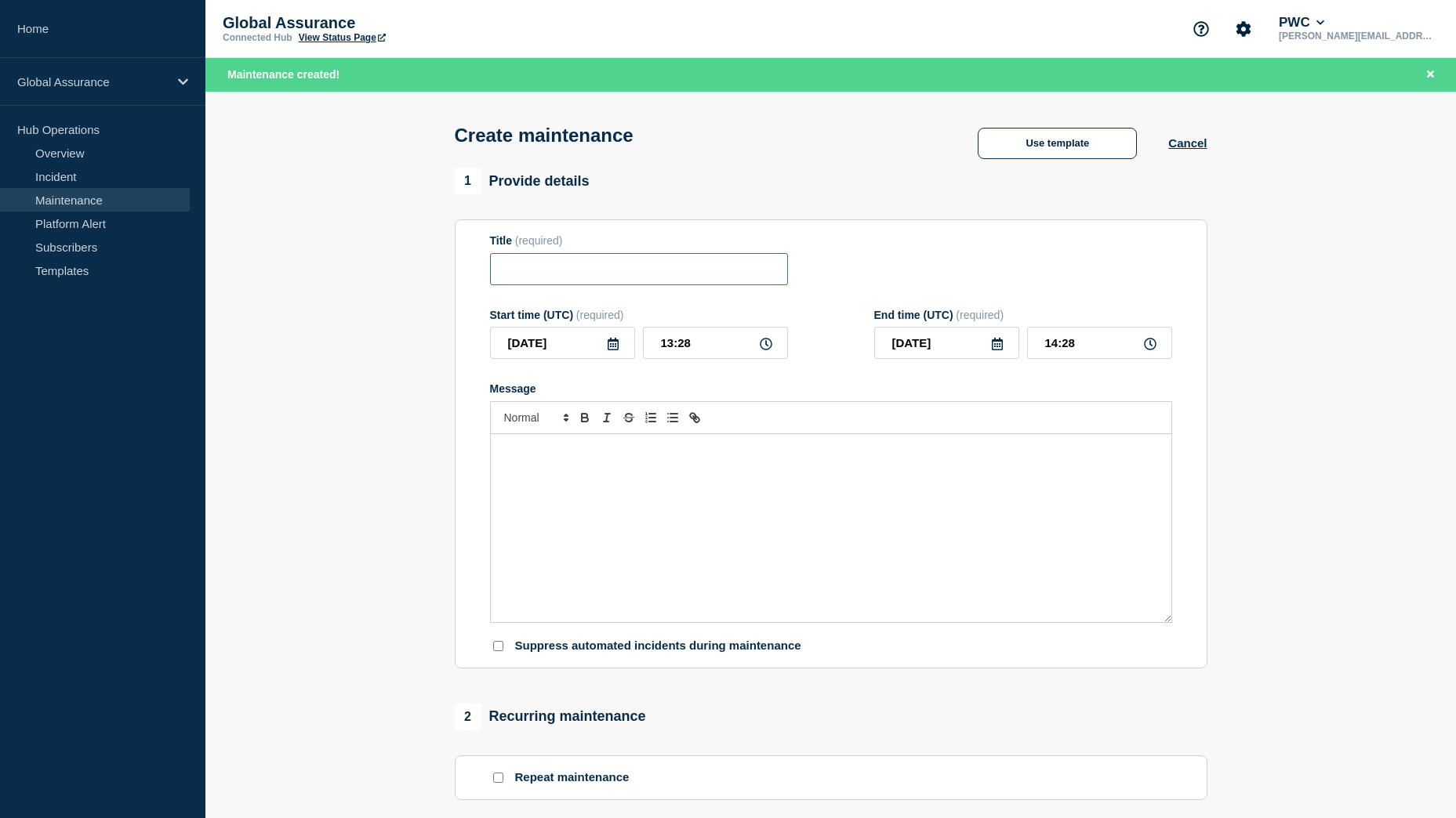
click at [538, 276] on input "Title" at bounding box center [639, 269] width 298 height 32
paste input "Connect Audit Manager - CAM v9.14 Summer Release - West"
type input "Connect Audit Manager - CAM v9.14 Summer Release - West"
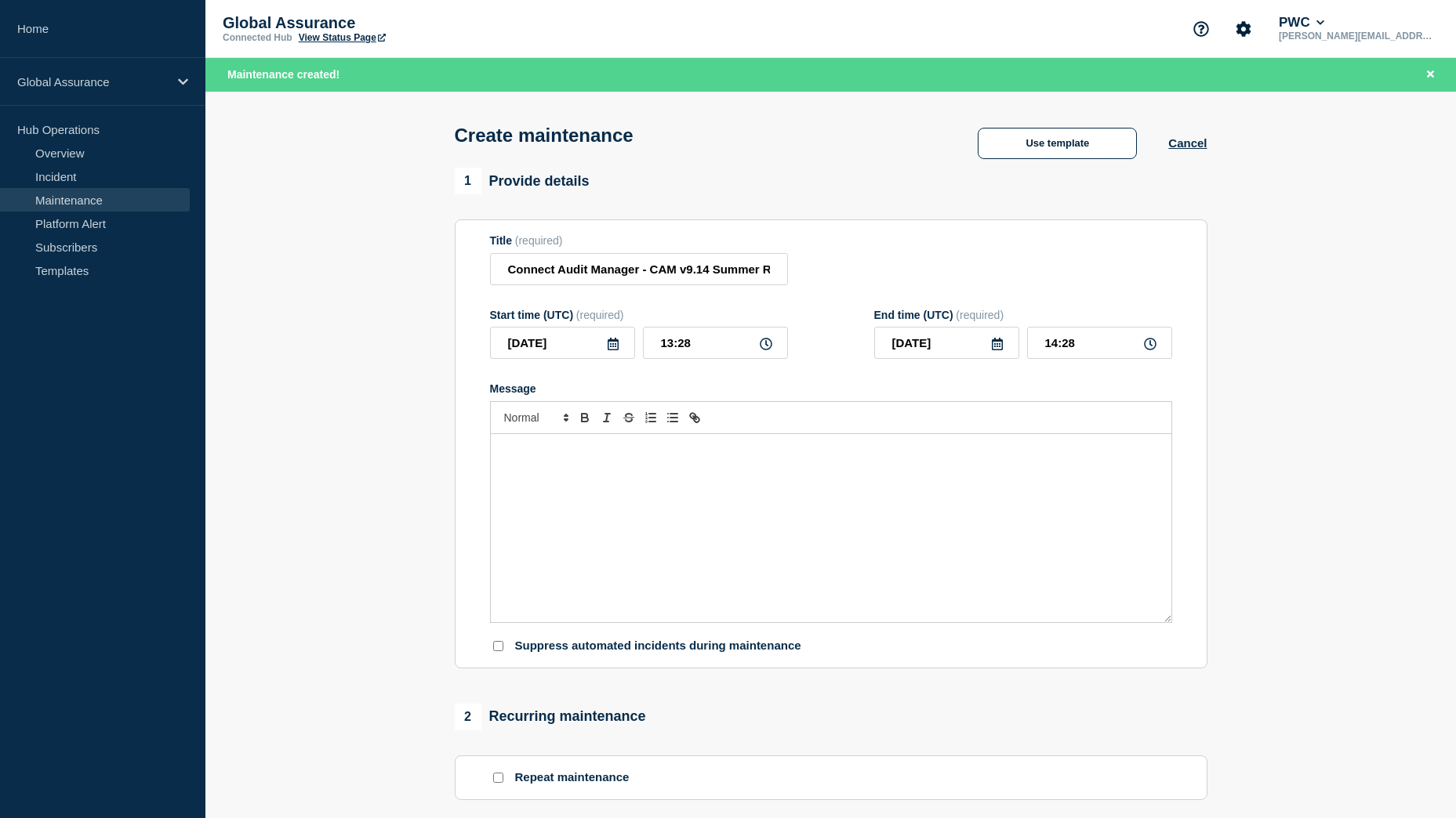
click at [607, 350] on icon at bounding box center [613, 344] width 13 height 13
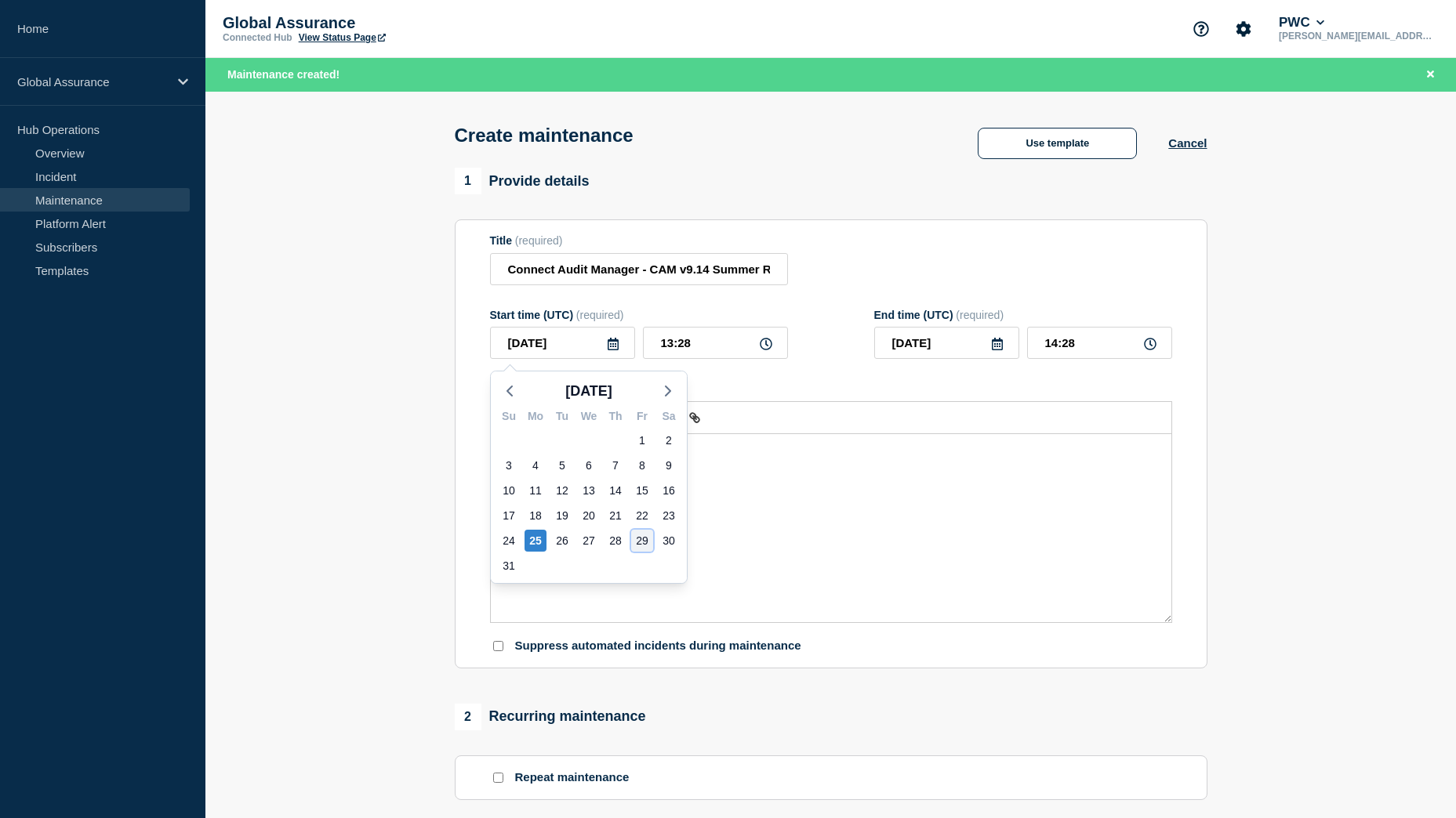
click at [639, 544] on div "29" at bounding box center [642, 541] width 22 height 22
type input "2025-08-29"
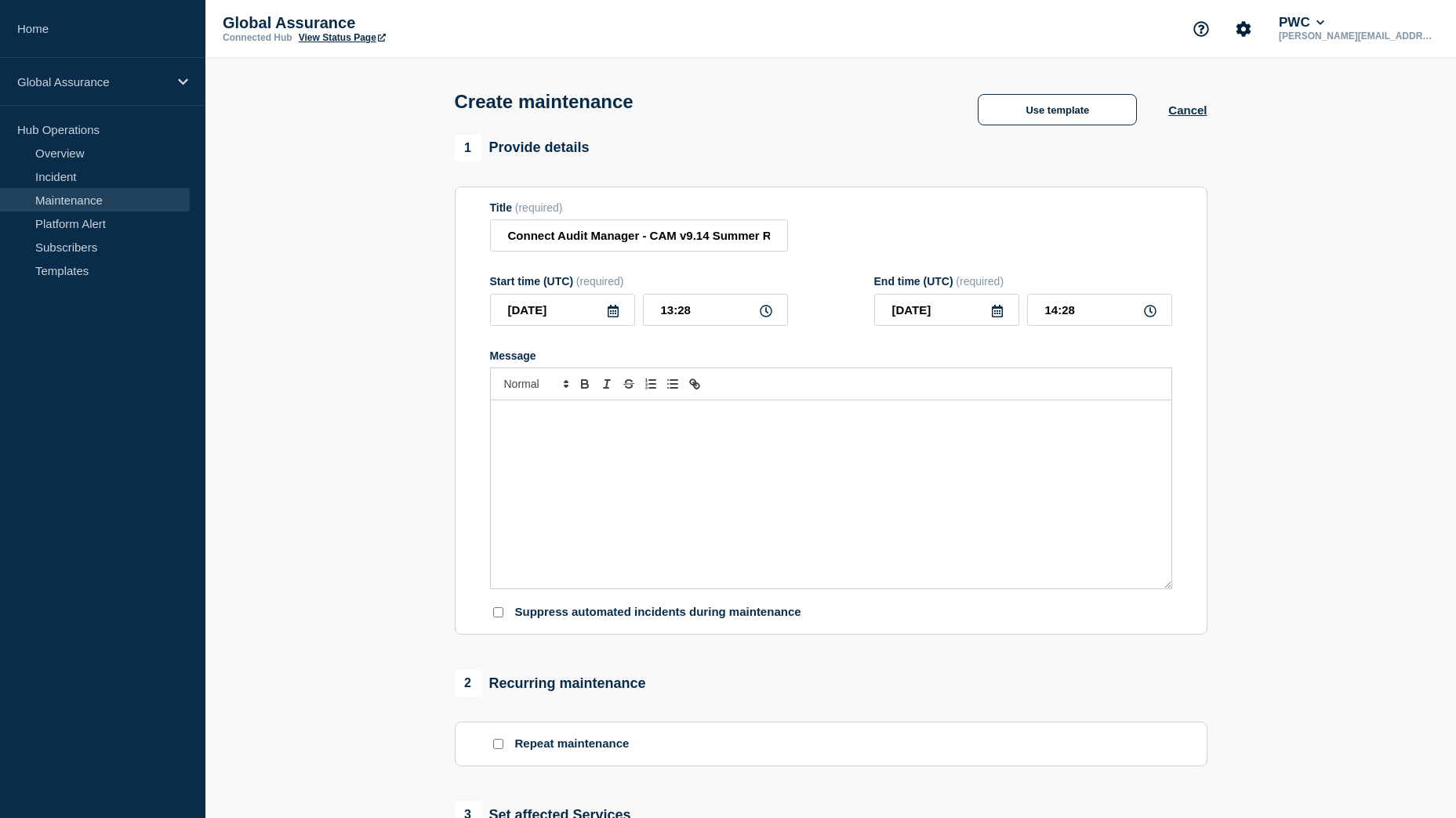
click at [624, 458] on div "Message" at bounding box center [831, 495] width 681 height 188
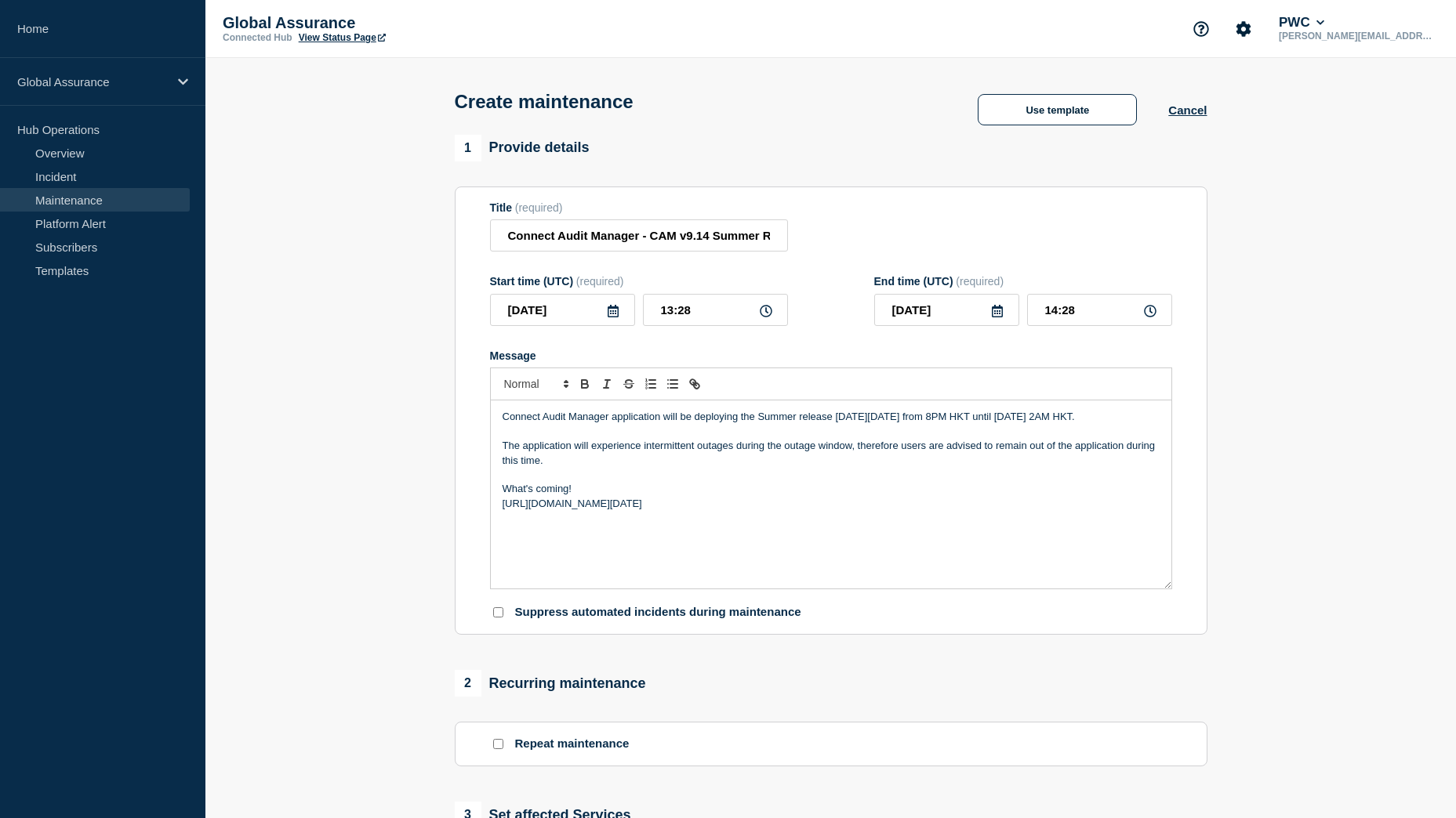
click at [766, 315] on icon at bounding box center [766, 311] width 13 height 13
drag, startPoint x: 672, startPoint y: 316, endPoint x: 661, endPoint y: 317, distance: 11.0
click at [661, 317] on input "13:28" at bounding box center [716, 310] width 145 height 32
type input "06:28"
type input "07:28"
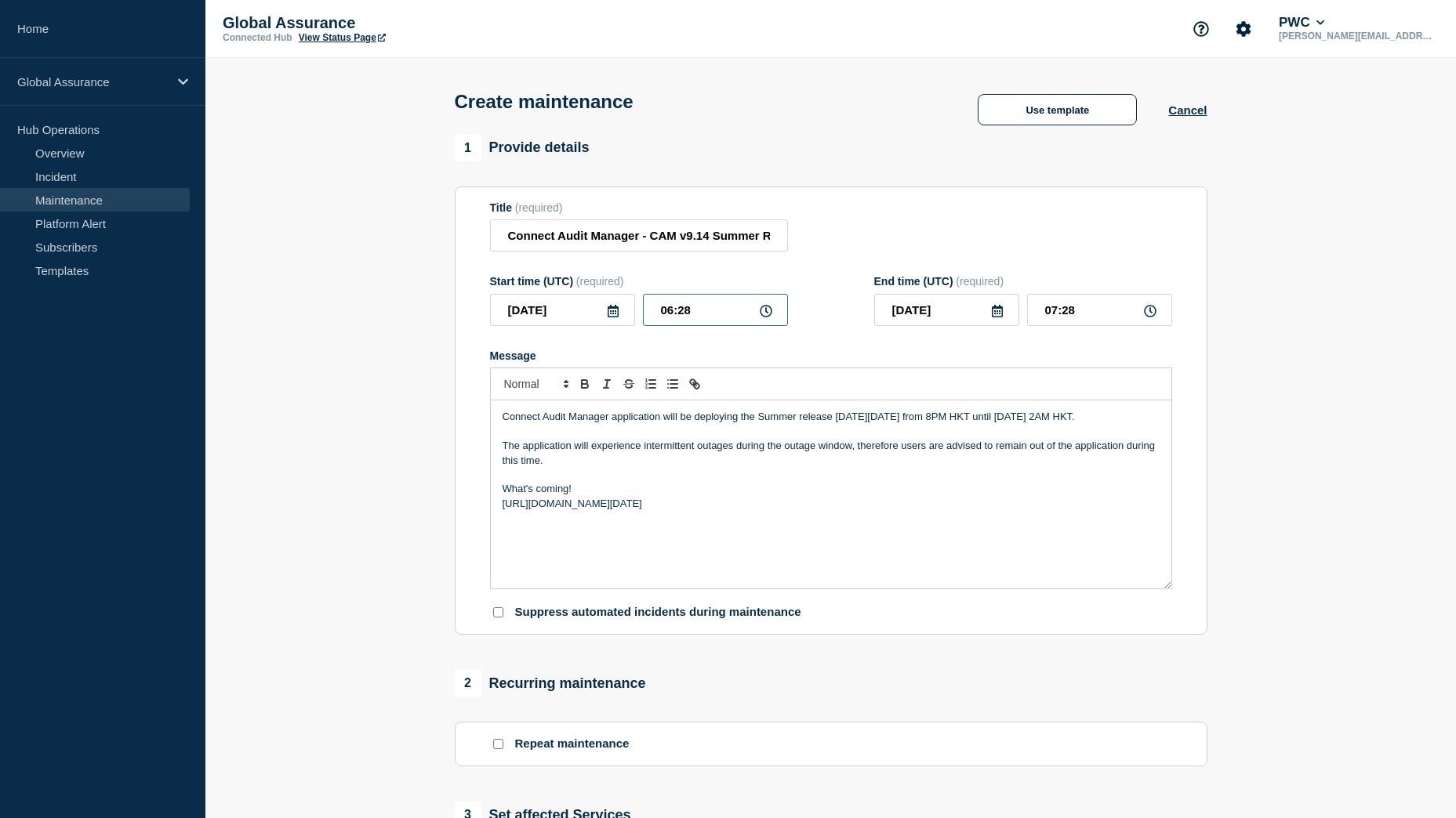
click at [700, 315] on input "06:28" at bounding box center [716, 310] width 145 height 32
type input "06:00"
click at [832, 262] on form "Title (required) Connect Audit Manager - CAM v9.14 Summer Release - West Start …" at bounding box center [831, 411] width 682 height 420
click at [1047, 318] on input "07:00" at bounding box center [1099, 310] width 145 height 32
type input "11:00"
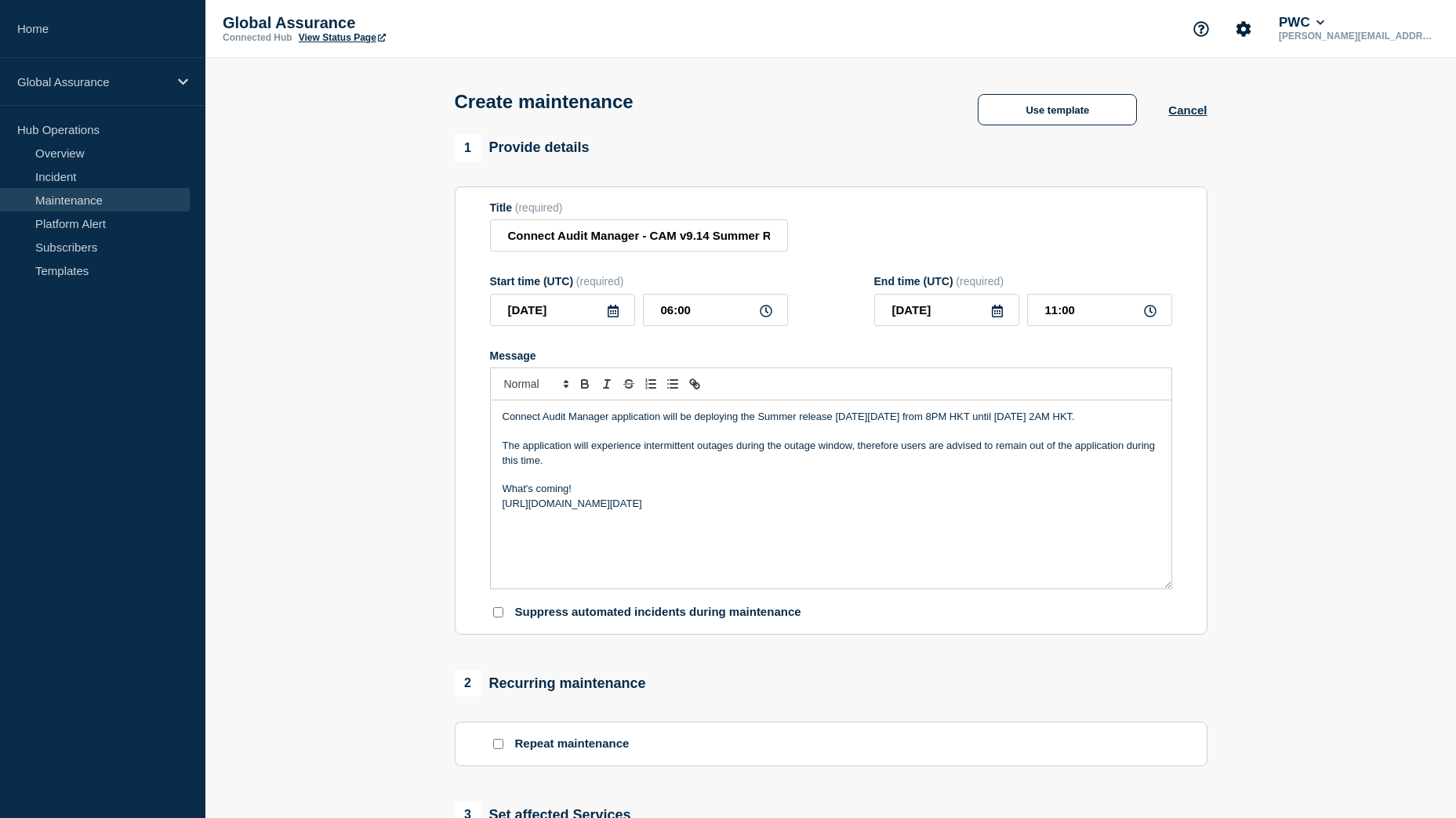
click at [993, 227] on div "Title (required) Connect Audit Manager - CAM v9.14 Summer Release - West" at bounding box center [831, 227] width 682 height 51
click at [891, 422] on p "Connect Audit Manager application will be deploying the Summer release on Thurs…" at bounding box center [831, 417] width 657 height 15
click at [925, 421] on p "Connect Audit Manager application will be deploying the Summer release on Frida…" at bounding box center [831, 417] width 657 height 15
drag, startPoint x: 1034, startPoint y: 421, endPoint x: 992, endPoint y: 421, distance: 42.0
click at [992, 421] on p "Connect Audit Manager application will be deploying the Summer release on Frida…" at bounding box center [831, 417] width 657 height 15
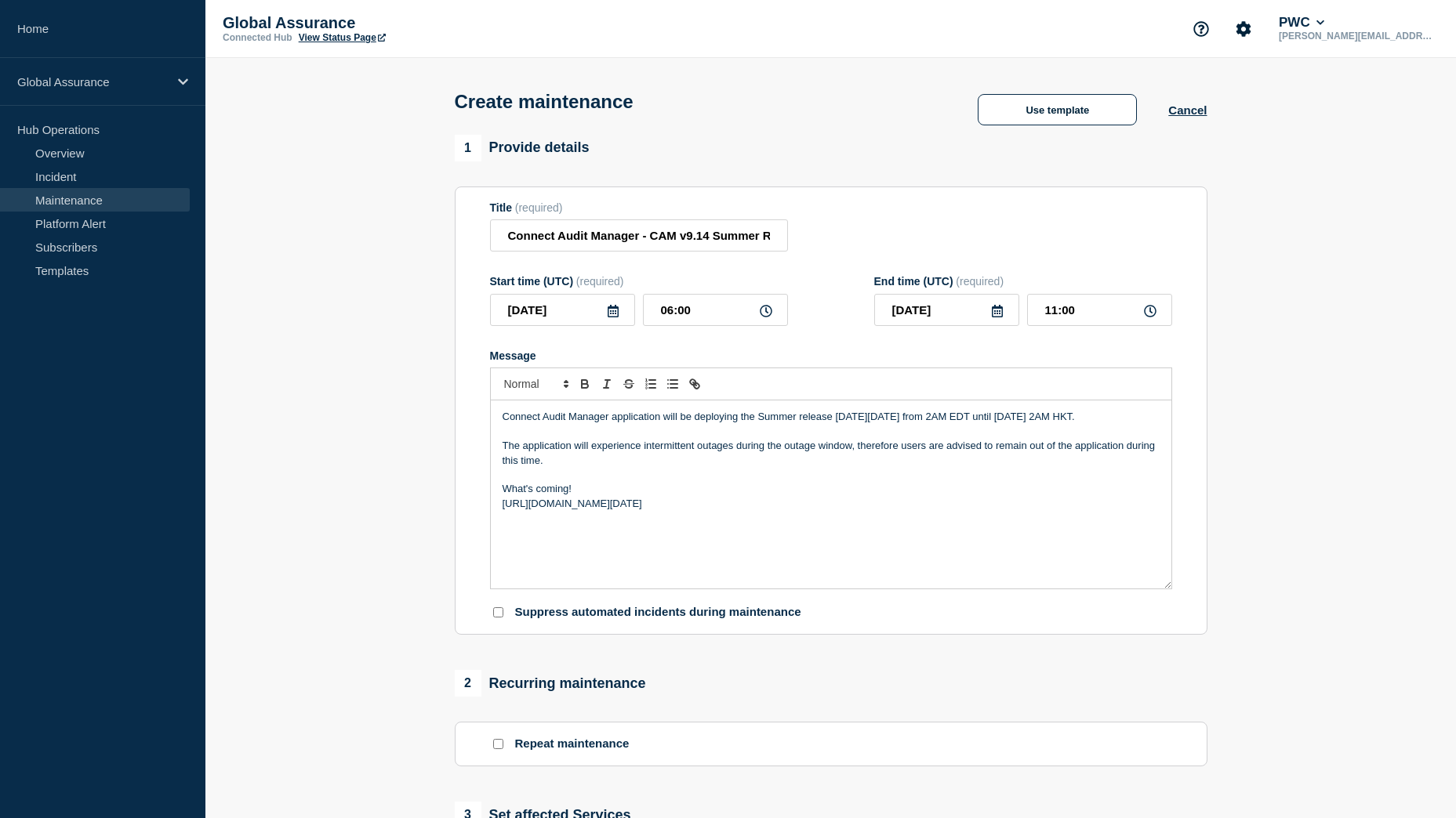
click at [1039, 421] on p "Connect Audit Manager application will be deploying the Summer release on Frida…" at bounding box center [831, 417] width 657 height 15
click at [1035, 420] on p "Connect Audit Manager application will be deploying the Summer release on Frida…" at bounding box center [831, 417] width 657 height 15
drag, startPoint x: 1016, startPoint y: 421, endPoint x: 595, endPoint y: 436, distance: 421.3
click at [595, 424] on p "Connect Audit Manager application will be deploying the Summer release on Frida…" at bounding box center [831, 417] width 657 height 15
click at [1044, 451] on p "The application will experience intermittent outages during the outage window, …" at bounding box center [831, 454] width 657 height 29
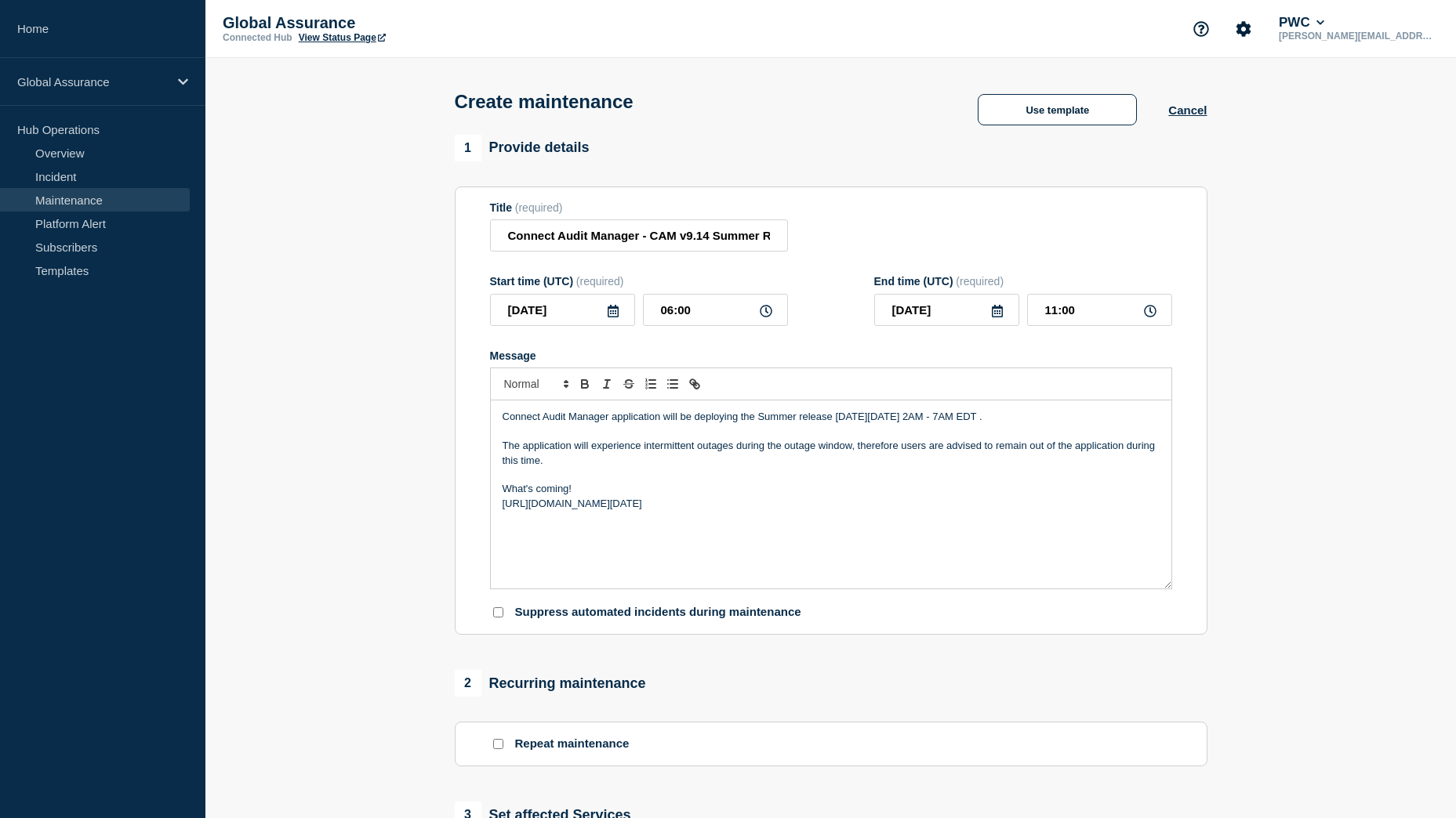
click at [1101, 429] on p "Message" at bounding box center [831, 432] width 657 height 15
click at [581, 454] on p "The application will experience intermittent outages during the outage window, …" at bounding box center [831, 454] width 657 height 29
click at [704, 562] on div "Connect Audit Manager application will be deploying the Summer release on Frida…" at bounding box center [831, 495] width 681 height 188
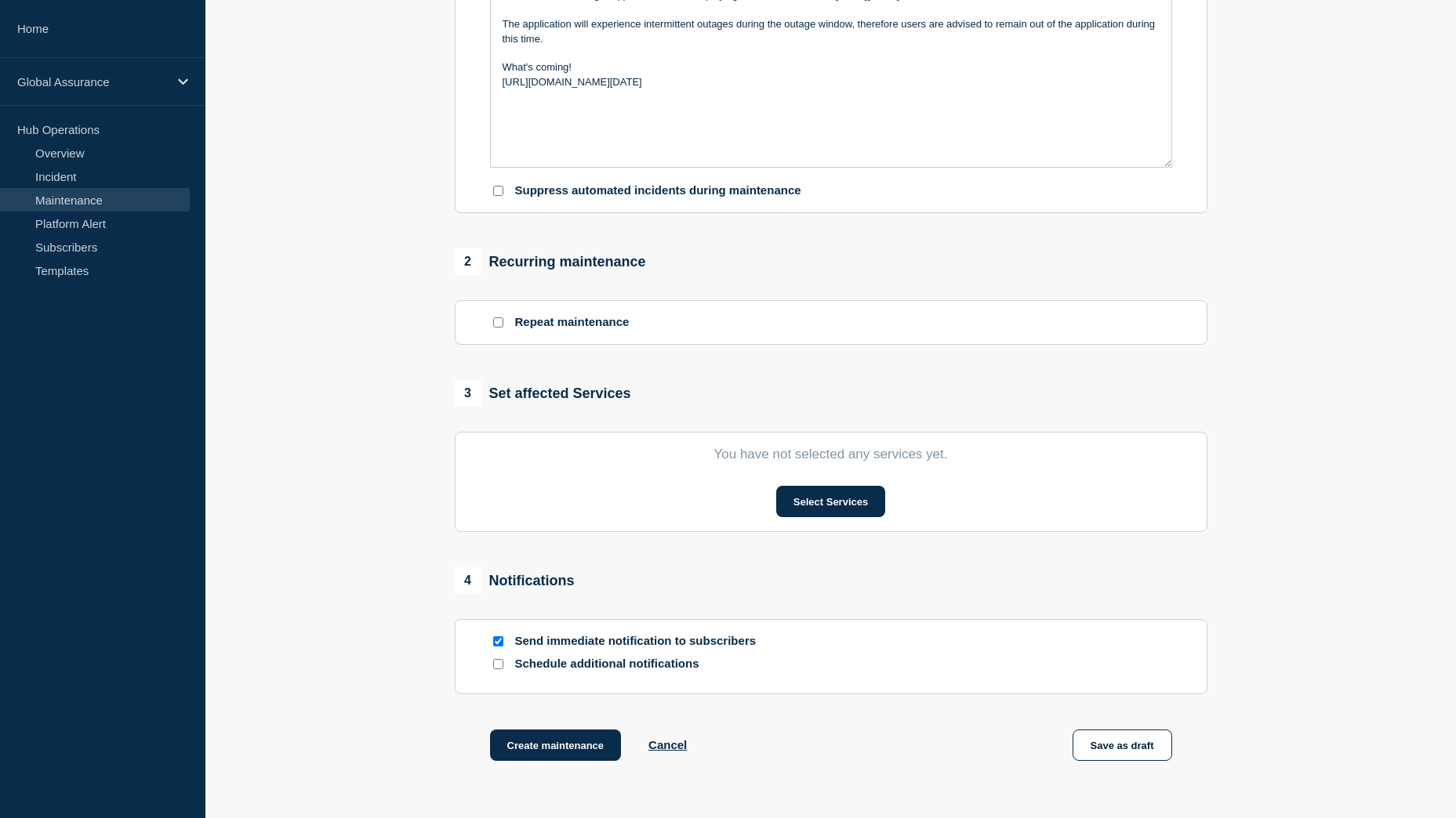
scroll to position [470, 0]
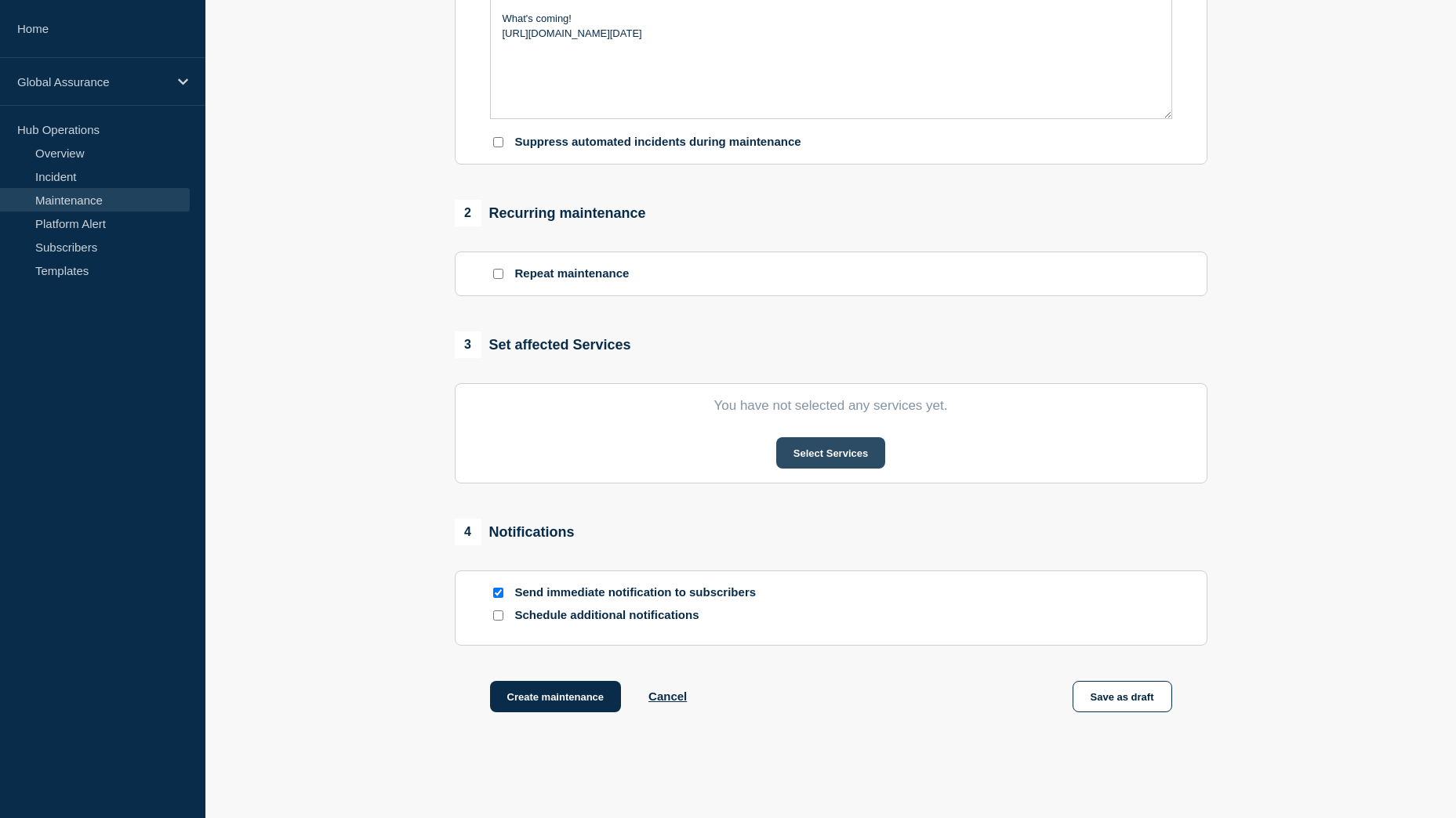
click at [813, 459] on button "Select Services" at bounding box center [830, 453] width 109 height 32
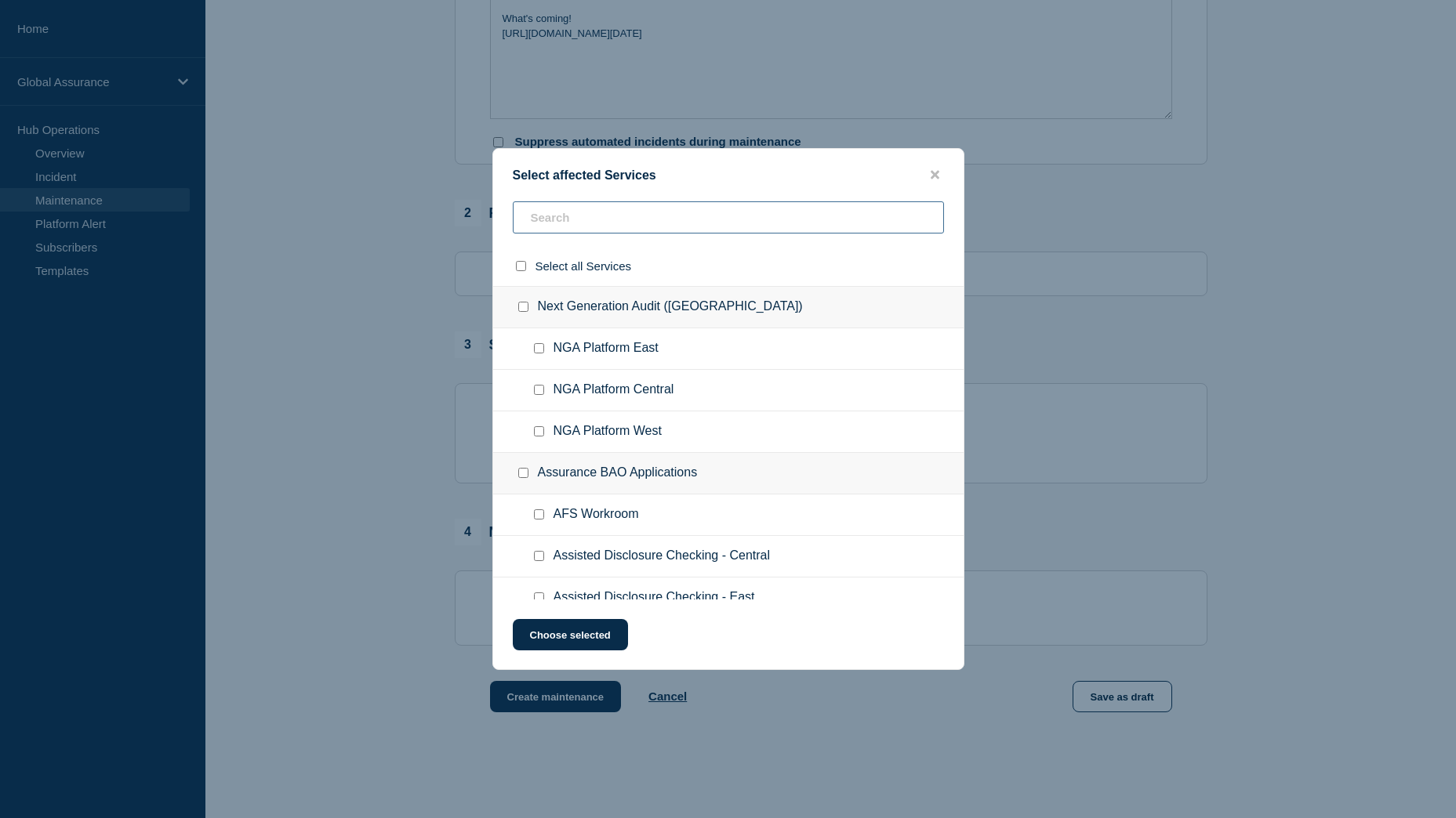
click at [553, 224] on input "text" at bounding box center [728, 218] width 431 height 32
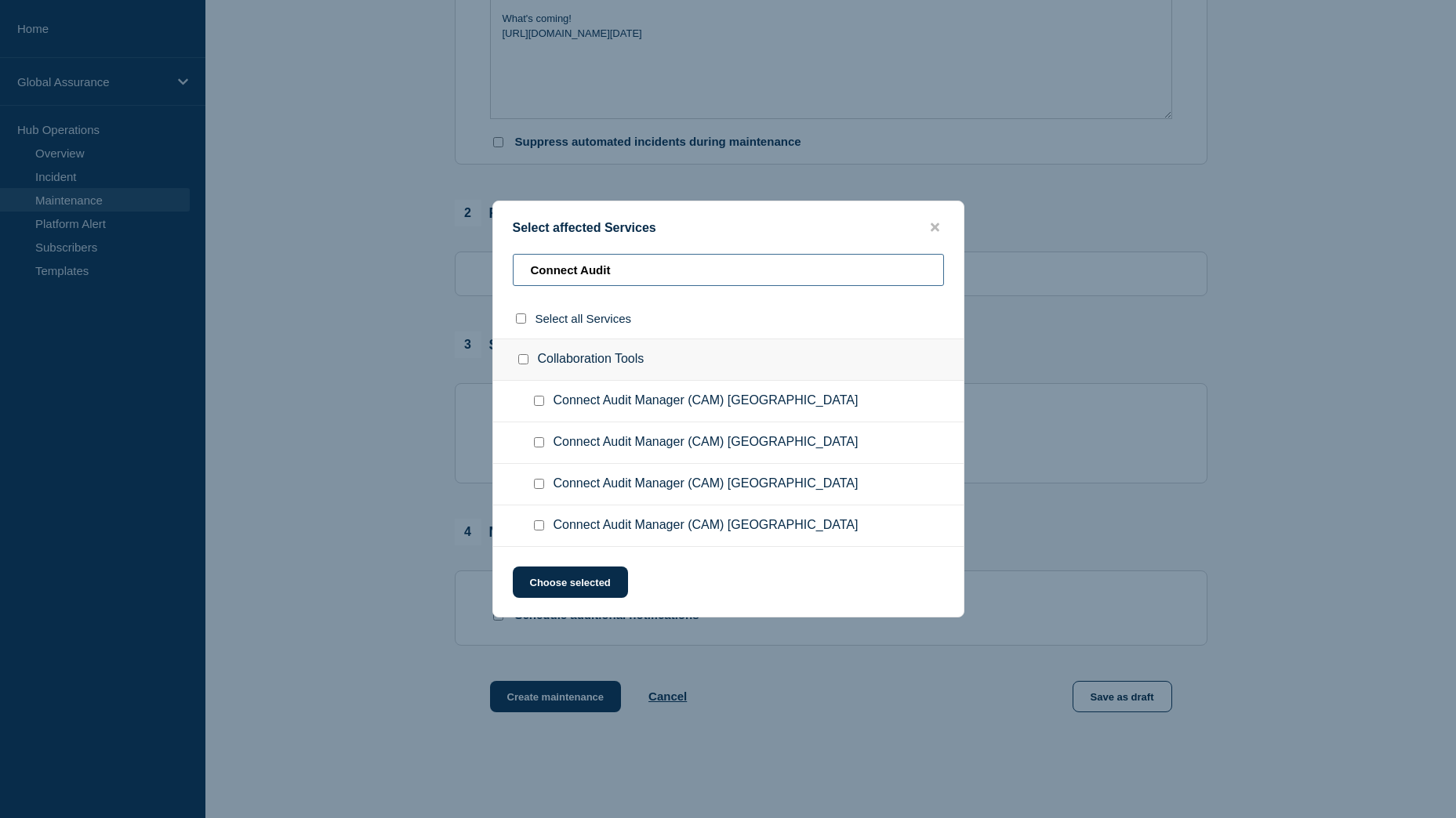
type input "Connect Audit"
click at [536, 486] on input "Connect Audit Manager (CAM) West Region checkbox" at bounding box center [539, 484] width 10 height 10
checkbox input "true"
click at [561, 588] on button "Choose selected" at bounding box center [570, 582] width 115 height 32
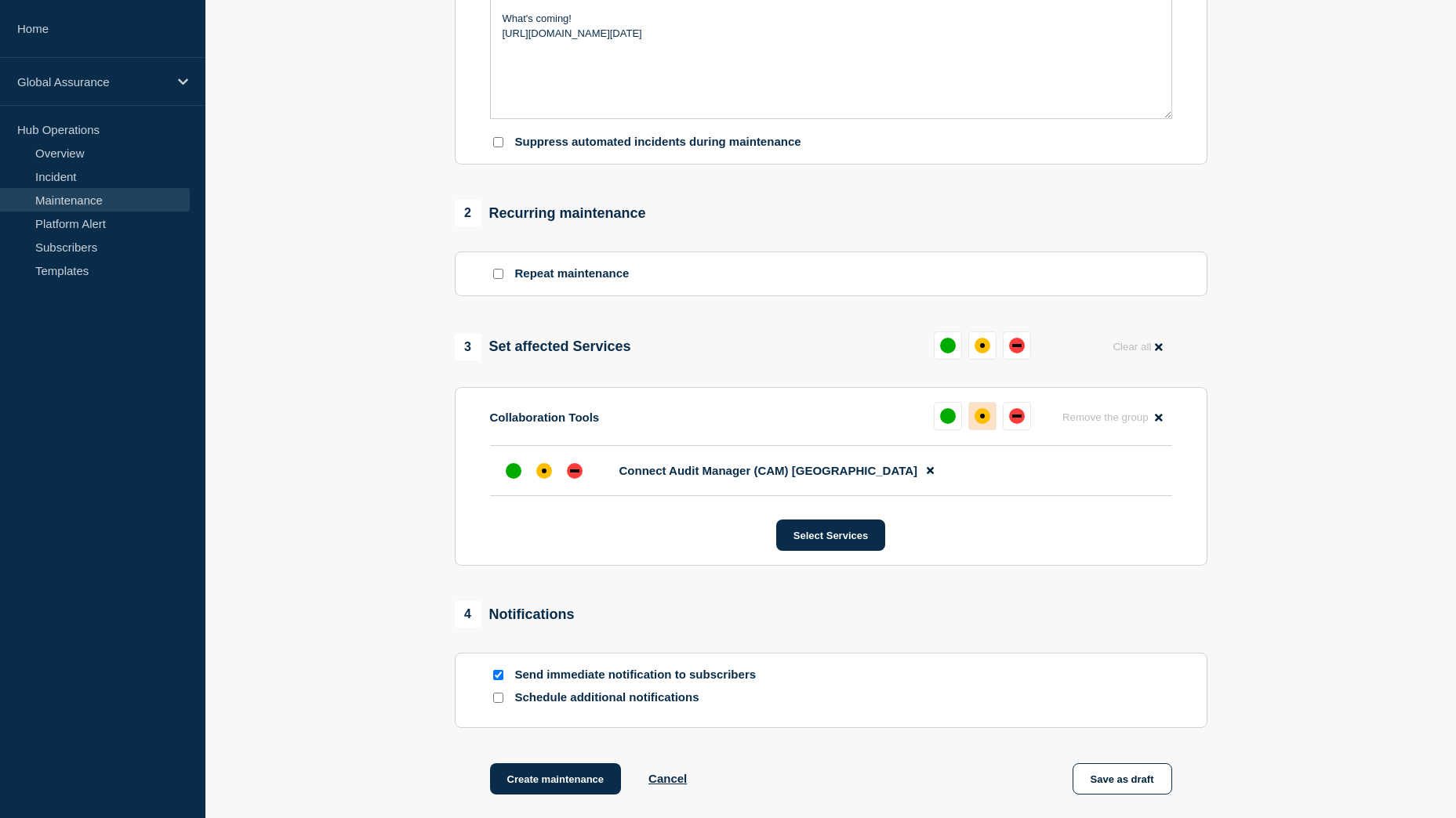
click at [989, 417] on div "affected" at bounding box center [982, 416] width 15 height 15
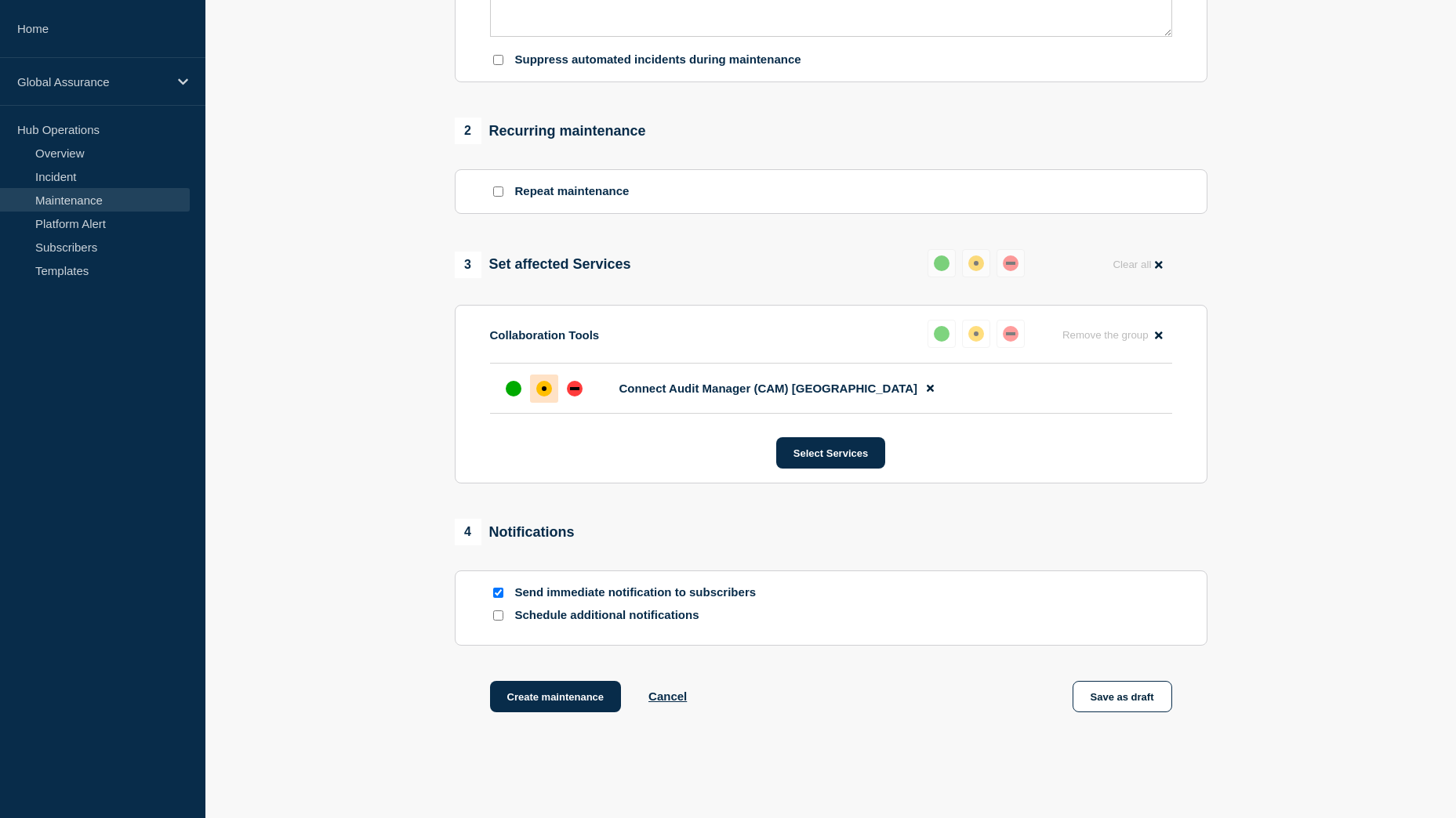
scroll to position [631, 0]
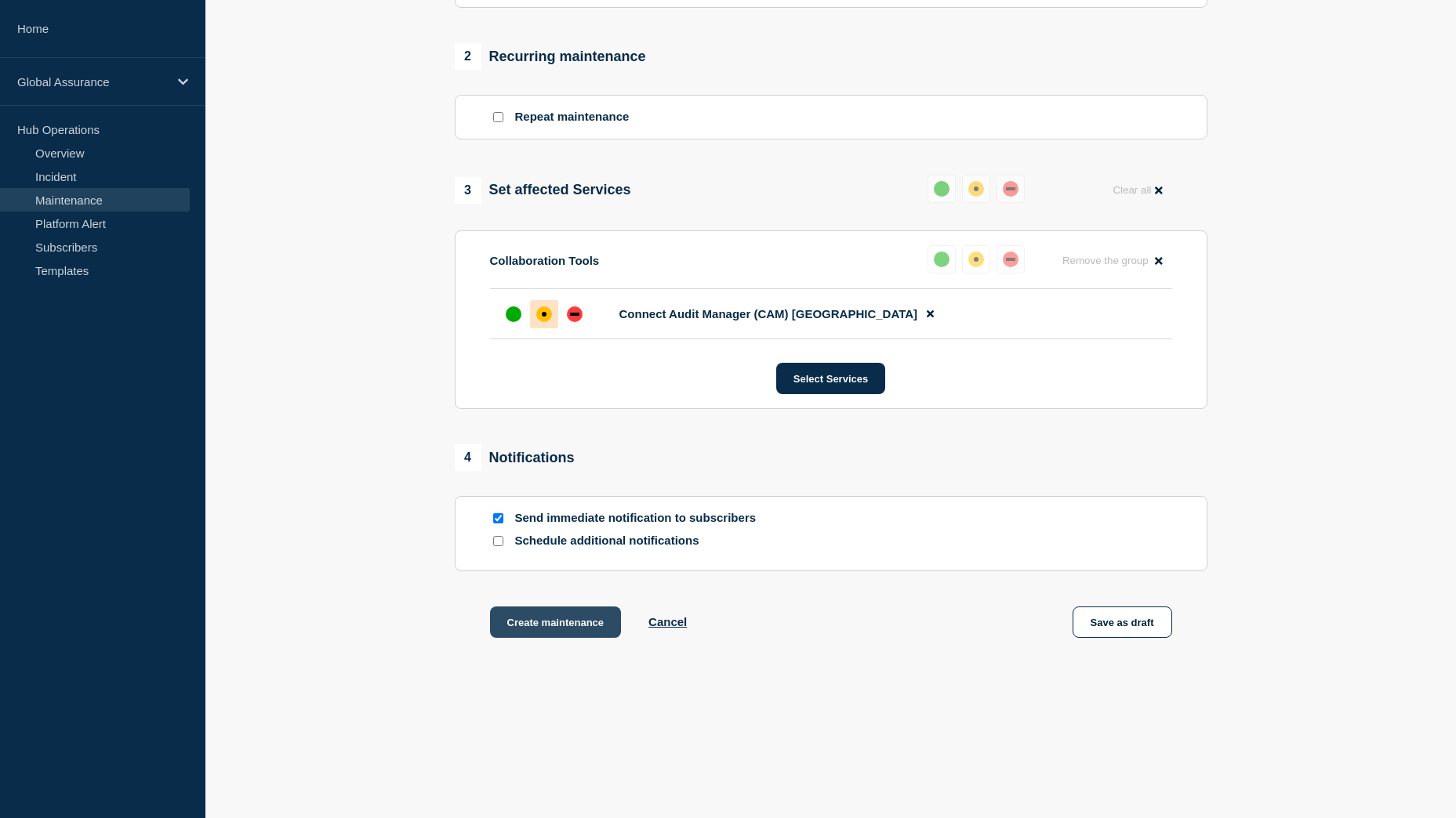
click at [544, 623] on button "Create maintenance" at bounding box center [556, 622] width 132 height 32
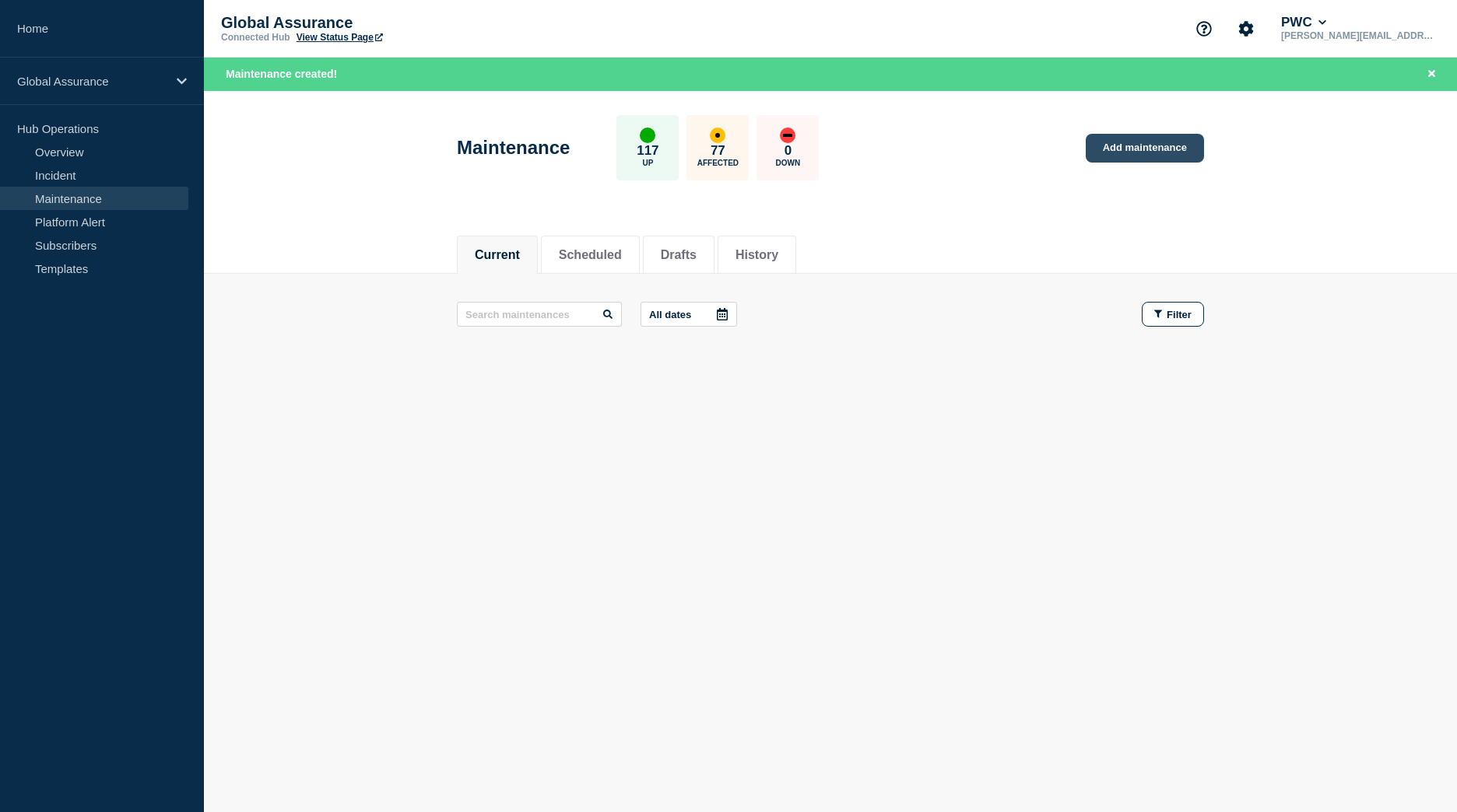
click at [1143, 142] on link "Add maintenance" at bounding box center [1144, 148] width 118 height 29
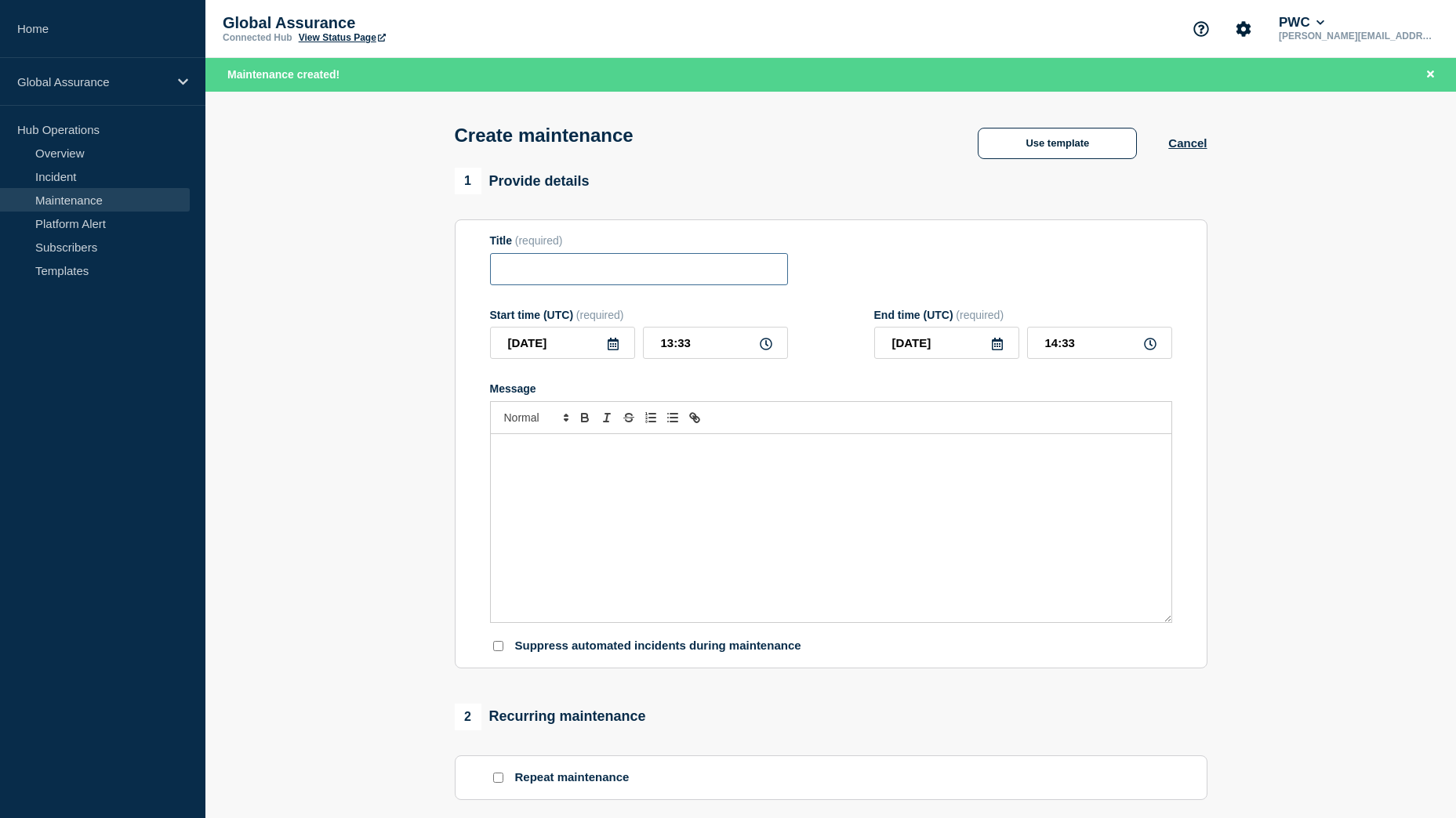
click at [617, 279] on input "Title" at bounding box center [639, 269] width 298 height 32
paste input "Connect Audit Manager - CAM v9.14 Summer Release - Central"
drag, startPoint x: 516, startPoint y: 273, endPoint x: 427, endPoint y: 273, distance: 89.0
click at [427, 273] on section "1 Provide details Title (required) Connect Audit Manager - CAM v9.14 Summer Rel…" at bounding box center [830, 711] width 1251 height 1088
type input "Connect Audit Manager - CAM v9.14 Summer Release - Central"
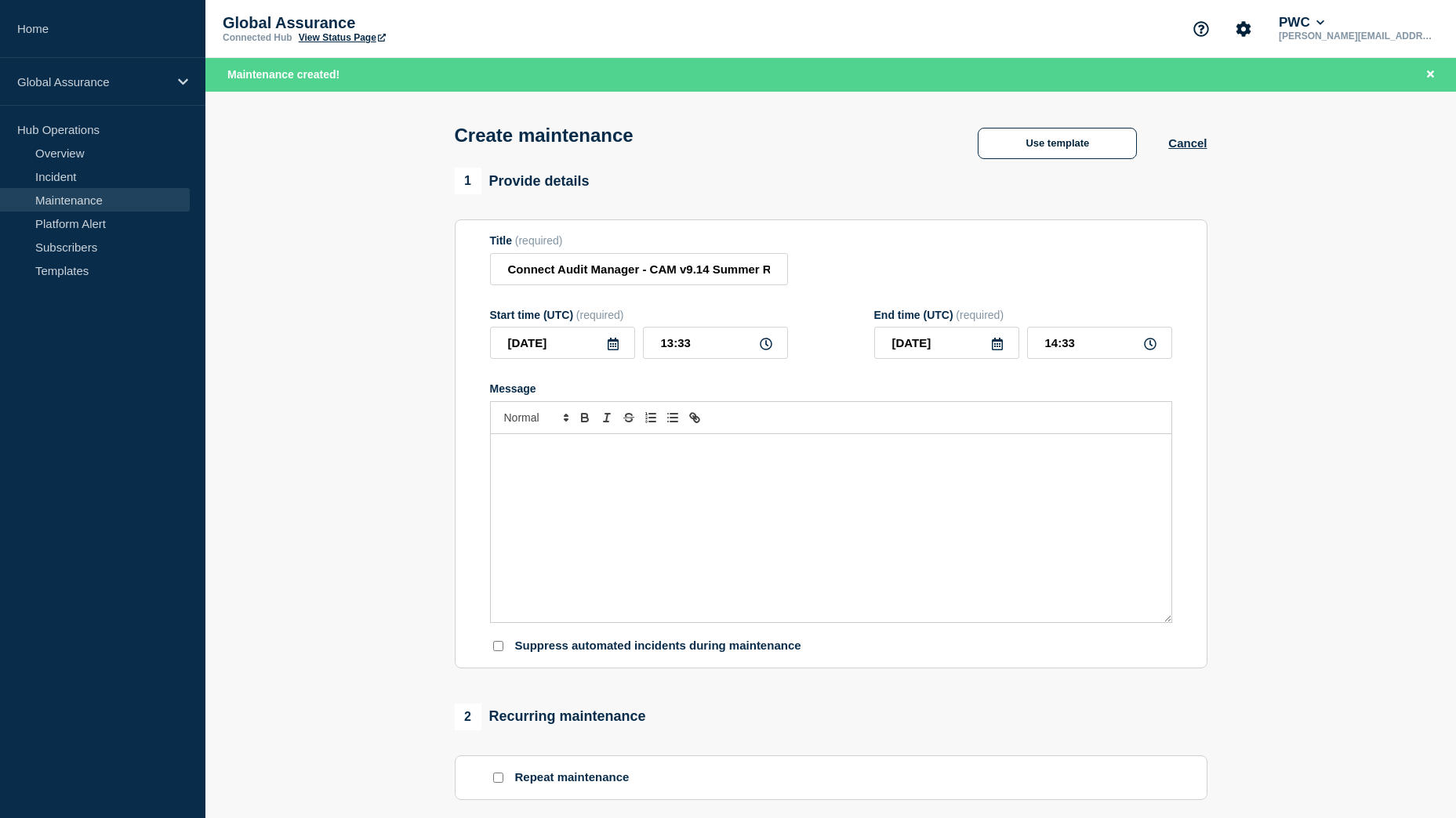
click at [887, 244] on div "Title (required) Connect Audit Manager - CAM v9.14 Summer Release - Central" at bounding box center [831, 260] width 682 height 51
click at [616, 345] on icon at bounding box center [613, 344] width 11 height 13
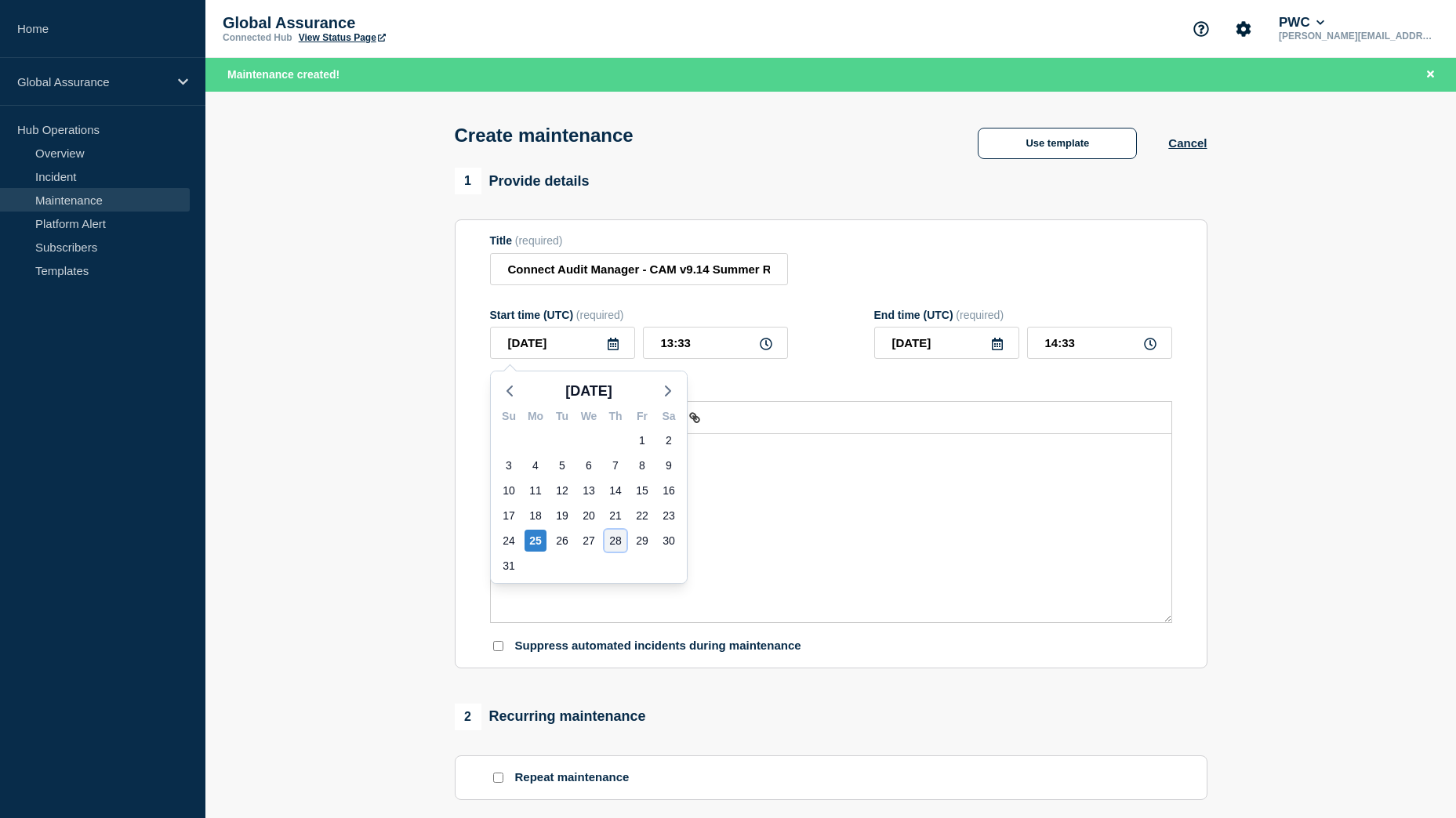
click at [617, 540] on div "28" at bounding box center [616, 541] width 22 height 22
type input "2025-08-28"
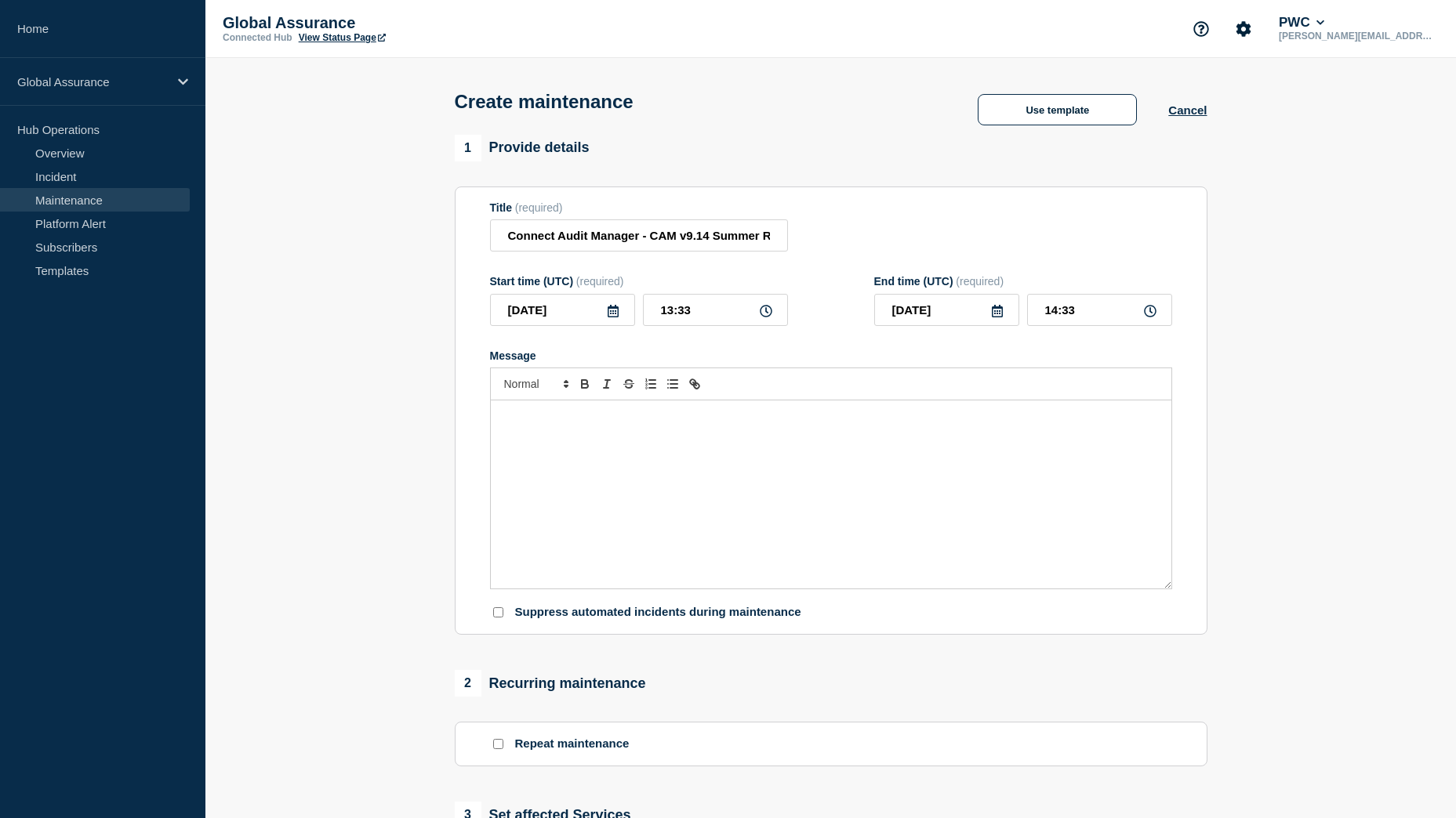
click at [1001, 309] on icon at bounding box center [997, 311] width 13 height 13
click at [1028, 513] on div "29" at bounding box center [1027, 508] width 22 height 22
type input "2025-08-29"
click at [946, 221] on div "Title (required) Connect Audit Manager - CAM v9.14 Summer Release - Central" at bounding box center [831, 227] width 682 height 51
click at [617, 433] on div "Message" at bounding box center [831, 495] width 681 height 188
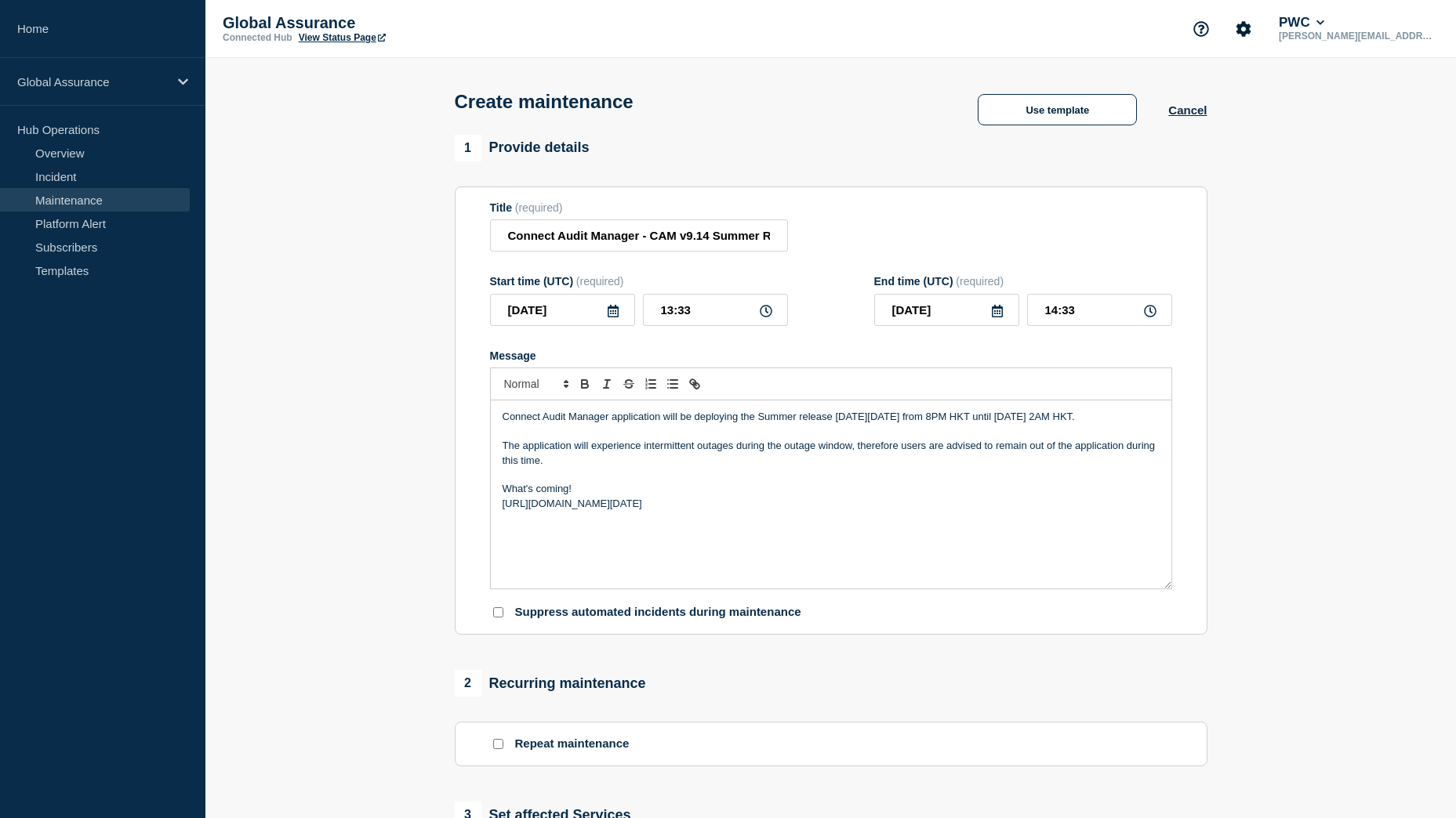
click at [1011, 421] on p "Connect Audit Manager application will be deploying the Summer release on Thurs…" at bounding box center [831, 417] width 657 height 15
click at [1047, 421] on p "Connect Audit Manager application will be deploying the Summer release on Thurs…" at bounding box center [831, 417] width 657 height 15
click at [557, 424] on p "Connect Audit Manager application will be deploying the Summer release on Thurs…" at bounding box center [831, 417] width 657 height 15
click at [597, 424] on p "Connect Audit Manager application will be deploying the Summer release on Thurs…" at bounding box center [831, 417] width 657 height 15
click at [669, 462] on p "The application will experience intermittent outages during the outage window, …" at bounding box center [831, 454] width 657 height 29
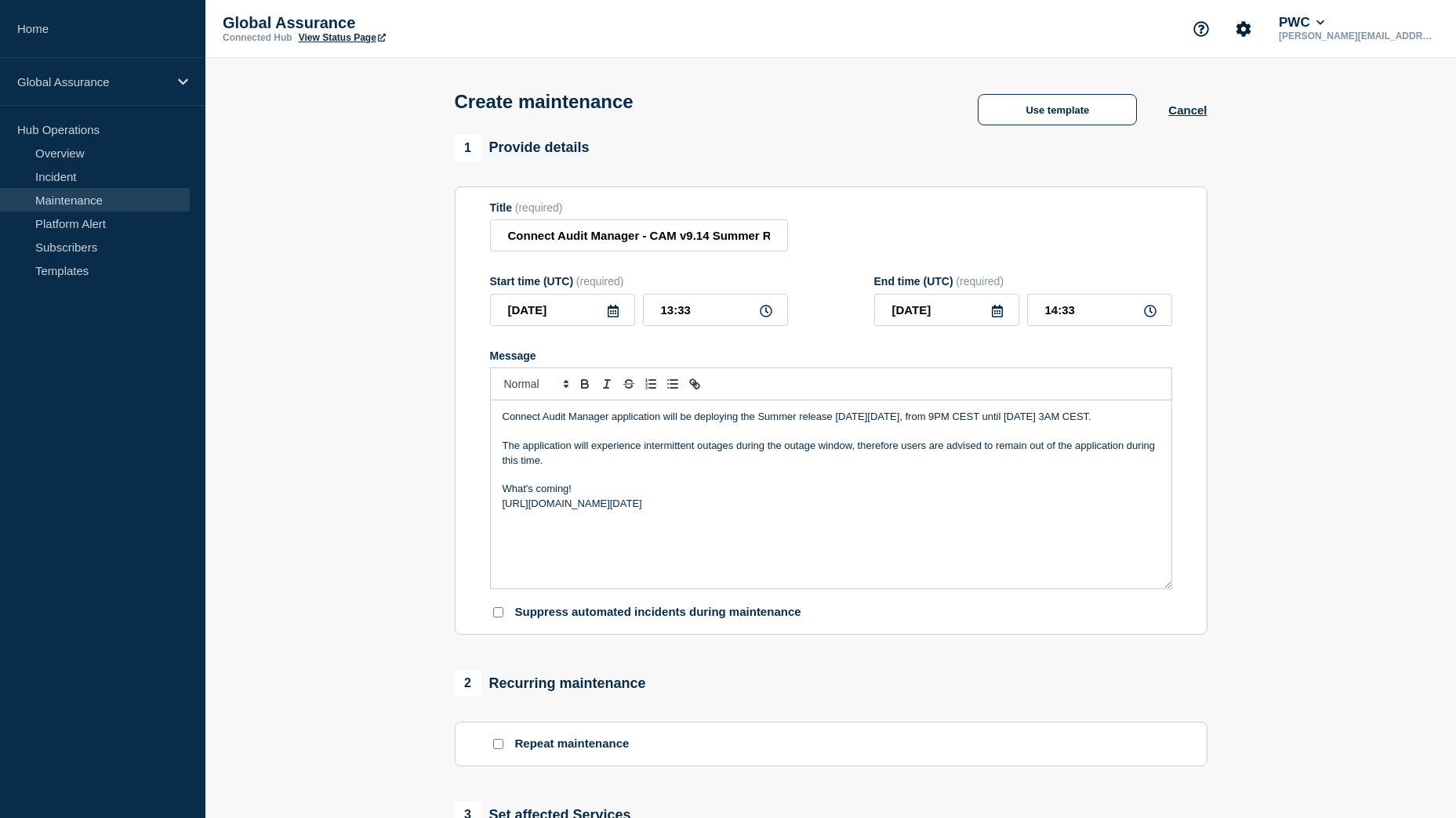
click at [1152, 511] on p "https://supportcommunity.pwc.com/t/what-s-coming-connect-audit-manager-v9-14-au…" at bounding box center [831, 503] width 657 height 15
drag, startPoint x: 834, startPoint y: 421, endPoint x: 1061, endPoint y: 417, distance: 227.0
click at [1061, 417] on p "Connect Audit Manager application will be deploying the Summer release on Thurs…" at bounding box center [831, 417] width 657 height 15
copy p "on Thursday, August 28th, 2025, from 9PM CEST"
click at [672, 313] on input "13:33" at bounding box center [716, 310] width 145 height 32
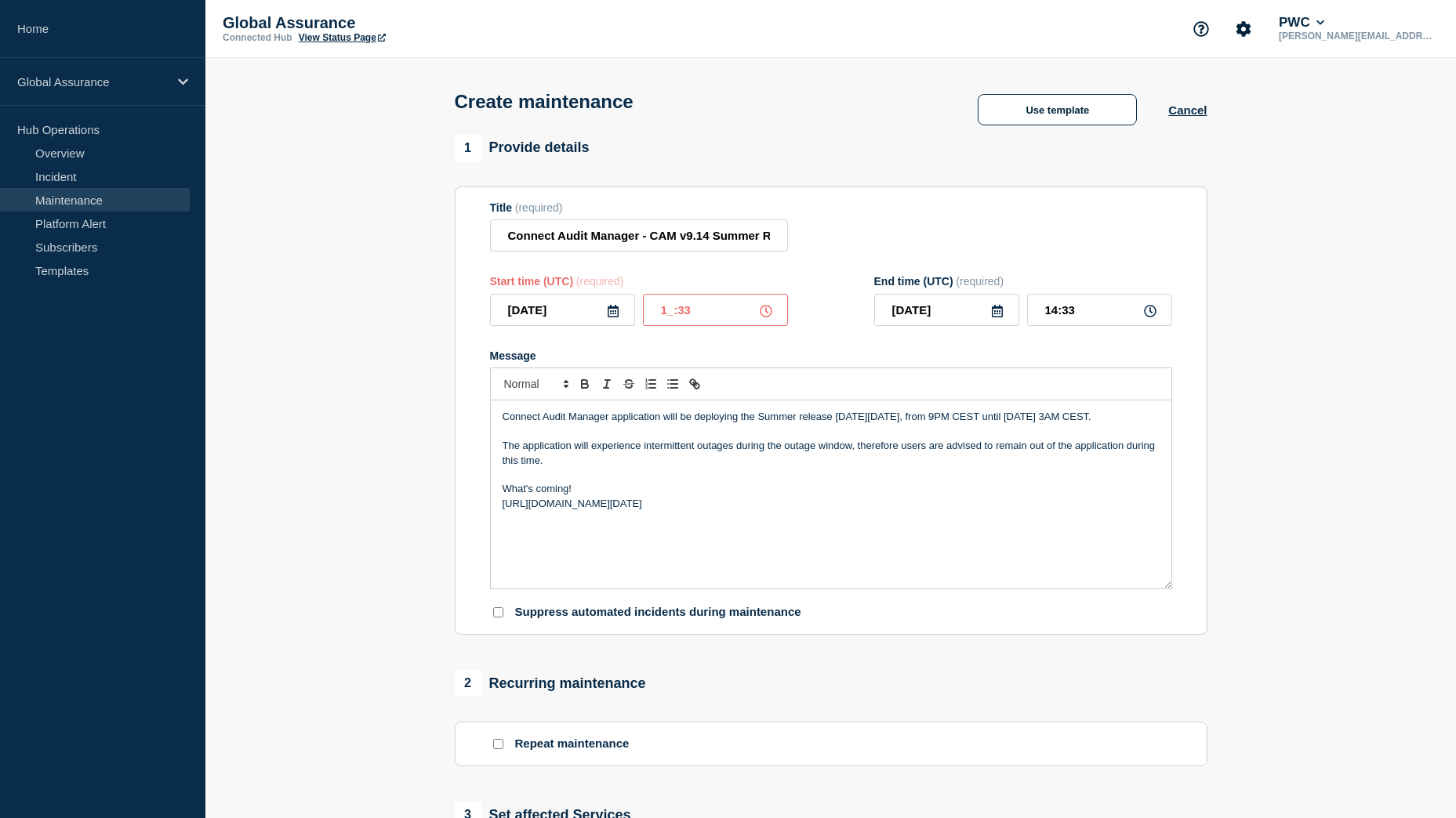
type input "19:33"
type input "20:33"
click at [694, 314] on input "19:33" at bounding box center [716, 310] width 145 height 32
type input "19:00"
drag, startPoint x: 1082, startPoint y: 421, endPoint x: 652, endPoint y: 446, distance: 430.7
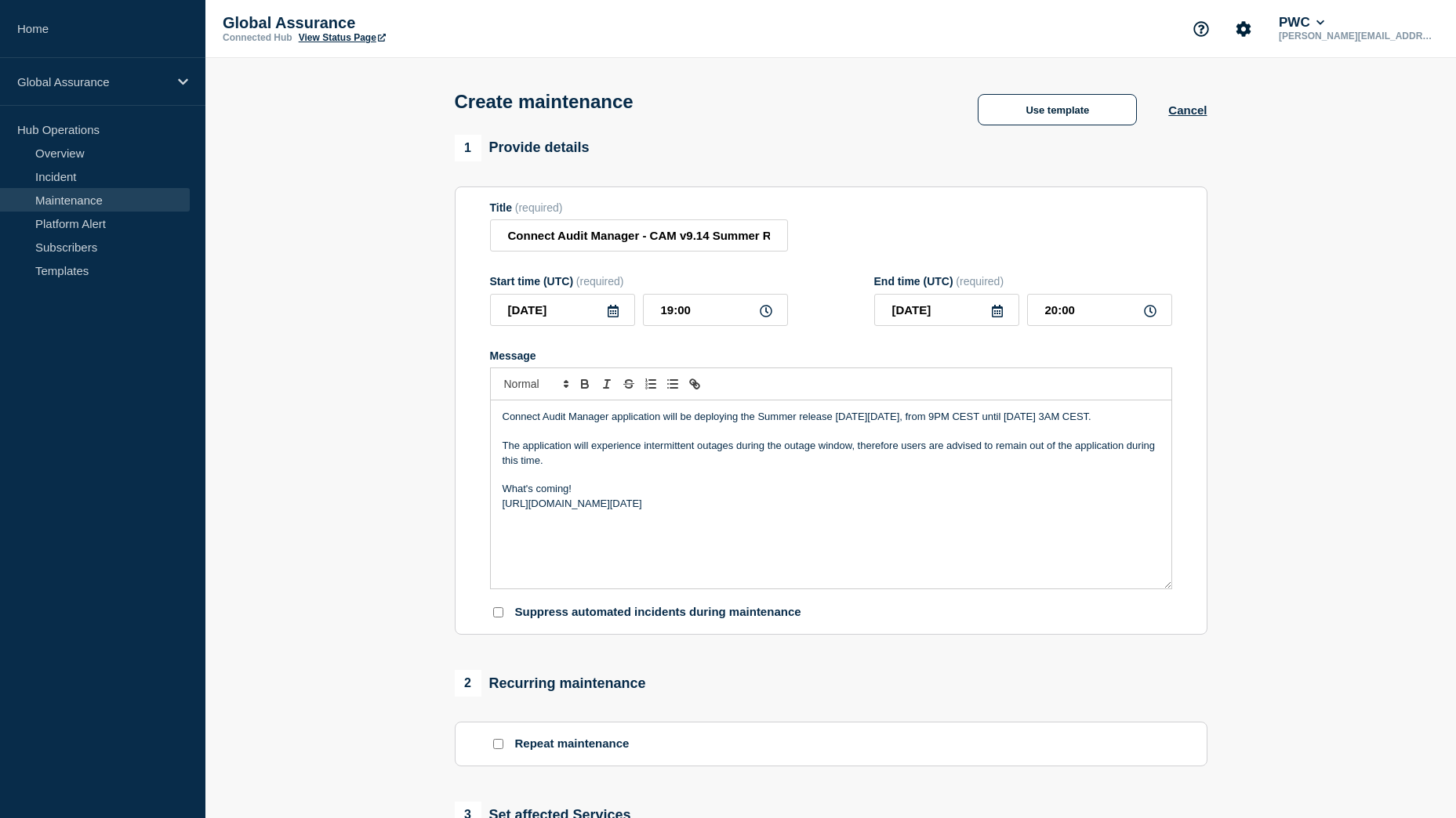
click at [652, 446] on div "Connect Audit Manager application will be deploying the Summer release on Thurs…" at bounding box center [831, 495] width 681 height 188
copy p "Friday, August 29,2025 at 3AM CEST."
click at [1053, 318] on input "20:00" at bounding box center [1099, 310] width 145 height 32
click at [1056, 320] on input "20:00" at bounding box center [1099, 310] width 145 height 32
type input "01:00"
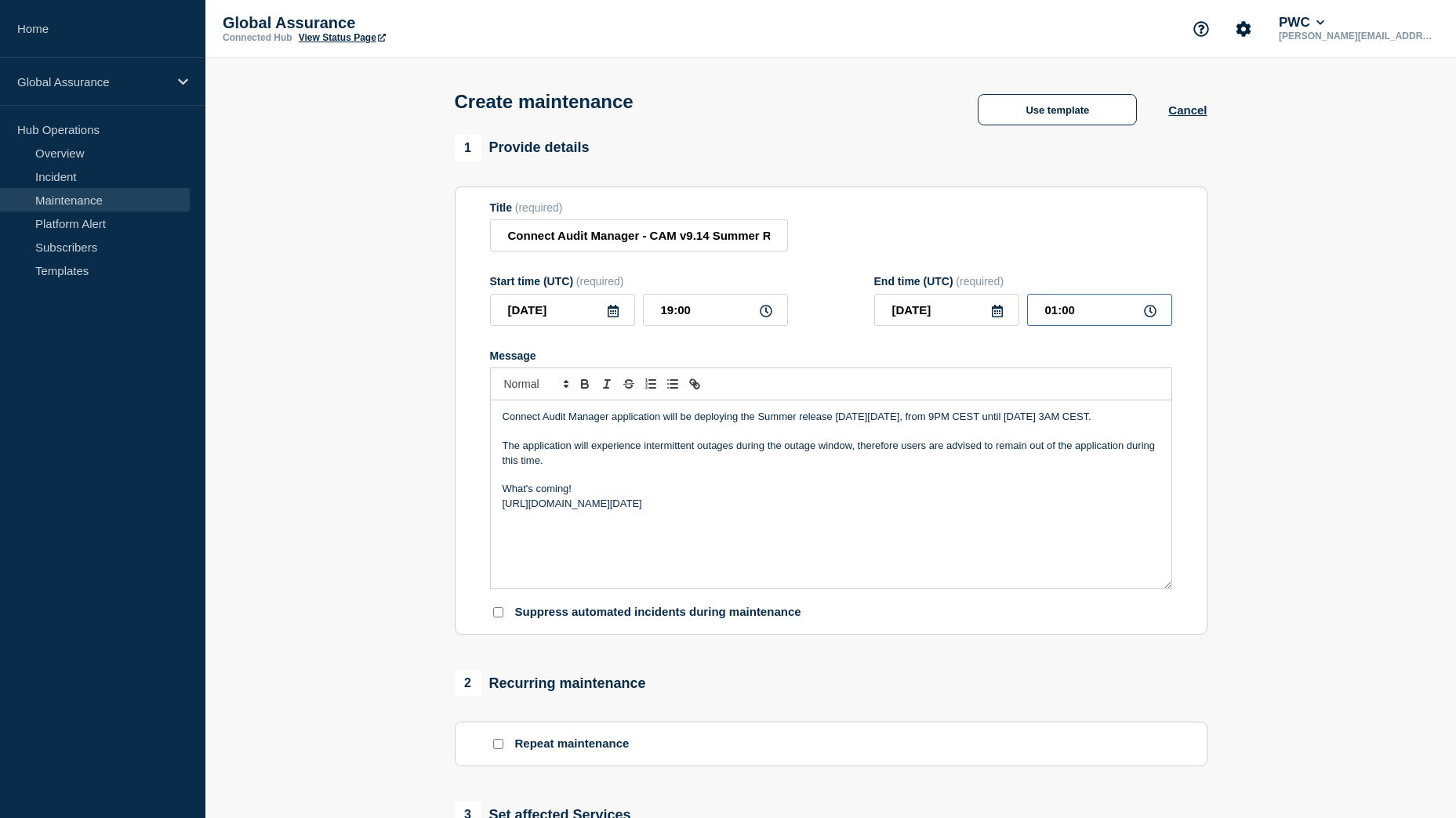
click at [1095, 320] on input "01:00" at bounding box center [1099, 310] width 145 height 32
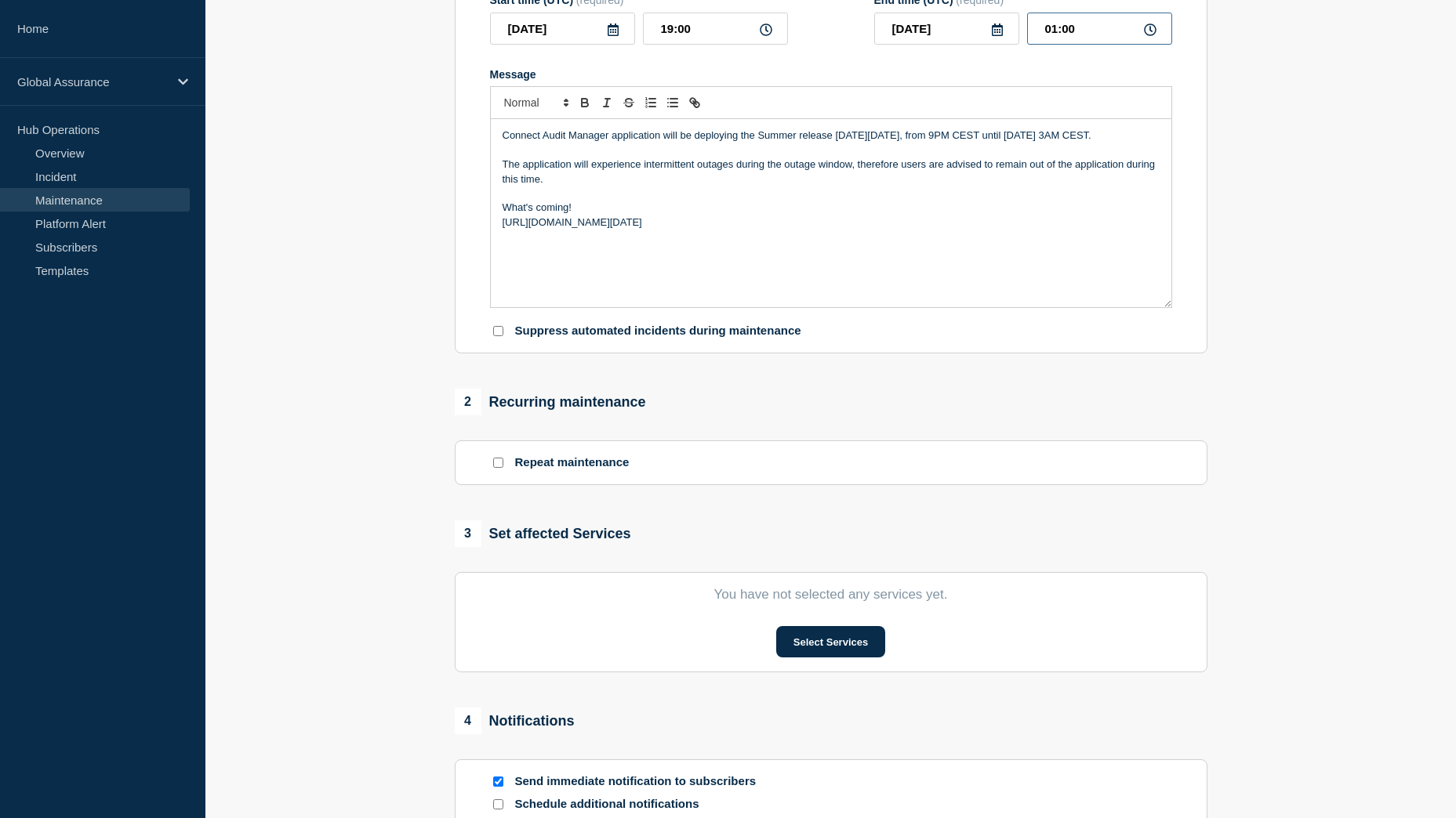
scroll to position [314, 0]
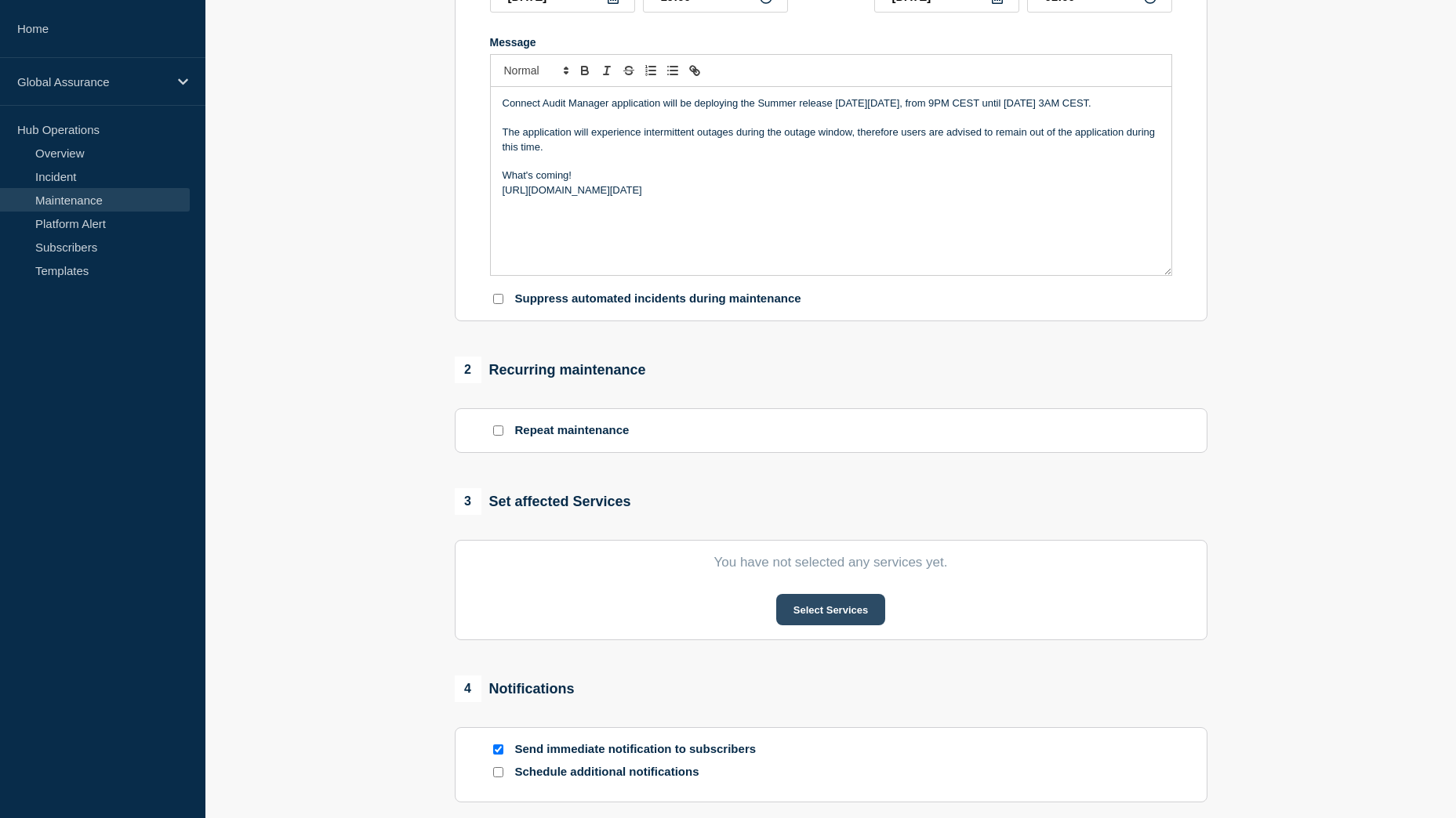
click at [816, 618] on button "Select Services" at bounding box center [830, 609] width 109 height 32
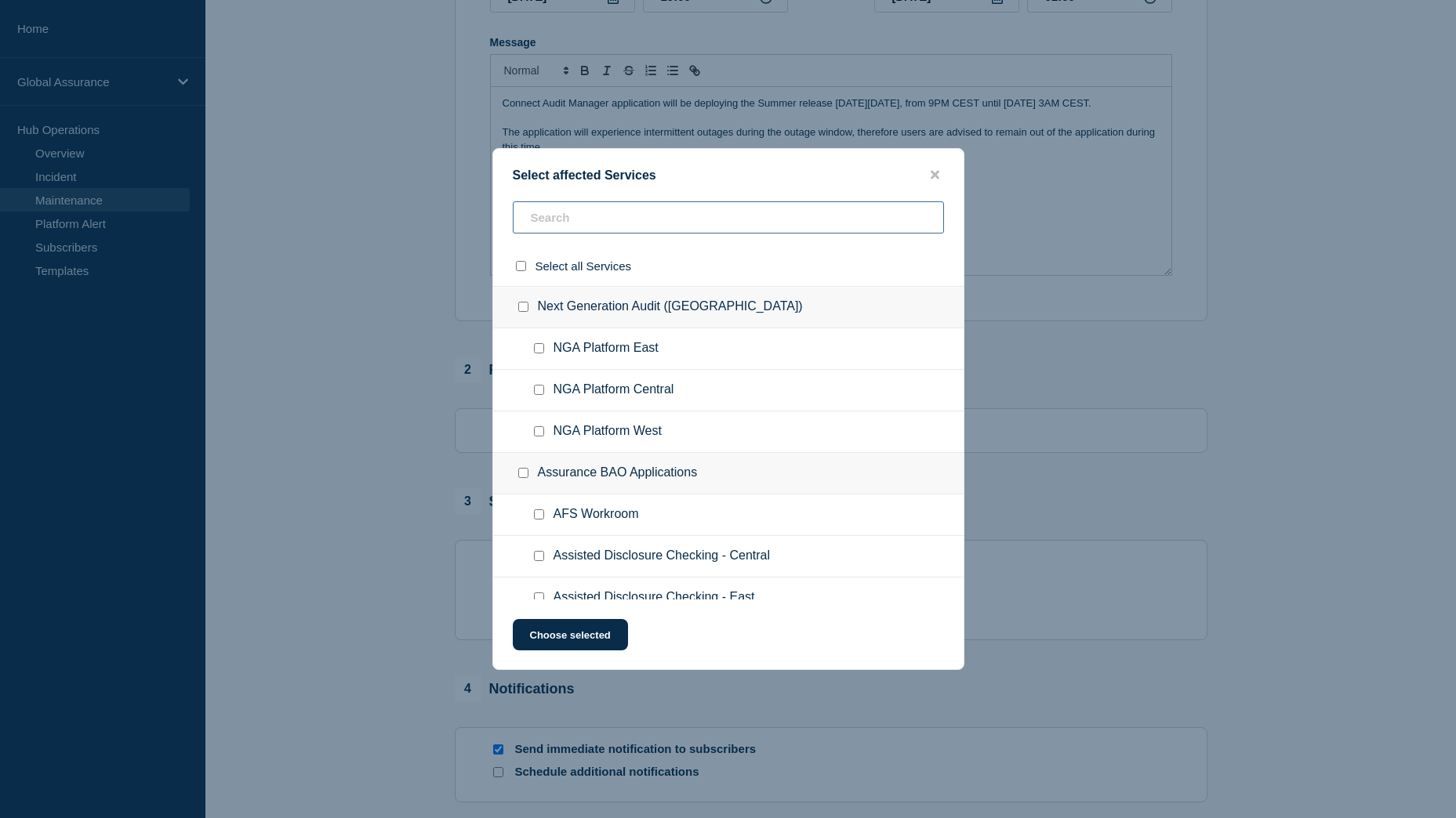
click at [580, 211] on input "text" at bounding box center [728, 218] width 431 height 32
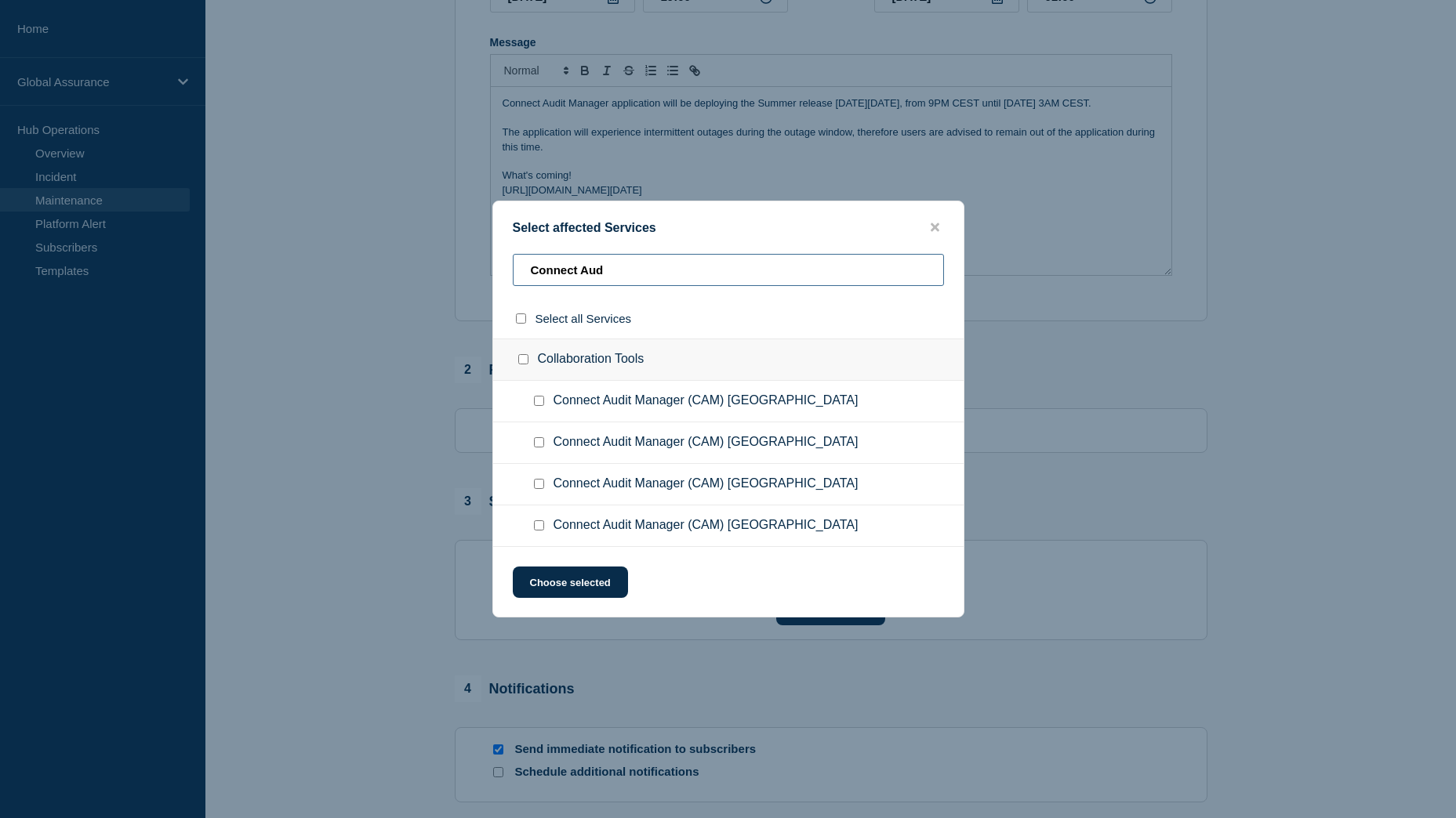
type input "Connect Aud"
click at [540, 402] on input "Connect Audit Manager (CAM) Central Region checkbox" at bounding box center [539, 401] width 10 height 10
checkbox input "true"
click at [599, 583] on button "Choose selected" at bounding box center [570, 582] width 115 height 32
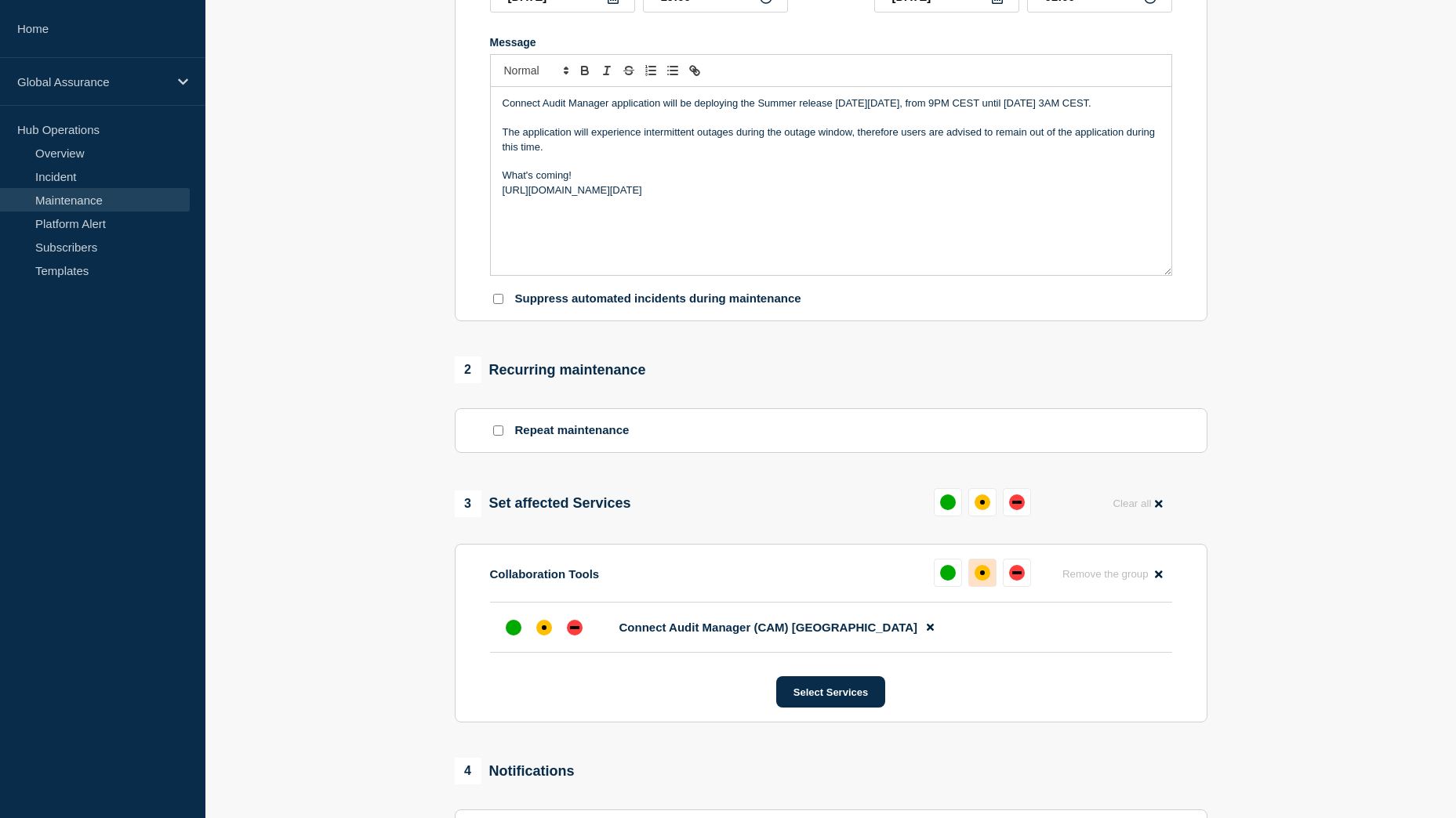
click at [987, 581] on div "affected" at bounding box center [982, 573] width 15 height 15
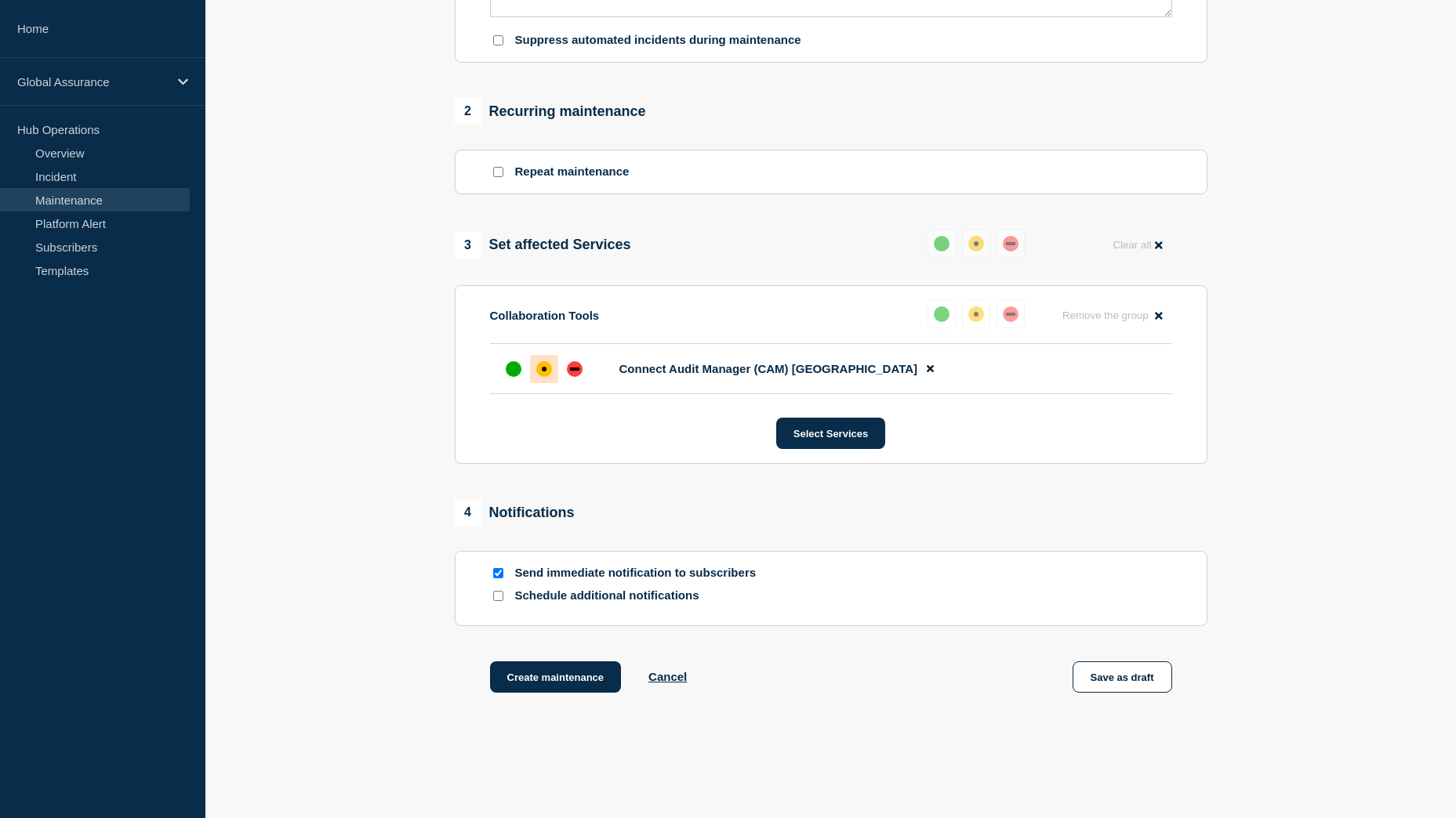
scroll to position [631, 0]
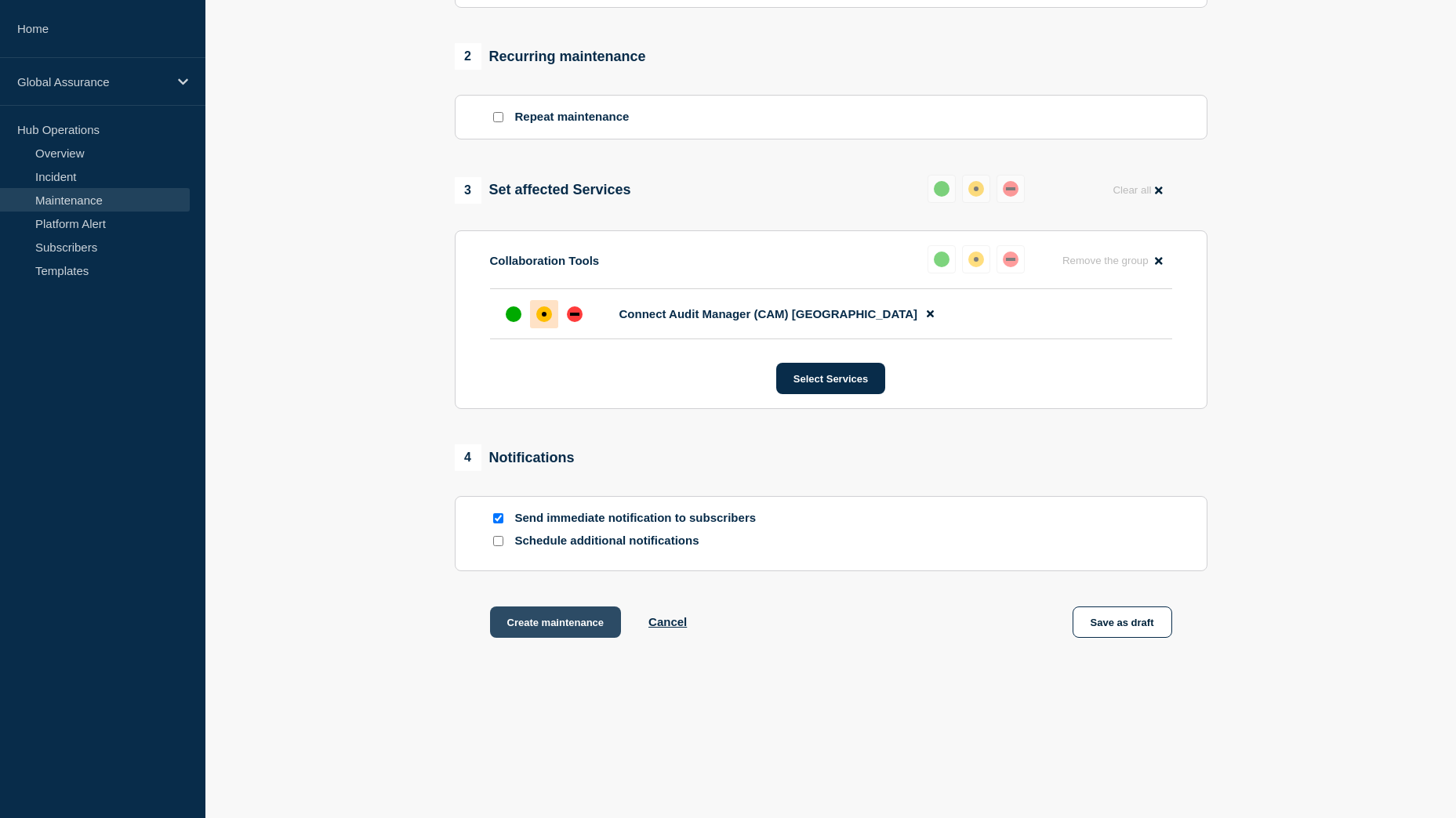
click at [572, 617] on button "Create maintenance" at bounding box center [556, 622] width 132 height 32
